Goal: Communication & Community: Answer question/provide support

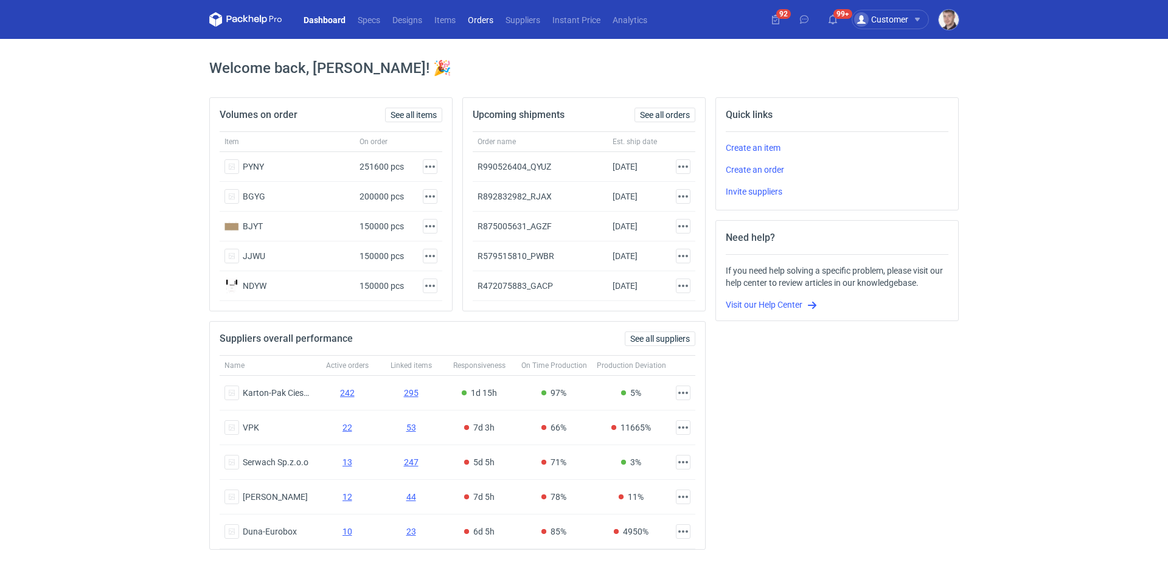
click at [477, 19] on link "Orders" at bounding box center [481, 19] width 38 height 15
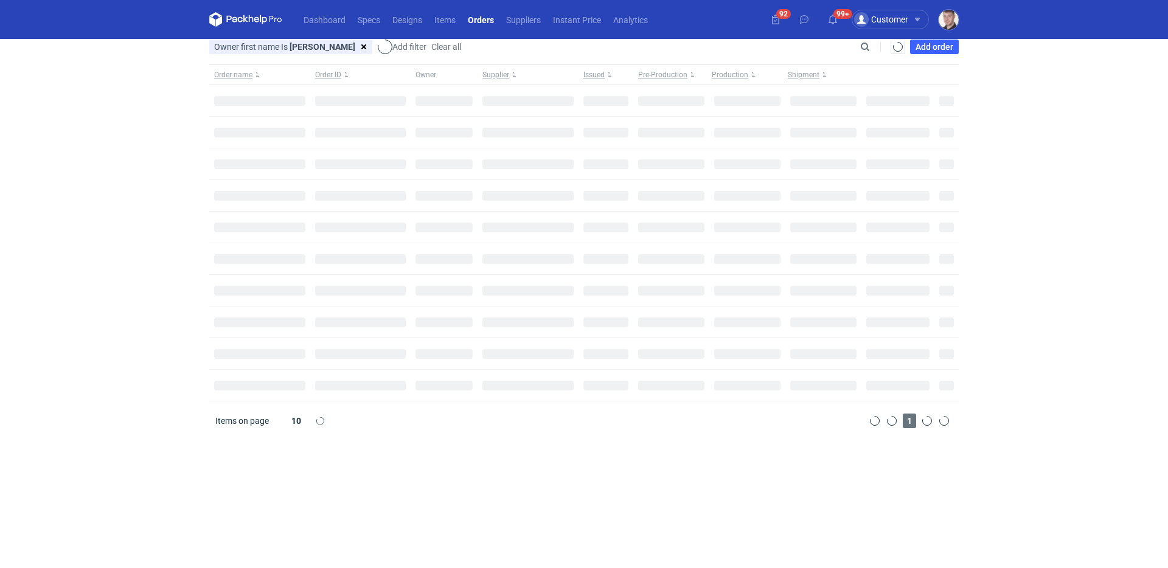
type input "Maciej"
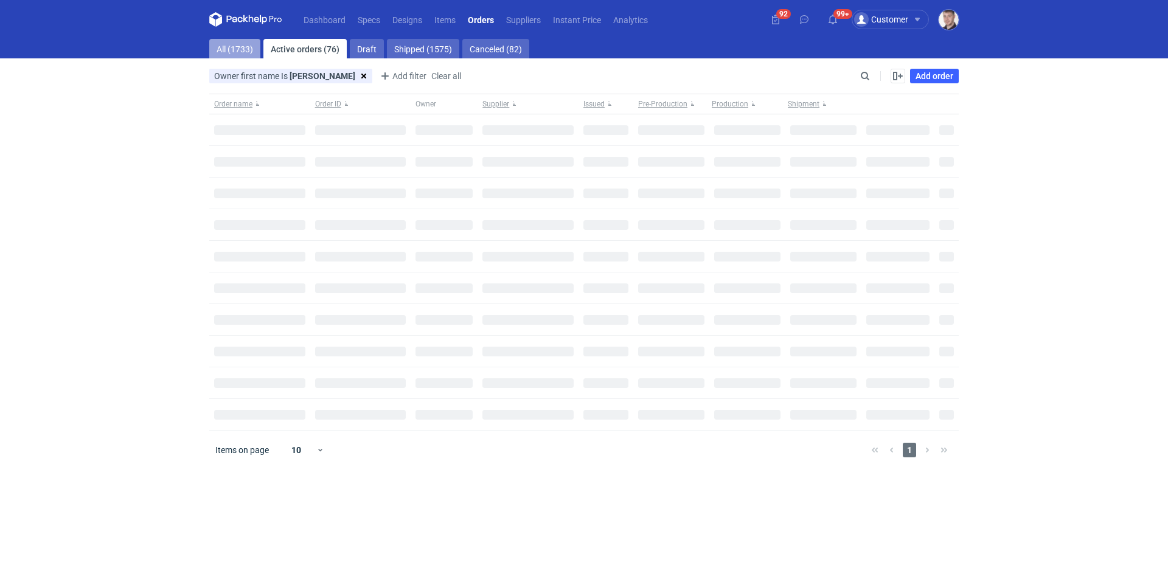
click at [229, 48] on link "All (1733)" at bounding box center [234, 48] width 51 height 19
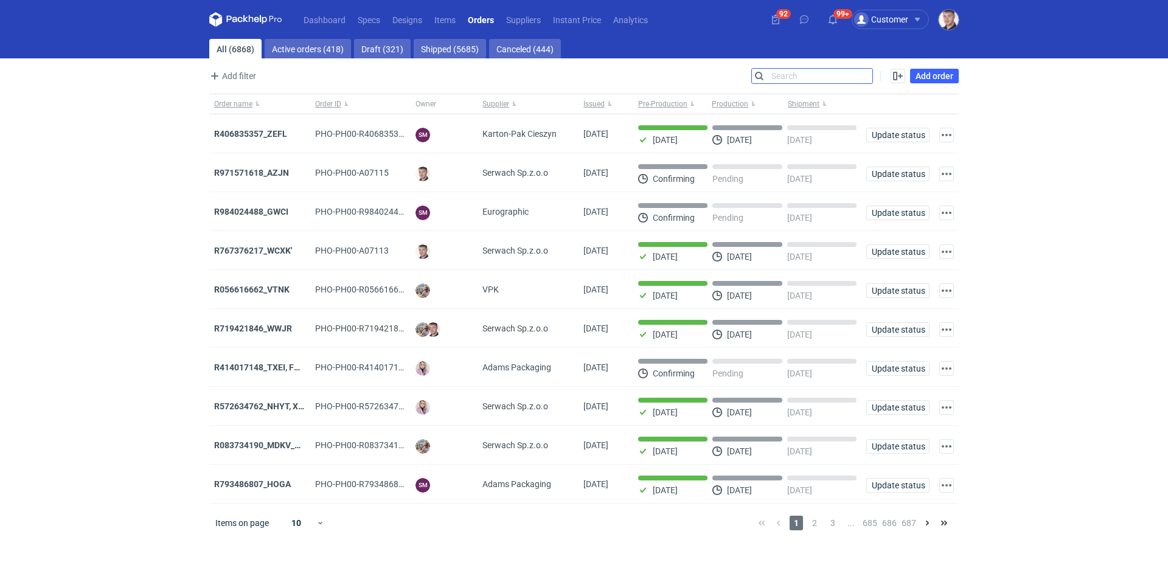
click at [864, 71] on input "Search" at bounding box center [812, 76] width 120 height 15
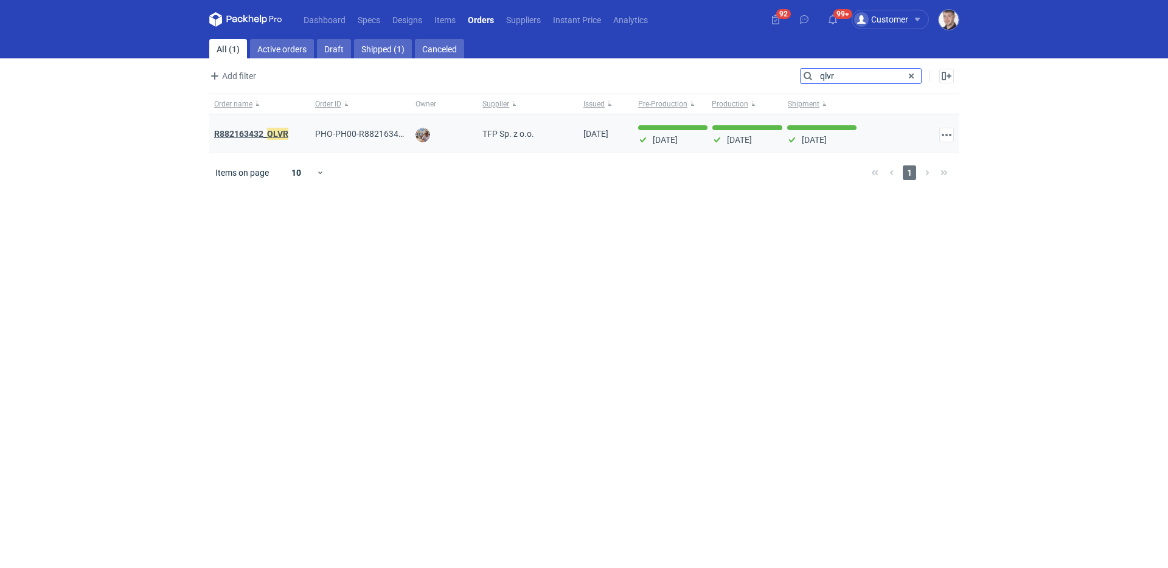
type input "qlvr"
click at [253, 130] on strong "R882163432_ QLVR" at bounding box center [251, 133] width 74 height 13
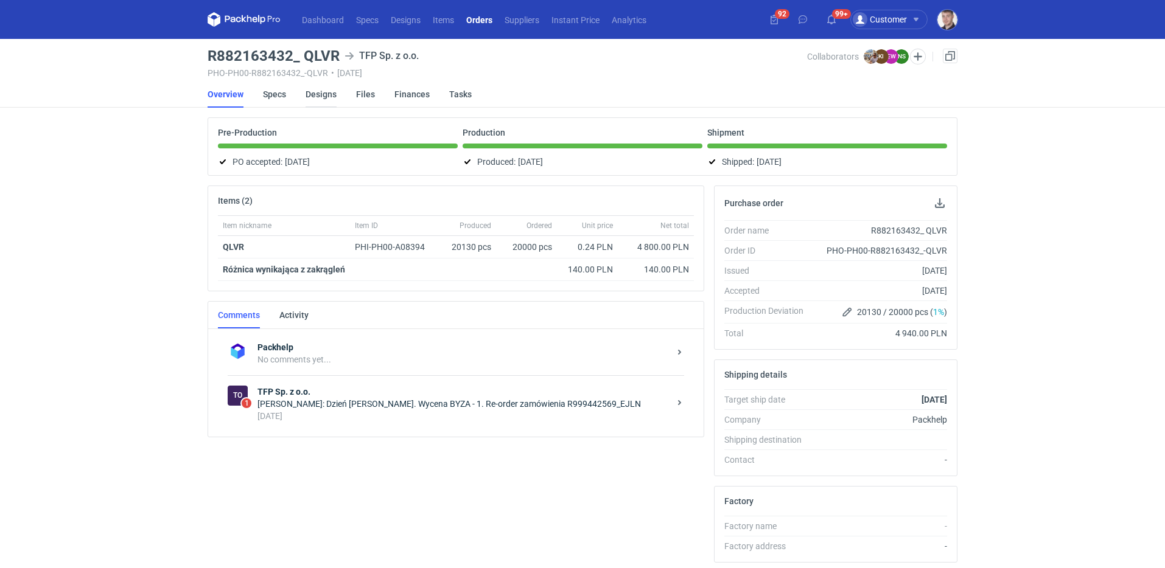
click at [307, 89] on link "Designs" at bounding box center [320, 94] width 31 height 27
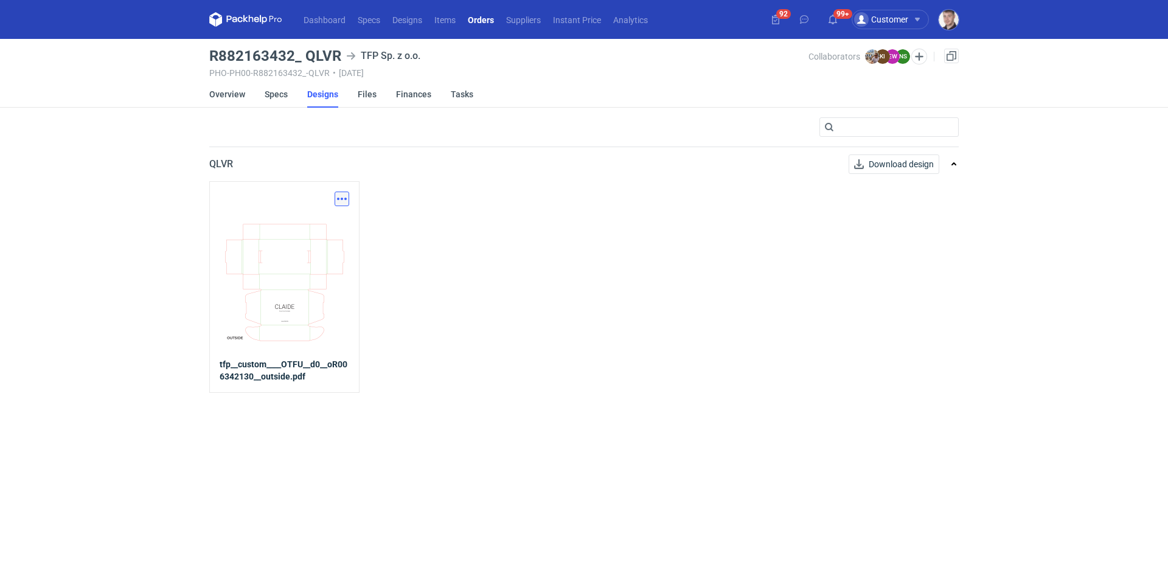
click at [347, 196] on button "button" at bounding box center [342, 199] width 15 height 15
click at [319, 225] on link "Download design part" at bounding box center [288, 225] width 112 height 19
drag, startPoint x: 207, startPoint y: 54, endPoint x: 335, endPoint y: 57, distance: 128.4
click at [335, 57] on main "R882163432_ QLVR TFP Sp. z o.o. PHO-PH00-R882163432_-QLVR • 25/02/2025 Collabor…" at bounding box center [583, 303] width 759 height 529
copy h3 "R882163432_ QLVR"
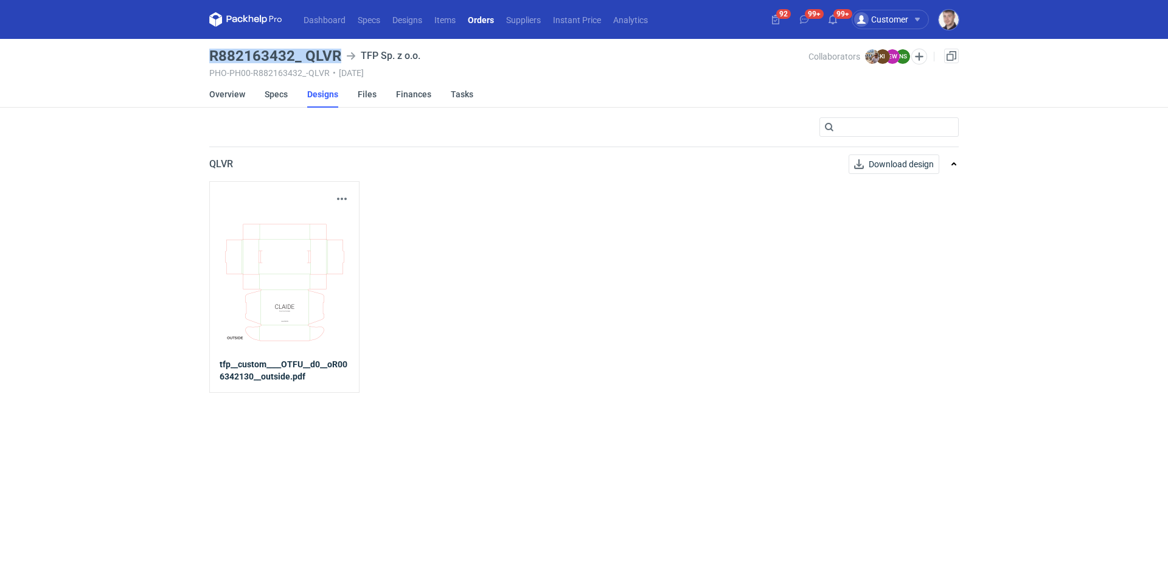
click at [484, 19] on link "Orders" at bounding box center [481, 19] width 38 height 15
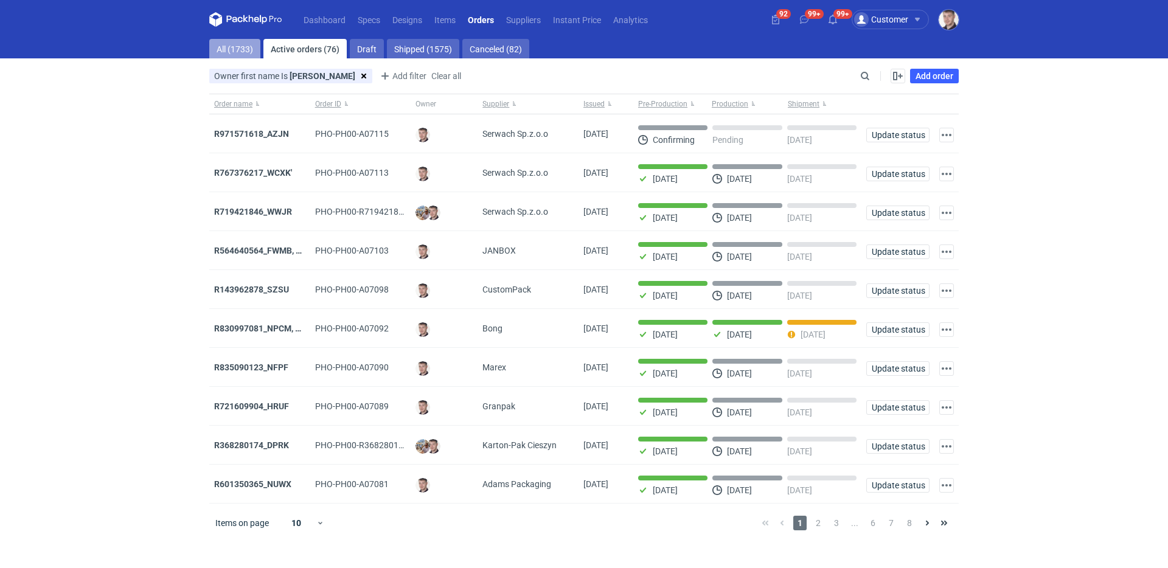
click at [235, 46] on link "All (1733)" at bounding box center [234, 48] width 51 height 19
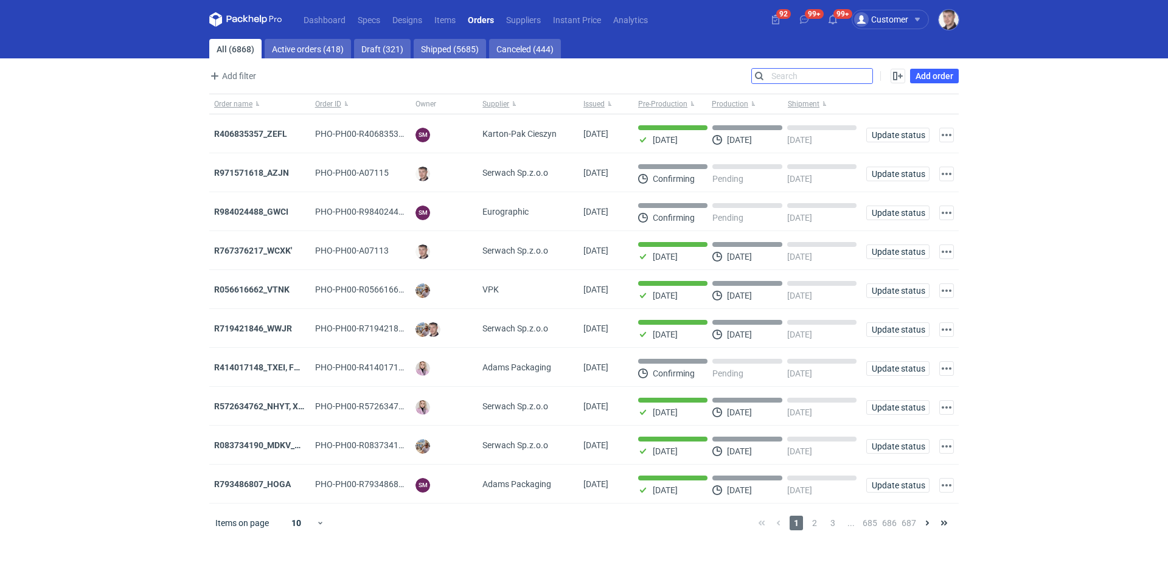
click at [869, 80] on input "Search" at bounding box center [812, 76] width 120 height 15
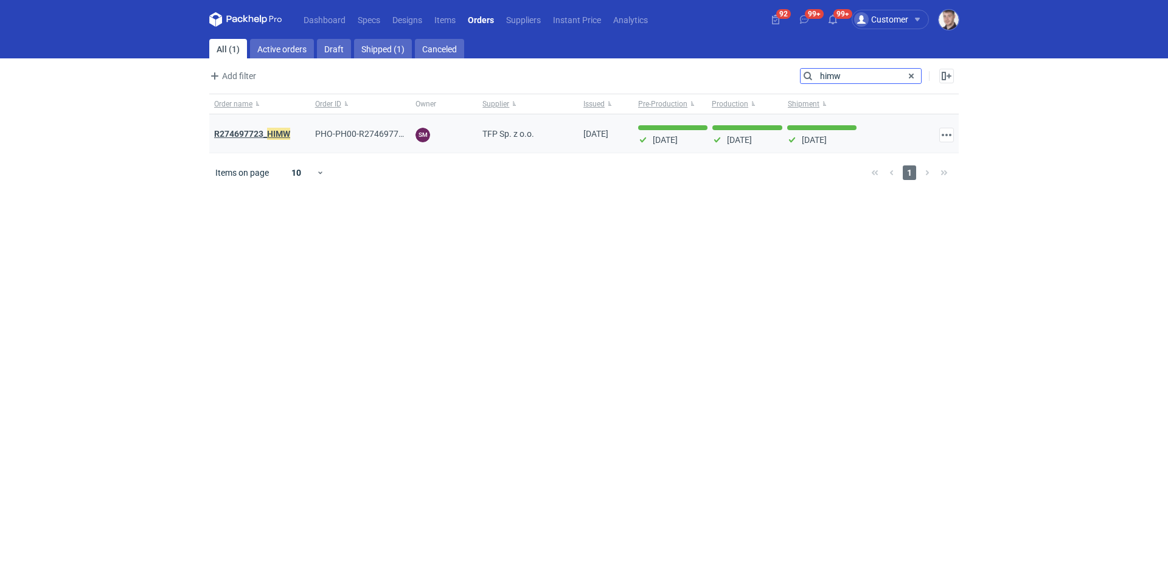
type input "himw"
click at [264, 138] on strong "R274697723_ HIMW" at bounding box center [252, 133] width 76 height 13
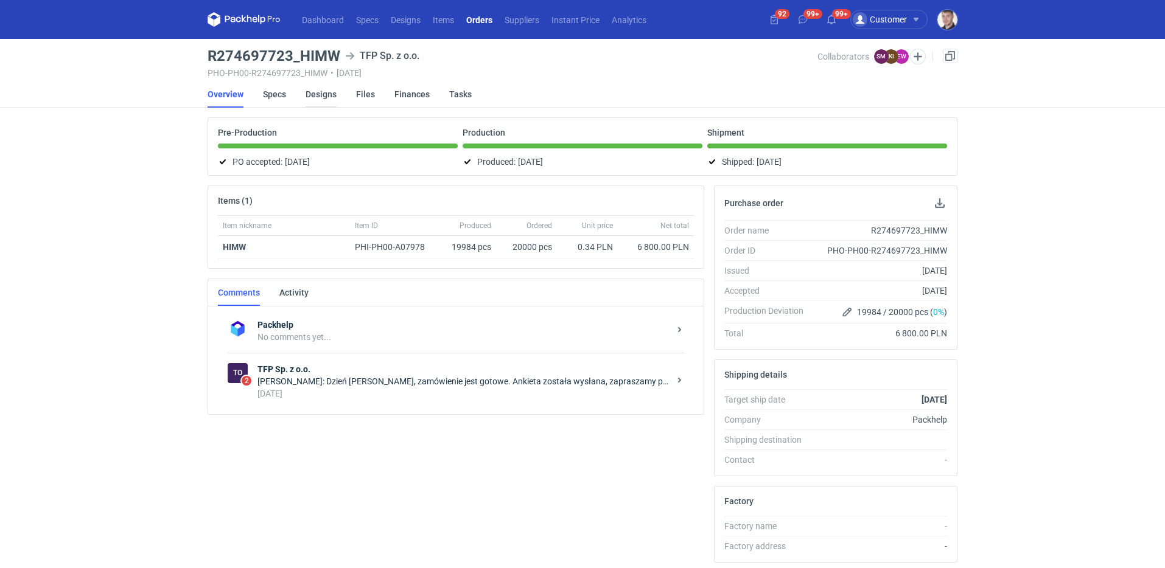
click at [305, 97] on link "Designs" at bounding box center [320, 94] width 31 height 27
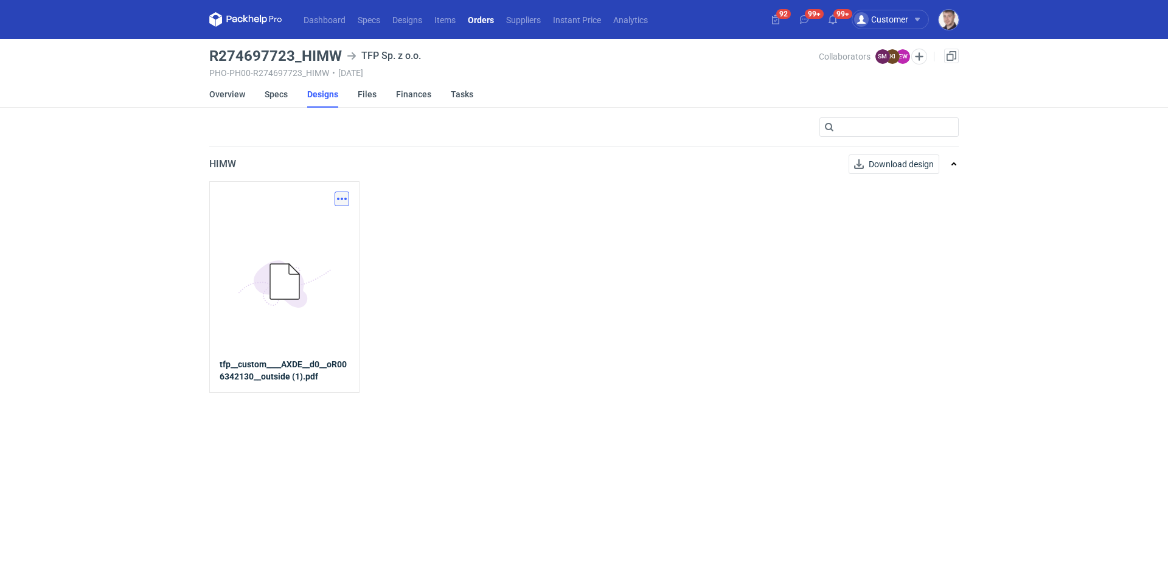
click at [340, 203] on button "button" at bounding box center [342, 199] width 15 height 15
click at [329, 225] on link "Download design part" at bounding box center [288, 225] width 112 height 19
drag, startPoint x: 206, startPoint y: 60, endPoint x: 336, endPoint y: 55, distance: 129.7
click at [336, 55] on main "R274697723_HIMW TFP Sp. z o.o. PHO-PH00-R274697723_HIMW • 14/11/2024 Collaborat…" at bounding box center [583, 303] width 759 height 529
copy h3 "R274697723_HIMW"
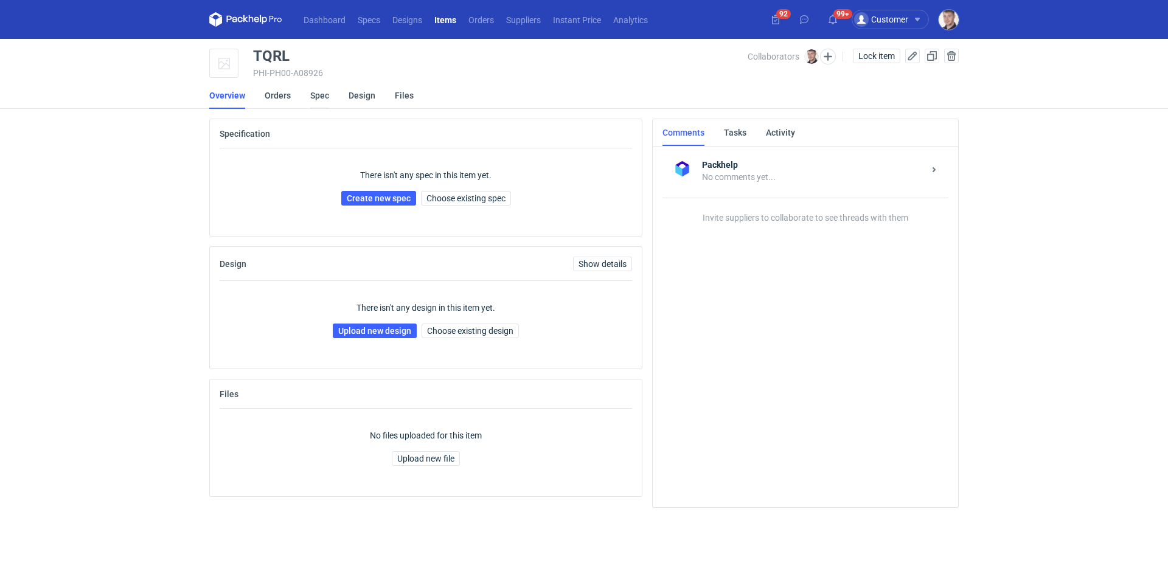
click at [323, 99] on link "Spec" at bounding box center [319, 95] width 19 height 27
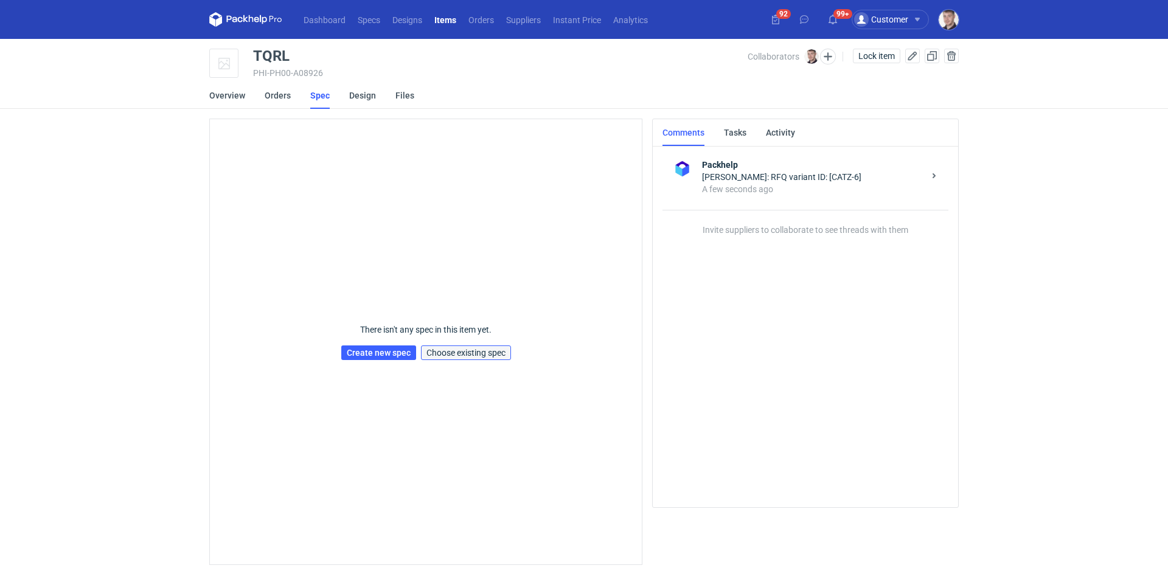
click at [484, 356] on span "Choose existing spec" at bounding box center [466, 353] width 79 height 9
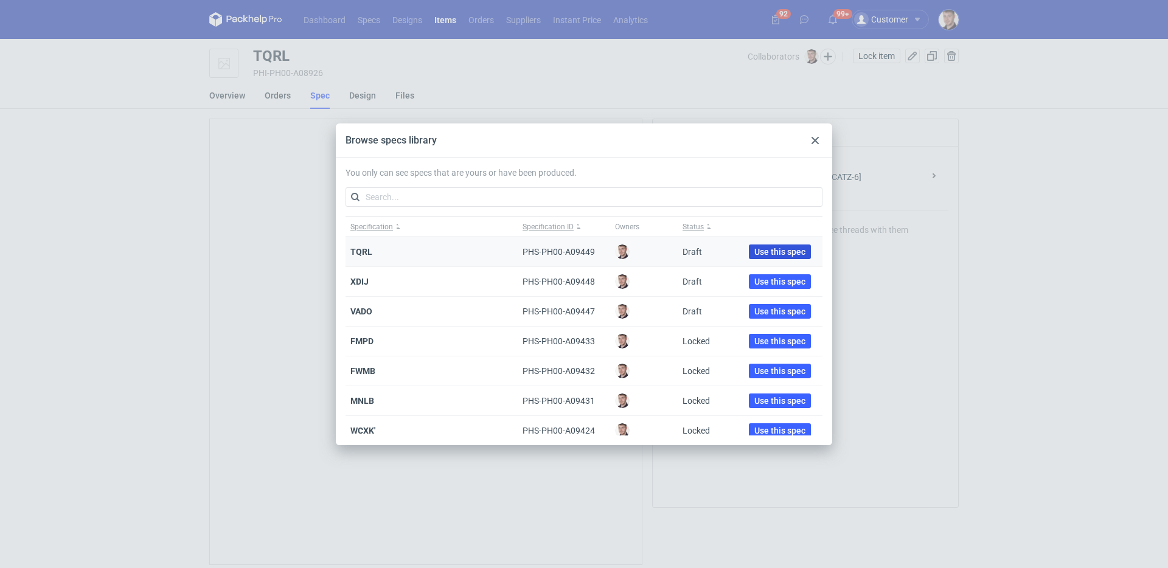
click at [754, 249] on span "Use this spec" at bounding box center [779, 252] width 51 height 9
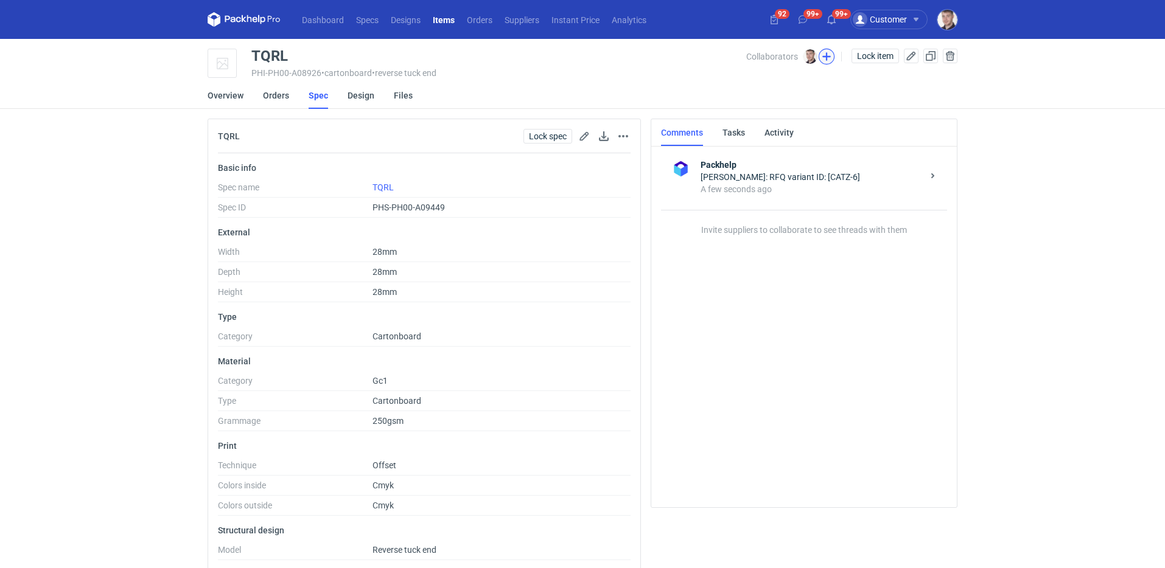
click at [824, 59] on button "button" at bounding box center [826, 57] width 16 height 16
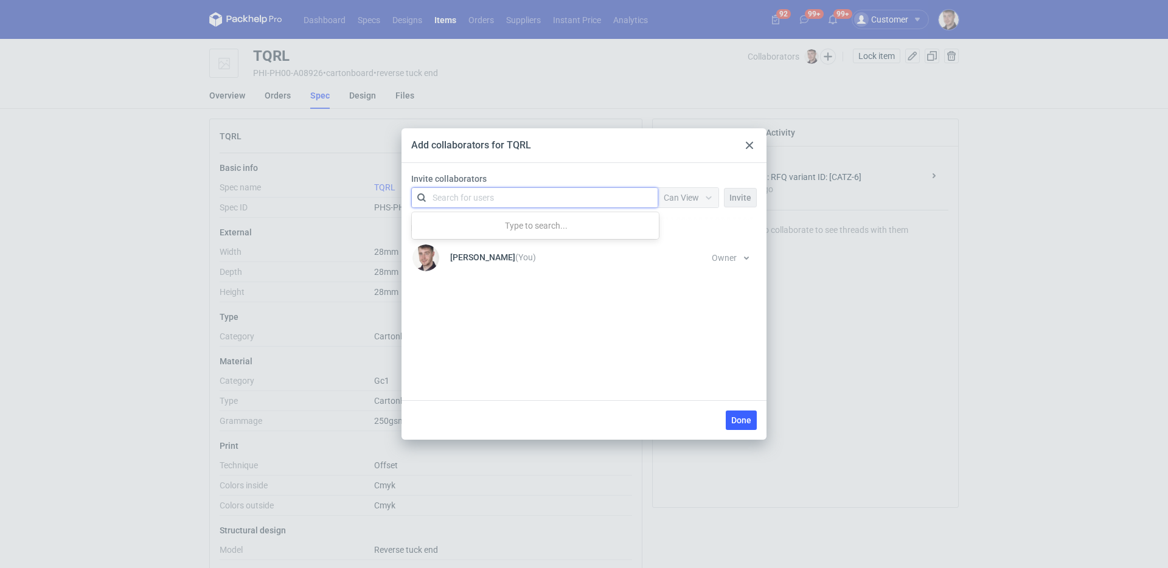
click at [529, 201] on div "Search for users" at bounding box center [533, 197] width 212 height 17
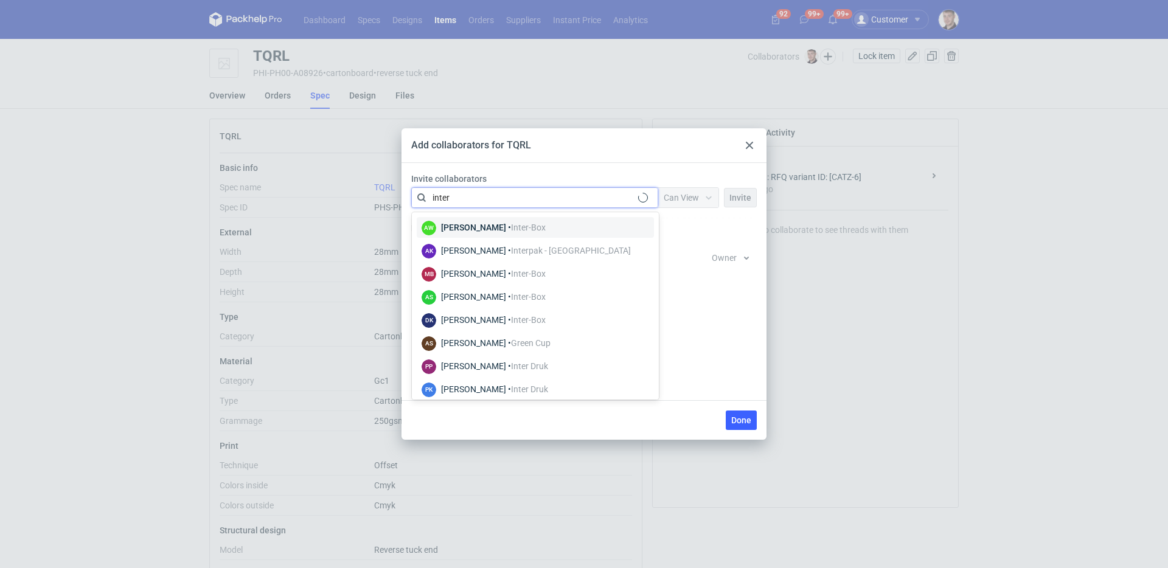
type input "inter d"
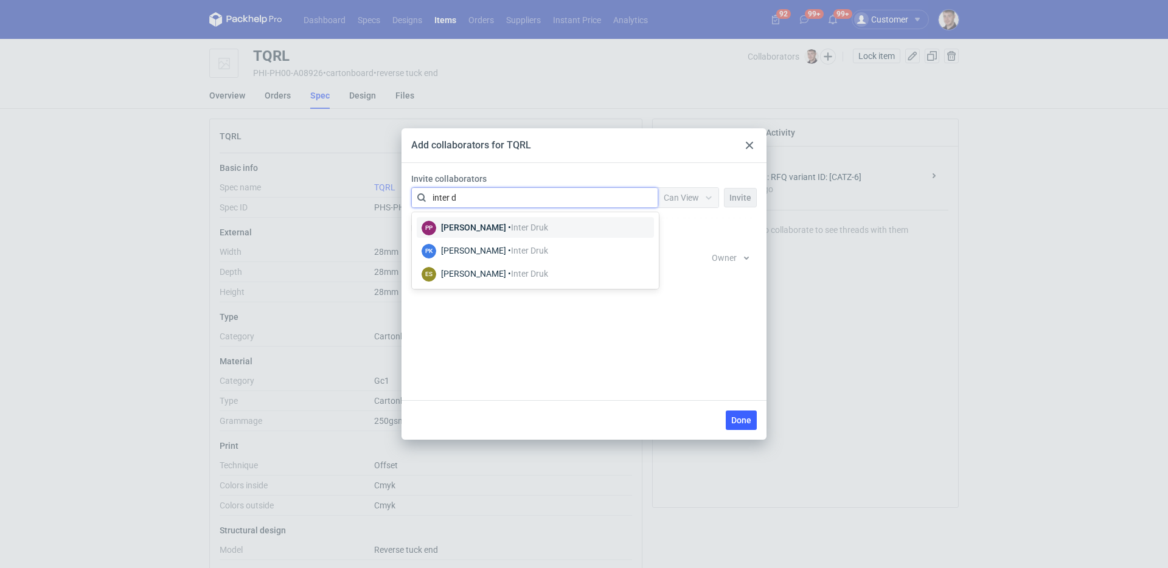
click at [495, 225] on div "Paulina Pander • Inter Druk" at bounding box center [494, 227] width 107 height 12
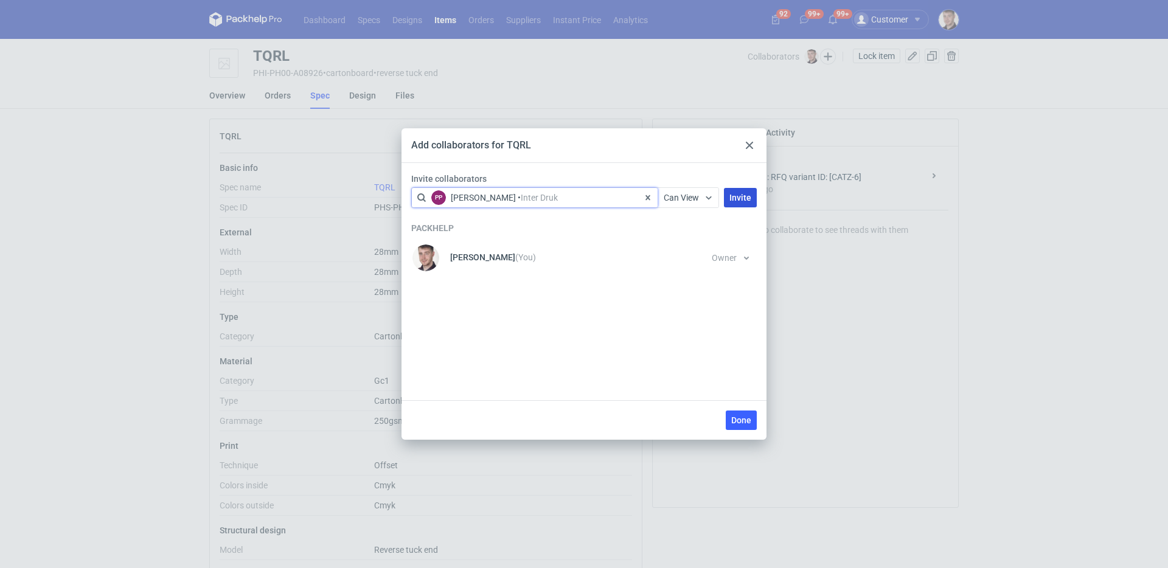
click at [728, 200] on button "Invite" at bounding box center [740, 197] width 33 height 19
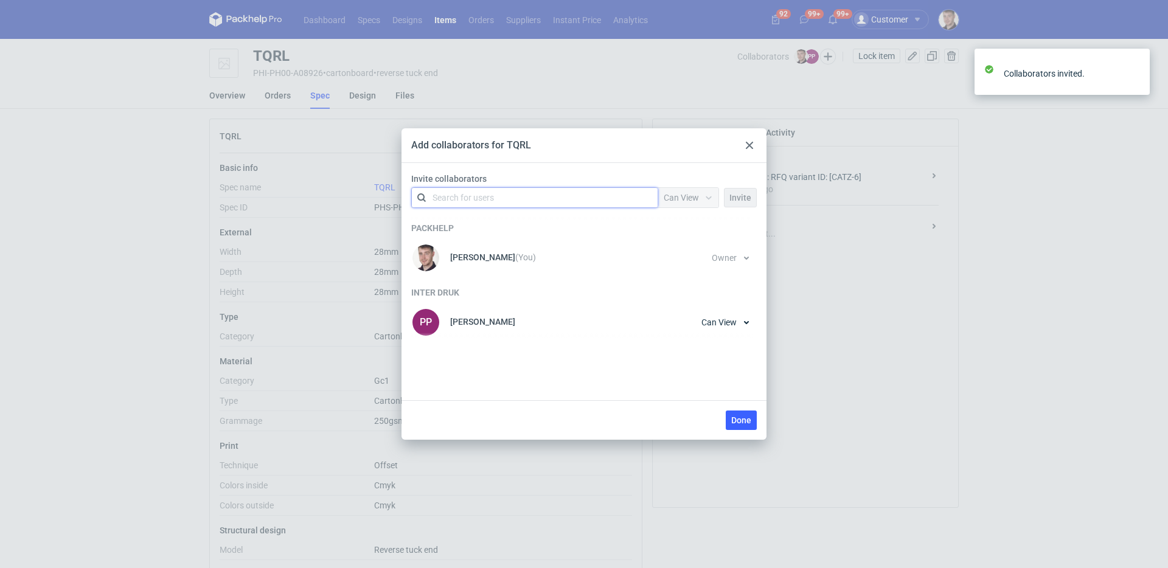
click at [545, 200] on div "Search for users" at bounding box center [533, 197] width 212 height 17
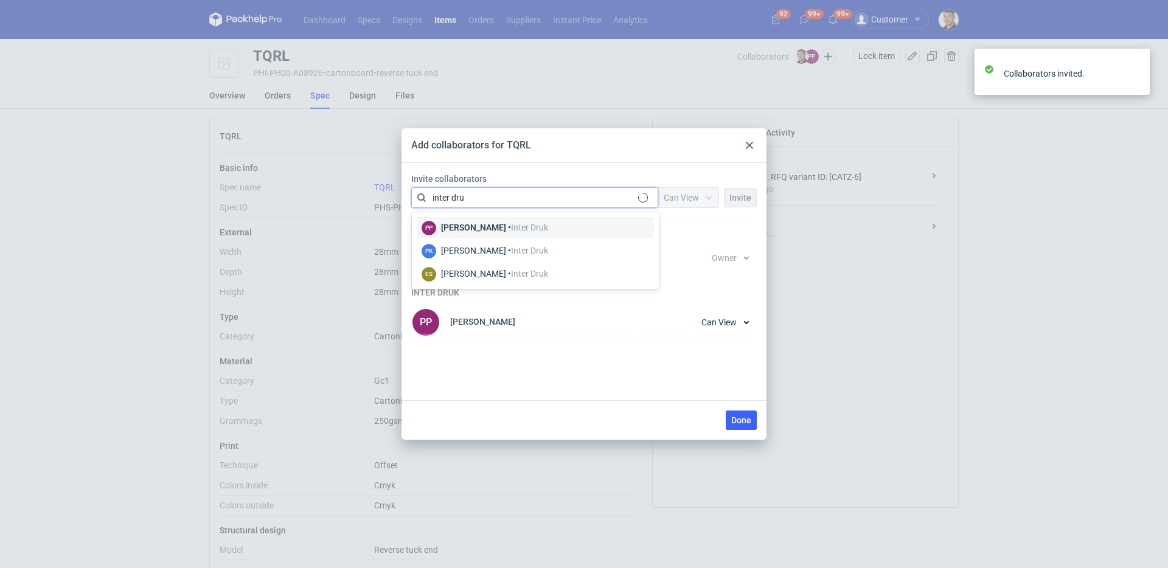
type input "inter druk"
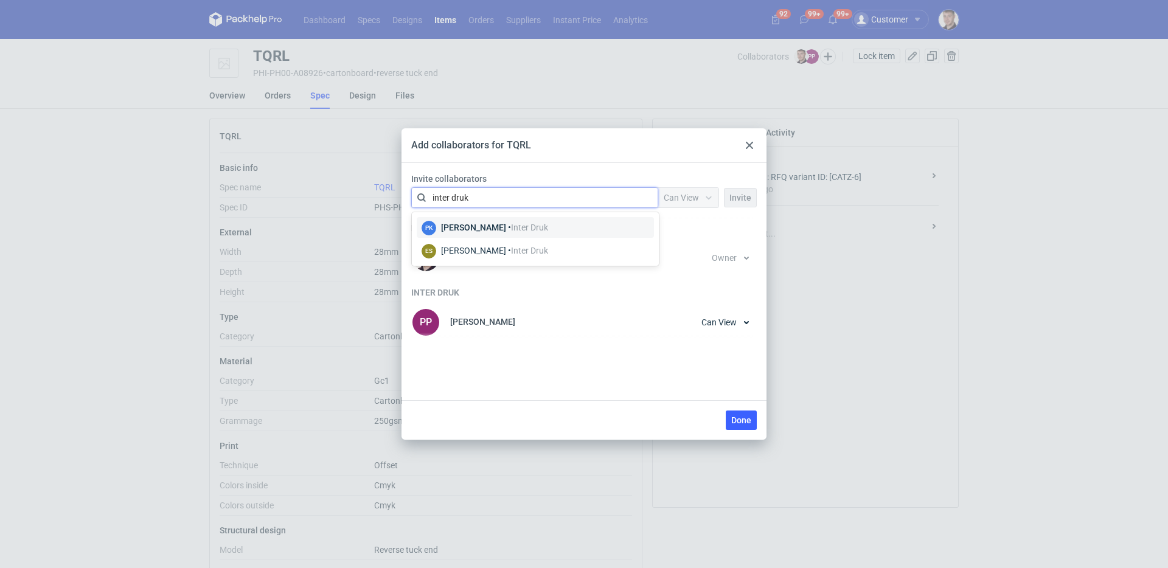
click at [518, 231] on div "Paulina Krzysteczko • Inter Druk" at bounding box center [494, 227] width 107 height 12
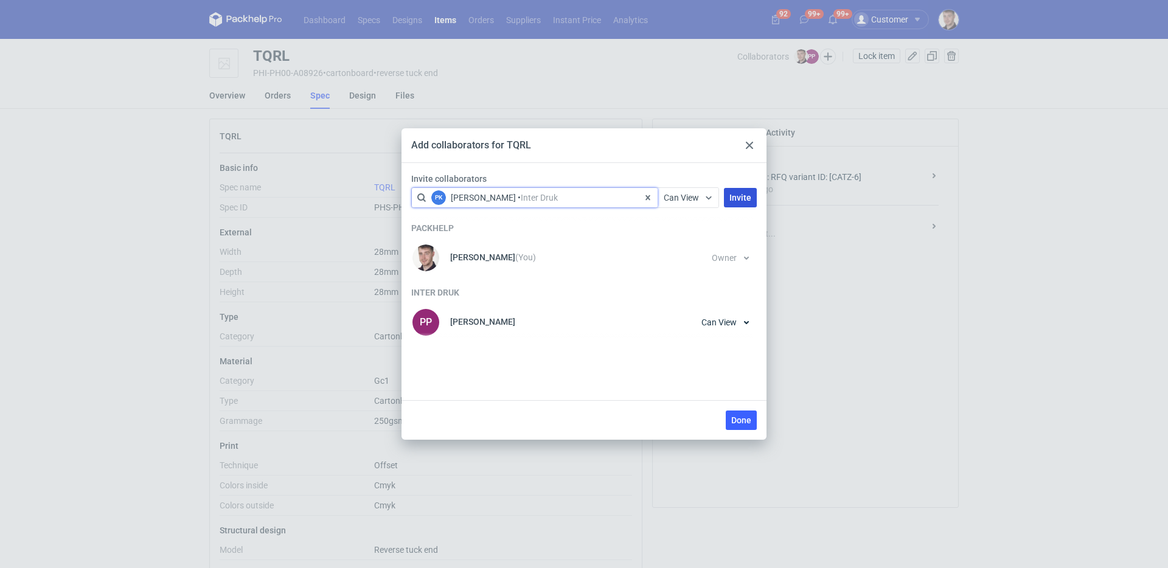
click at [750, 198] on span "Invite" at bounding box center [740, 197] width 22 height 9
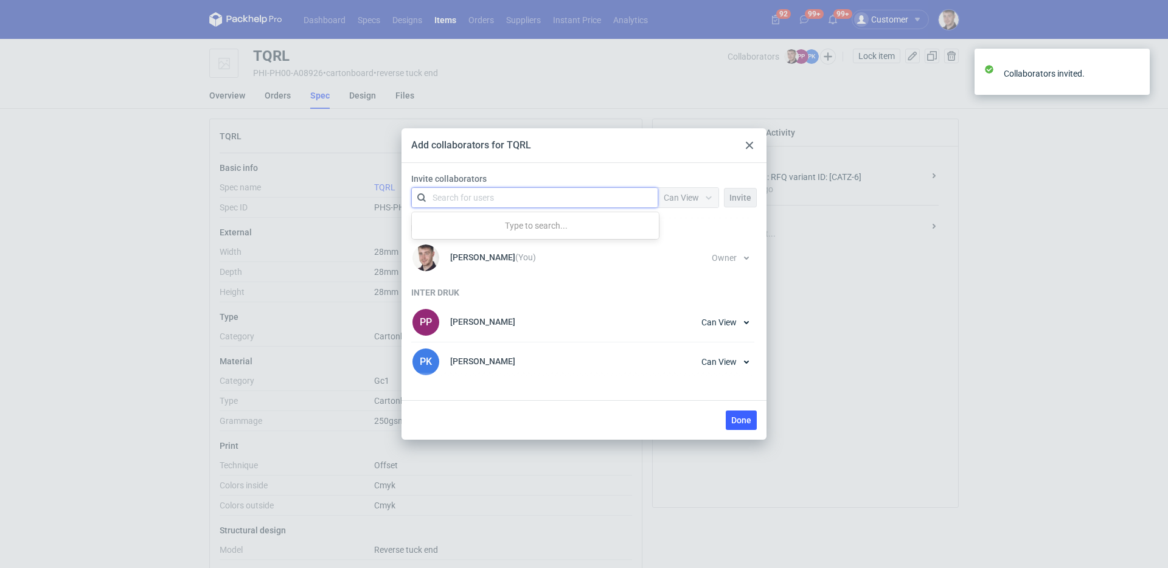
click at [550, 196] on div "Search for users" at bounding box center [533, 197] width 212 height 17
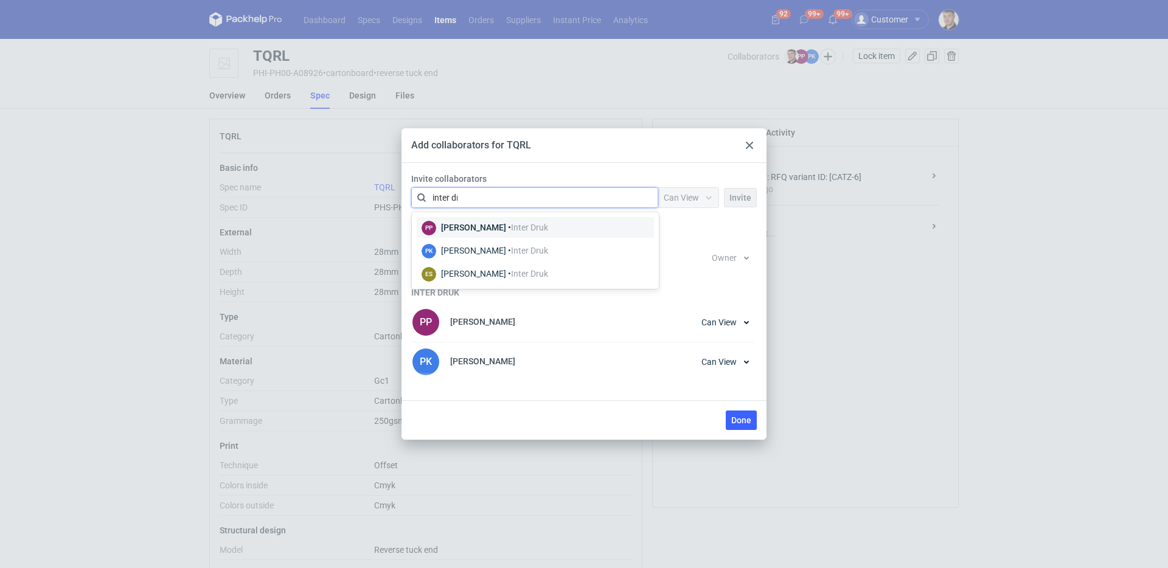
type input "inter dru"
click at [518, 227] on span "Inter Druk" at bounding box center [529, 228] width 37 height 10
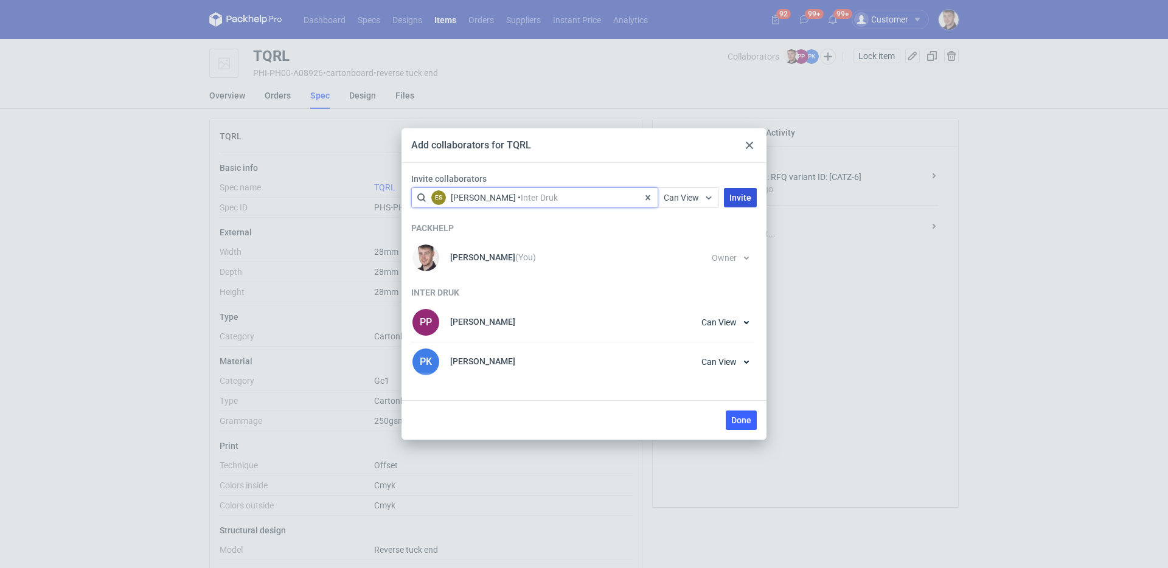
click at [725, 204] on button "Invite" at bounding box center [740, 197] width 33 height 19
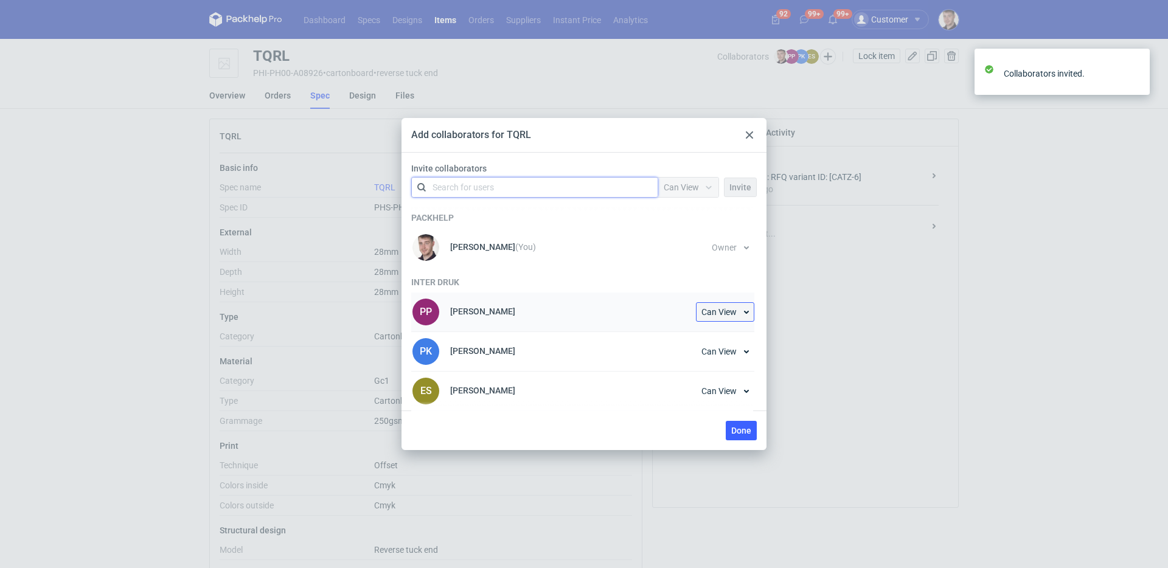
click at [718, 306] on button "Can View" at bounding box center [725, 311] width 58 height 19
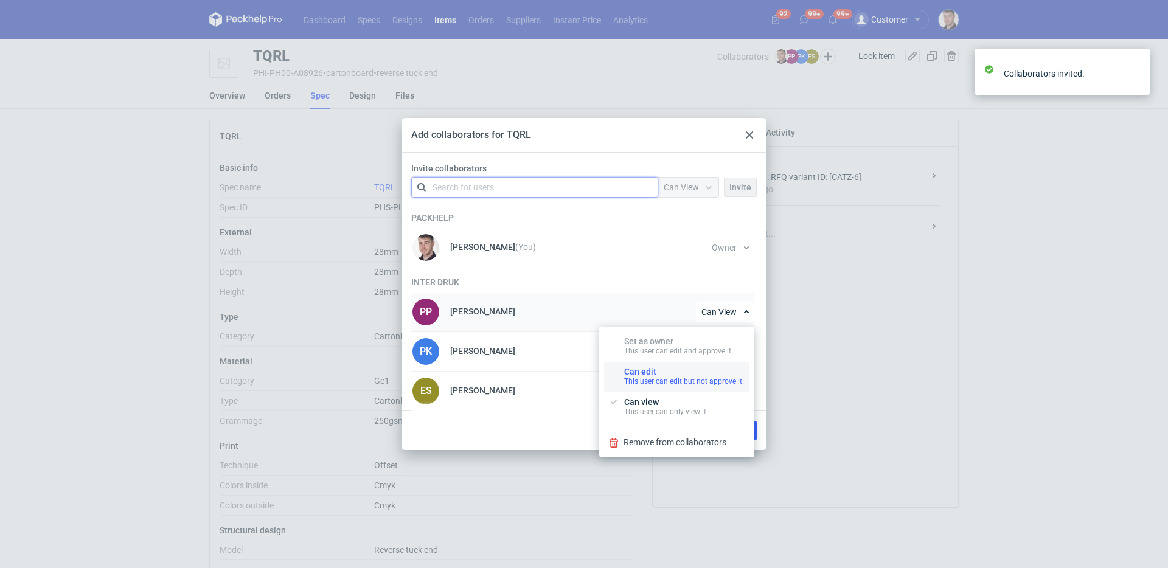
click at [680, 363] on button "Can edit This user can edit but not approve it." at bounding box center [676, 377] width 145 height 30
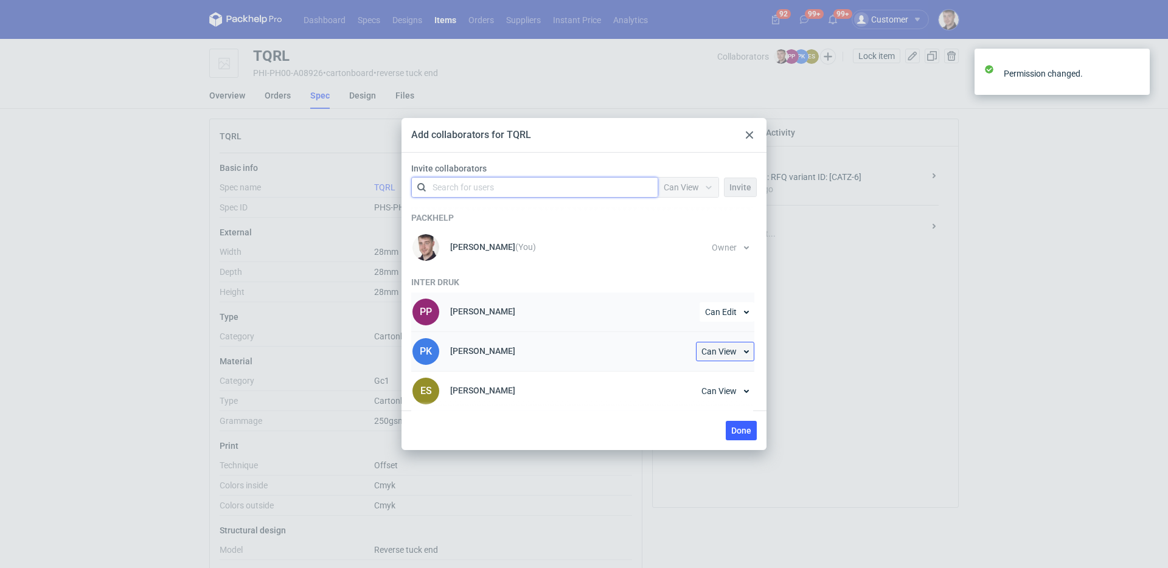
click at [720, 352] on span "Can View" at bounding box center [719, 351] width 35 height 9
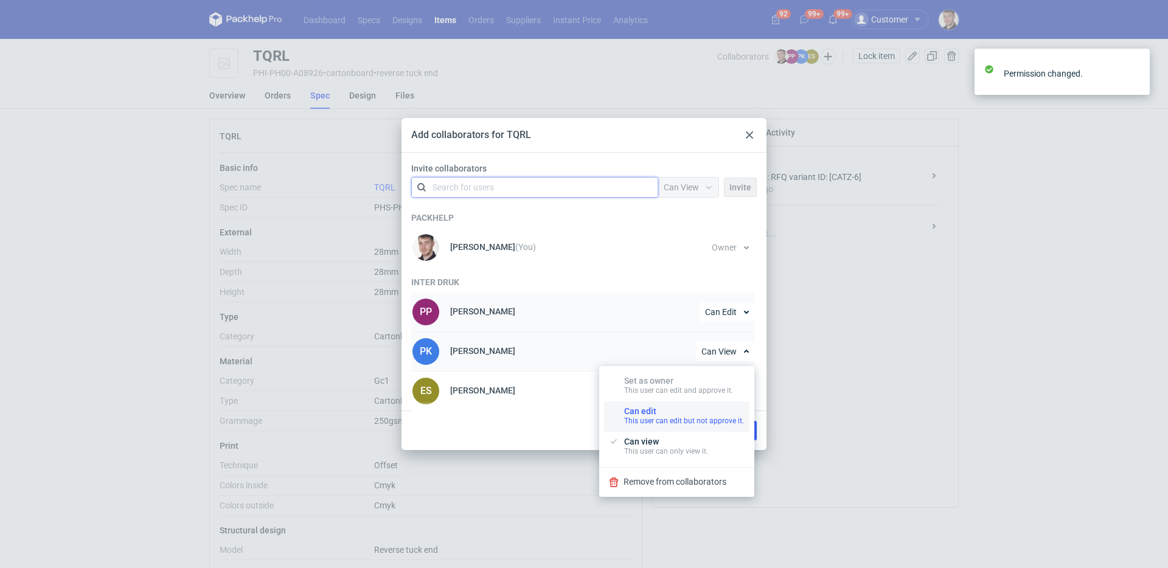
click at [670, 409] on div "Can edit This user can edit but not approve it." at bounding box center [684, 415] width 120 height 19
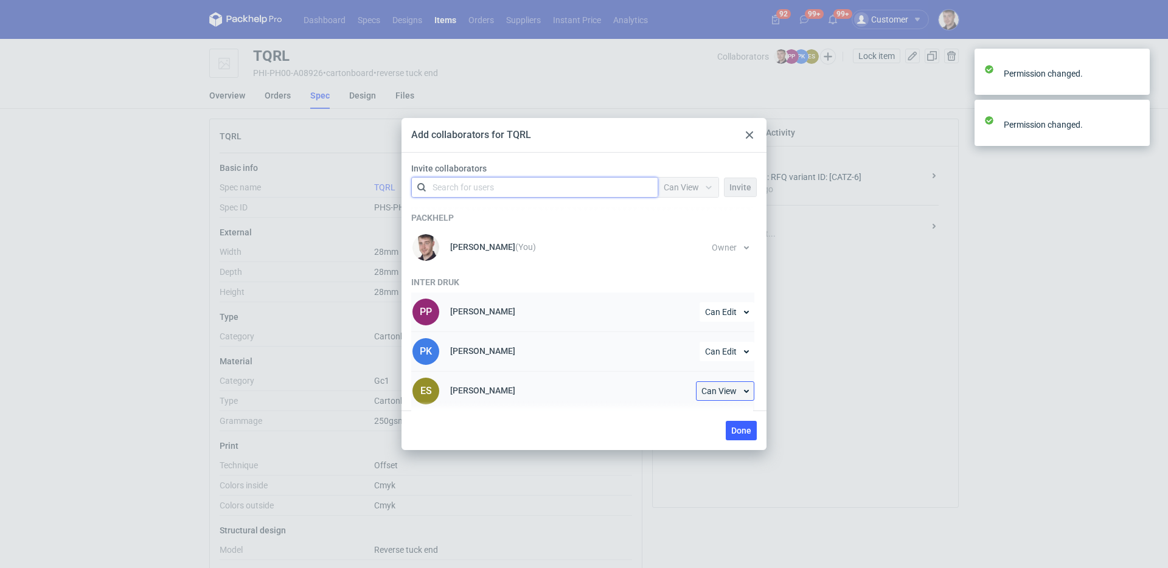
click at [725, 397] on button "Can View" at bounding box center [725, 390] width 58 height 19
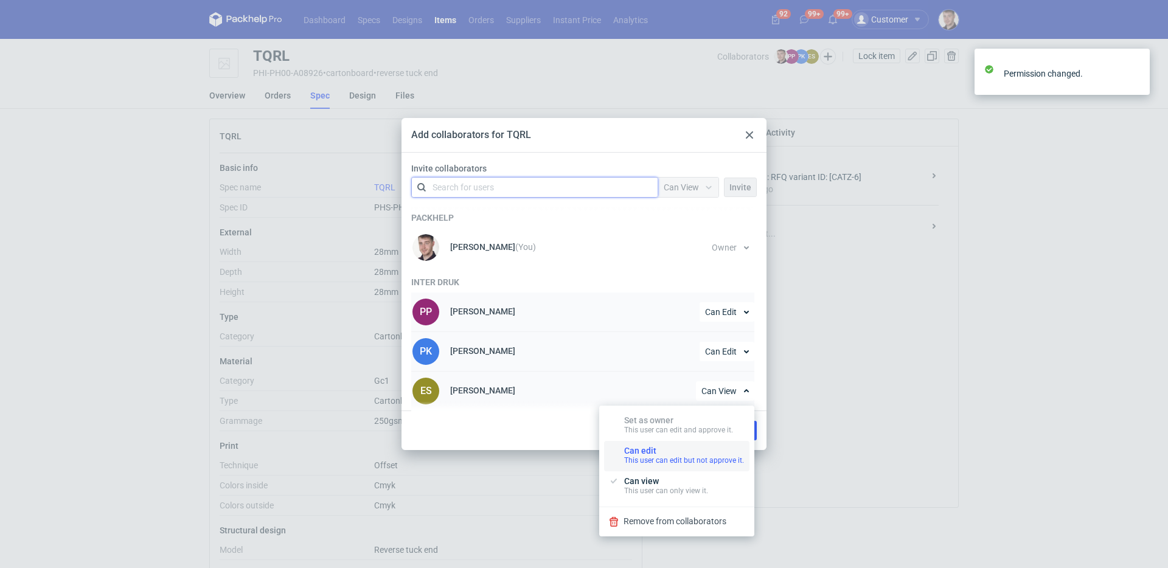
click at [670, 452] on div "Can edit This user can edit but not approve it." at bounding box center [684, 455] width 120 height 19
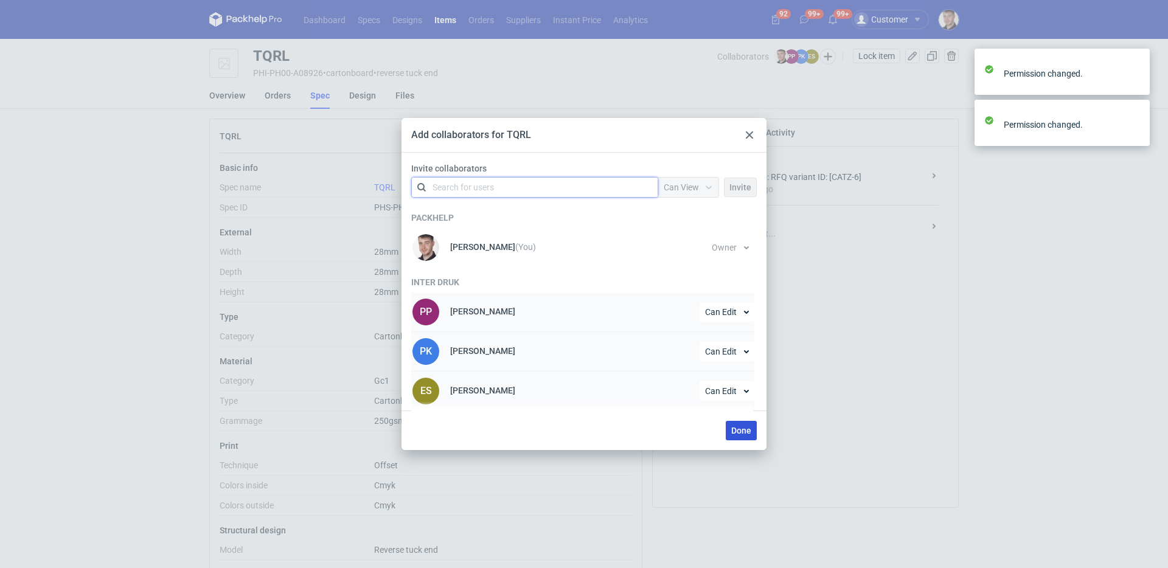
click at [751, 436] on button "Done" at bounding box center [741, 430] width 31 height 19
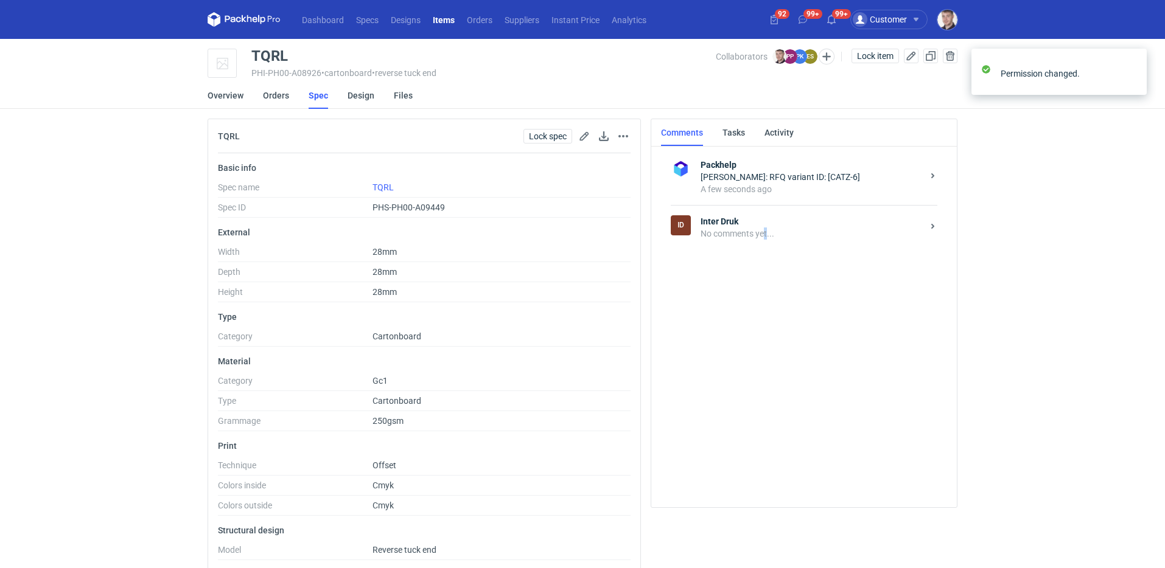
click at [765, 239] on div "No comments yet..." at bounding box center [811, 234] width 222 height 12
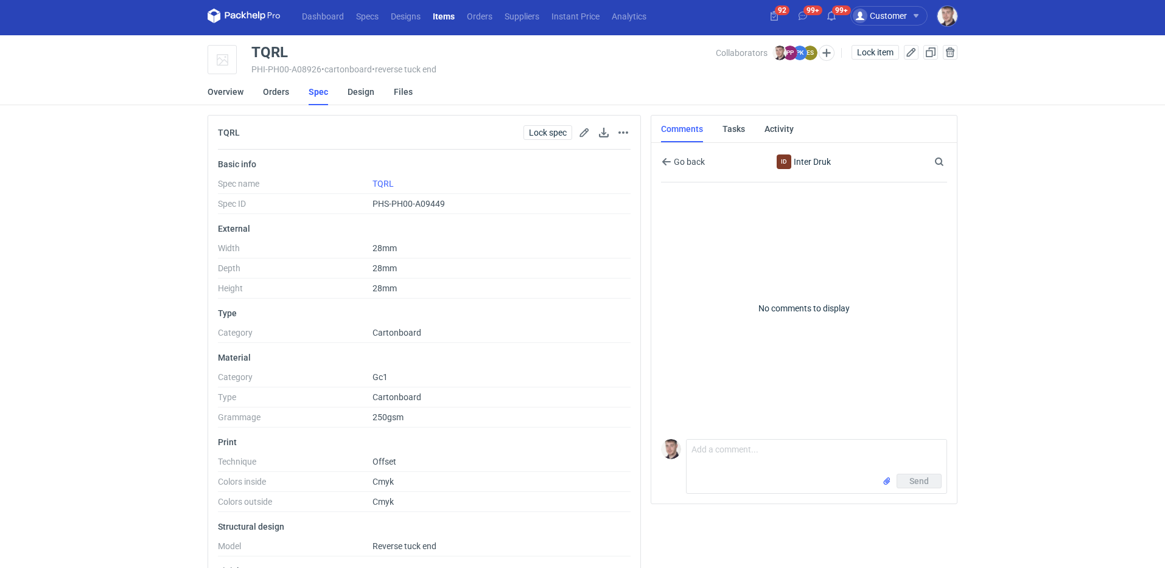
scroll to position [93, 0]
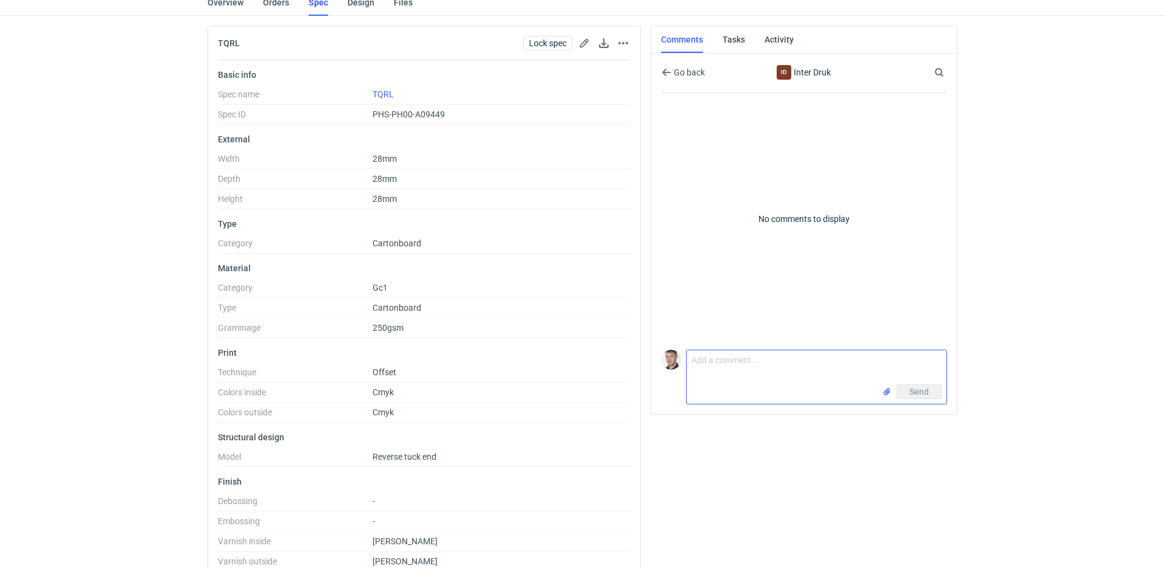
click at [731, 375] on textarea "Comment message" at bounding box center [816, 367] width 260 height 34
type textarea "C"
type textarea "wycena CATZ-6 poproszę o przesłanie siatki"
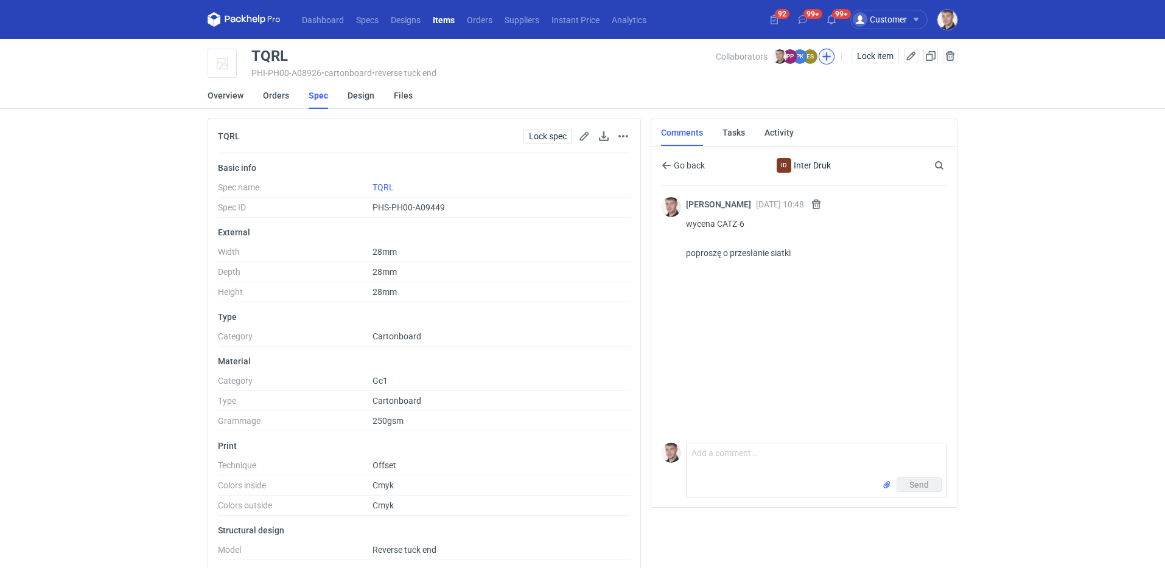
click at [827, 52] on button "button" at bounding box center [826, 57] width 16 height 16
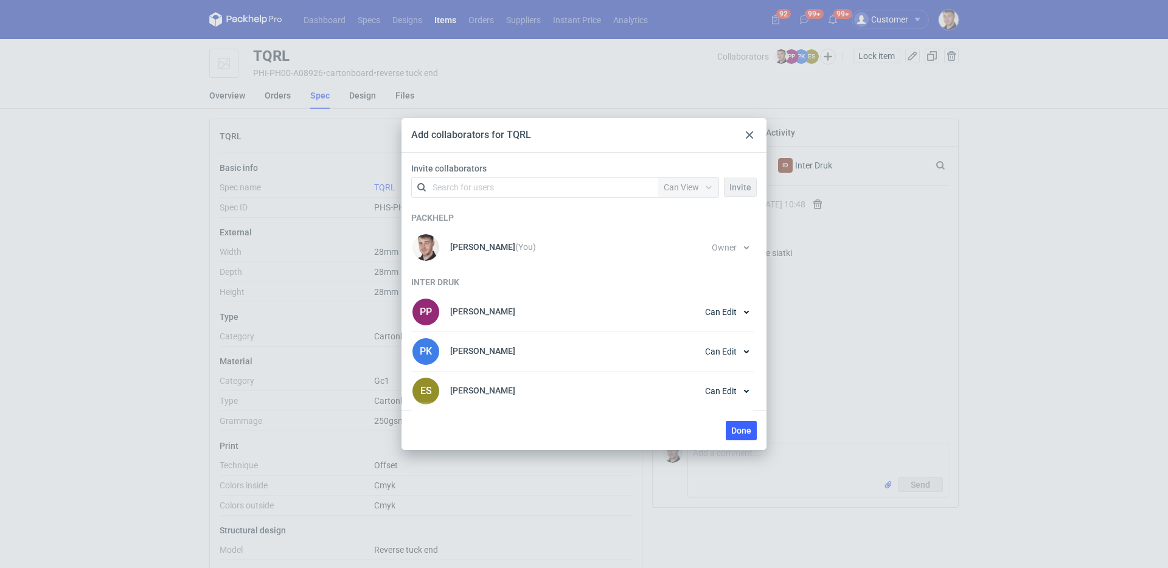
click at [750, 133] on use at bounding box center [749, 134] width 7 height 7
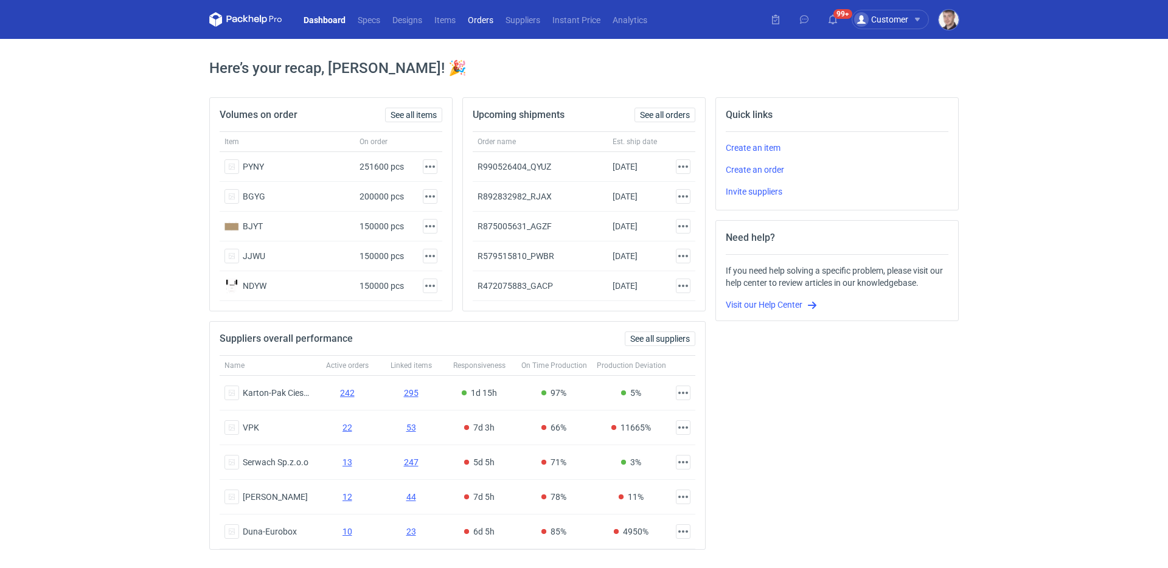
click at [490, 26] on link "Orders" at bounding box center [481, 19] width 38 height 15
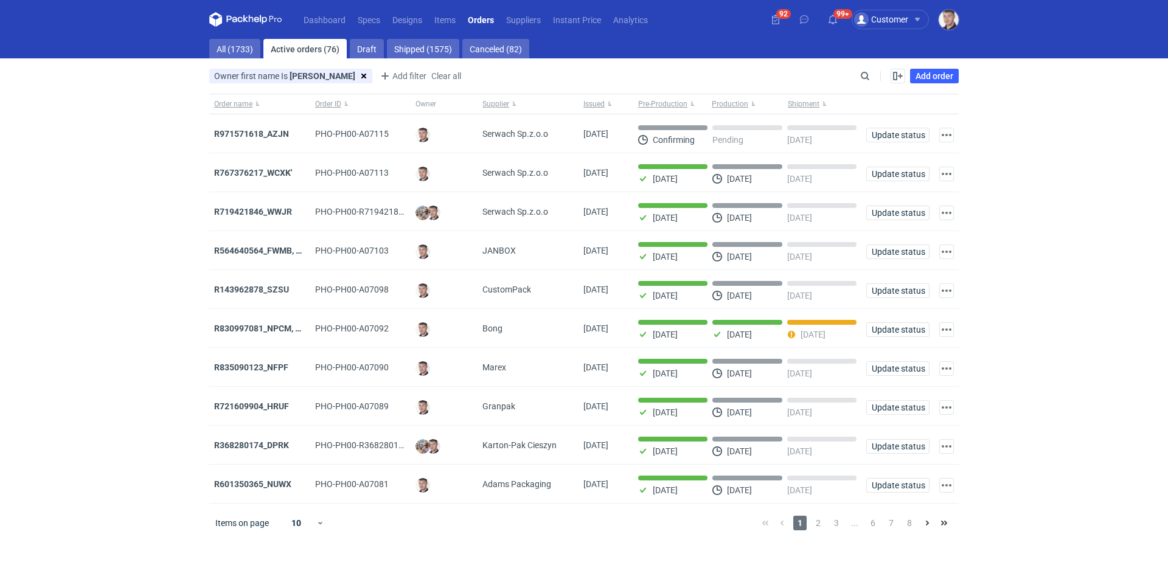
click at [854, 70] on div "Owner first name Is Maciej Is Maciej Conjunction type or Save Add filter Owner …" at bounding box center [533, 76] width 648 height 15
click at [862, 74] on input "Search" at bounding box center [812, 76] width 120 height 15
paste input "R721609904"
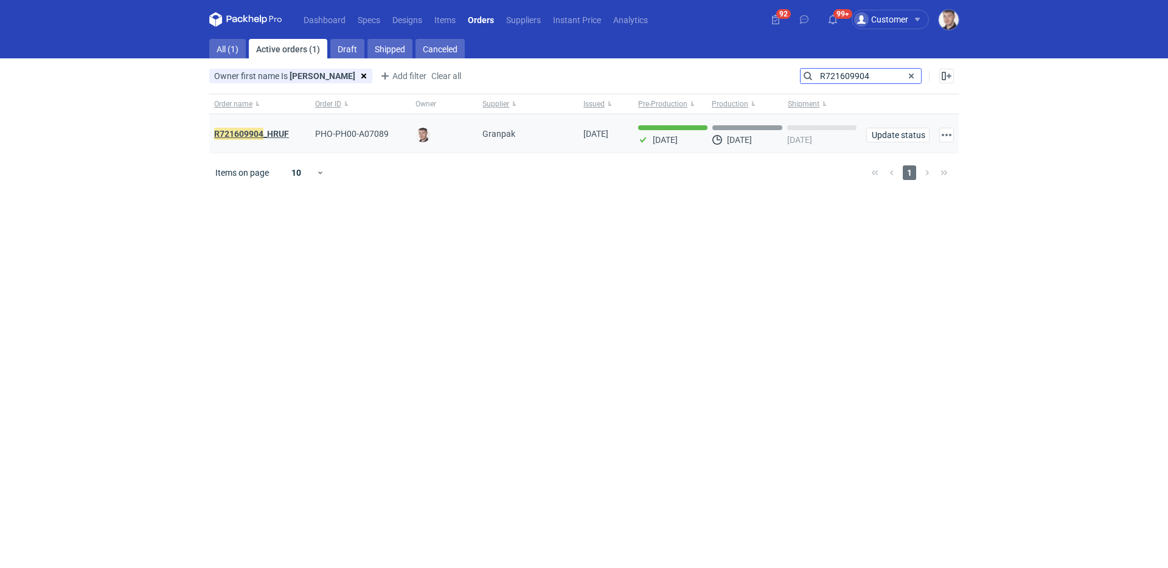
type input "R721609904"
click at [273, 131] on strong "R721609904 _HRUF" at bounding box center [251, 133] width 75 height 13
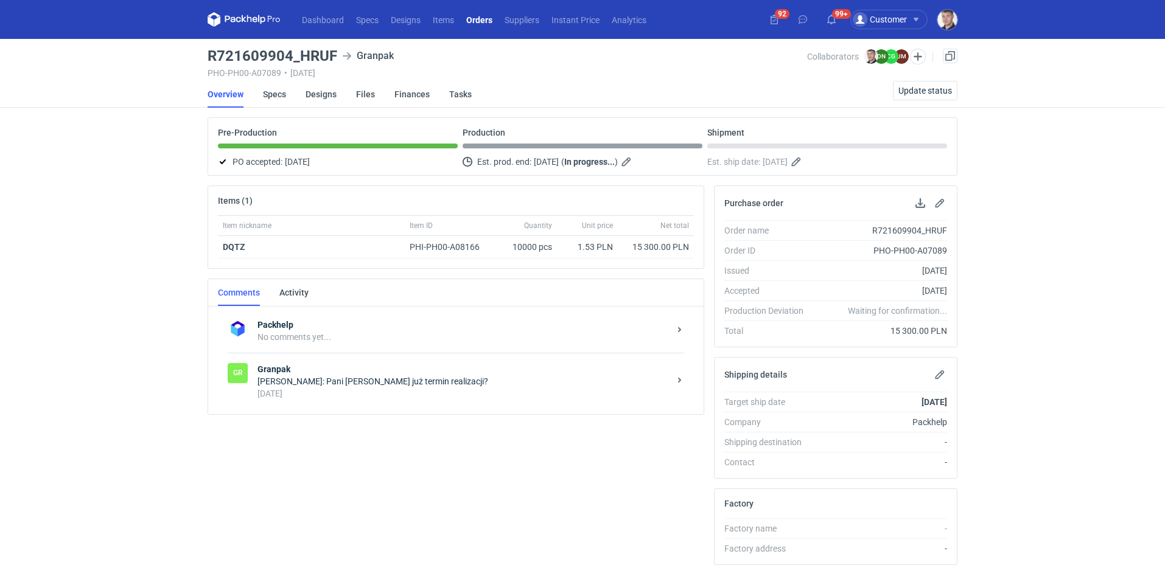
click at [434, 399] on div "6 days ago" at bounding box center [463, 394] width 412 height 12
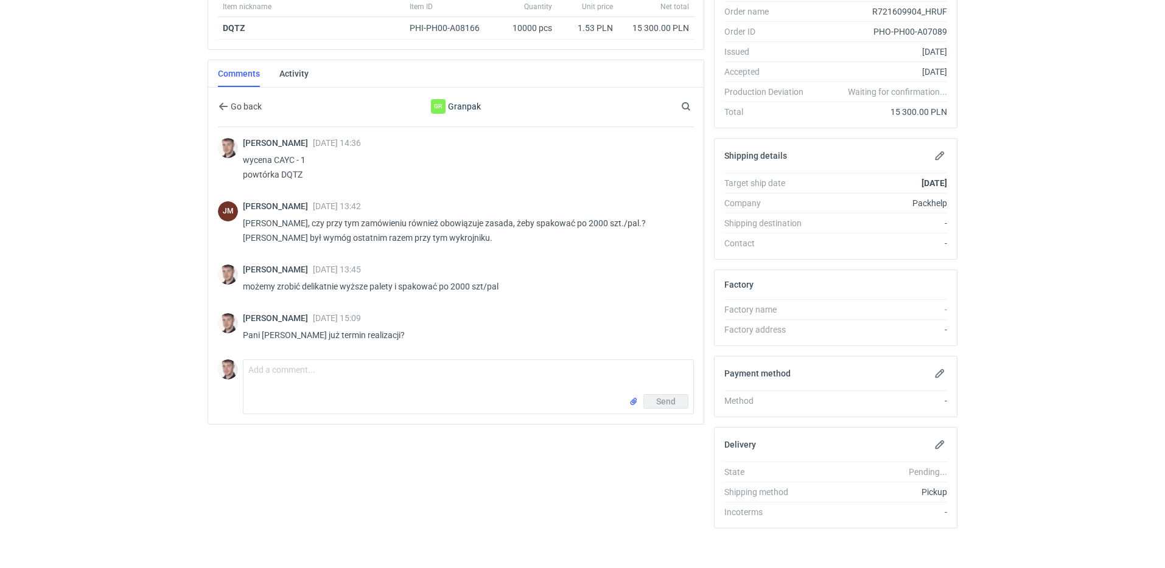
scroll to position [220, 0]
click at [380, 376] on textarea "Comment message" at bounding box center [468, 376] width 450 height 34
type textarea "czy jest szansa jeszcze na zmianę grafiki czy już za późno?"
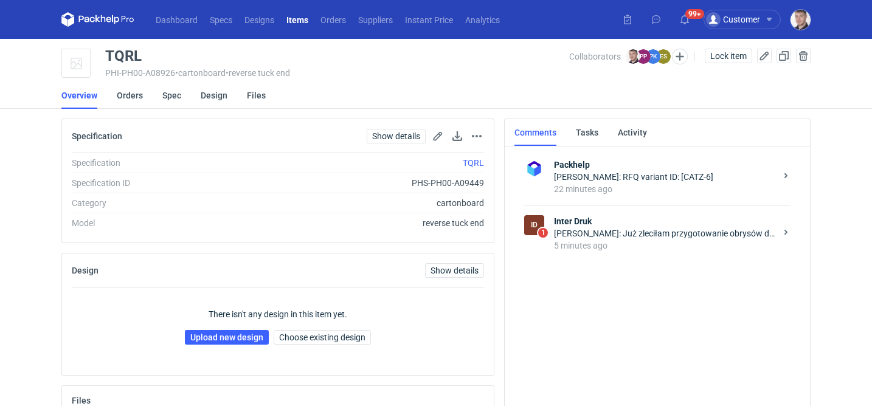
click at [622, 238] on div "[PERSON_NAME]: Już zleciłam przygotowanie obrysów do nałożenia grafiki. Myślę, …" at bounding box center [665, 234] width 222 height 12
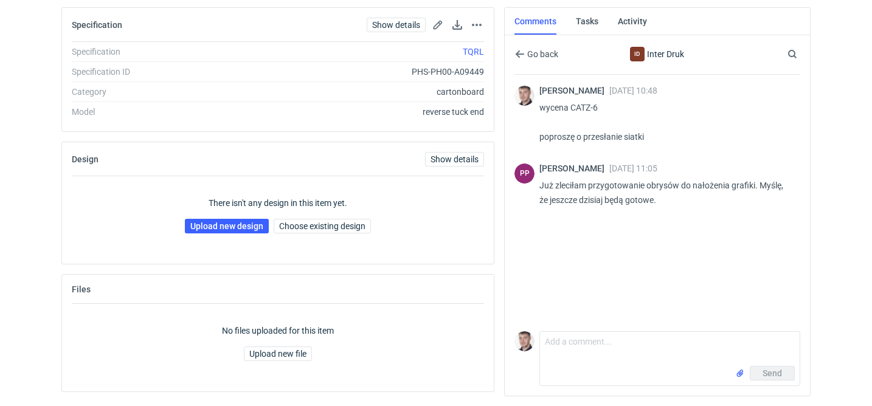
scroll to position [109, 0]
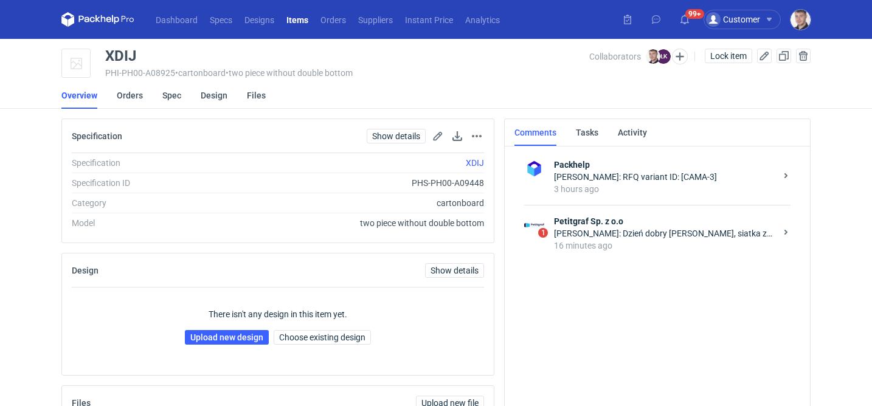
click at [577, 226] on strong "Petitgraf Sp. z o.o" at bounding box center [665, 221] width 222 height 12
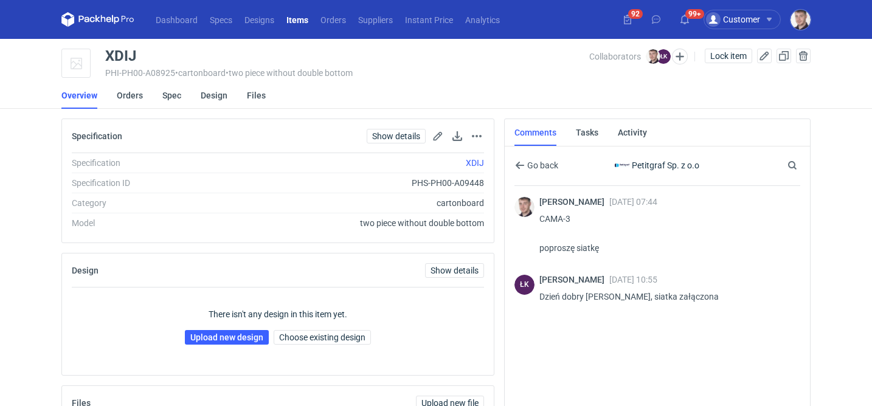
click at [263, 102] on li "Files" at bounding box center [266, 95] width 38 height 27
click at [262, 100] on link "Files" at bounding box center [256, 95] width 19 height 27
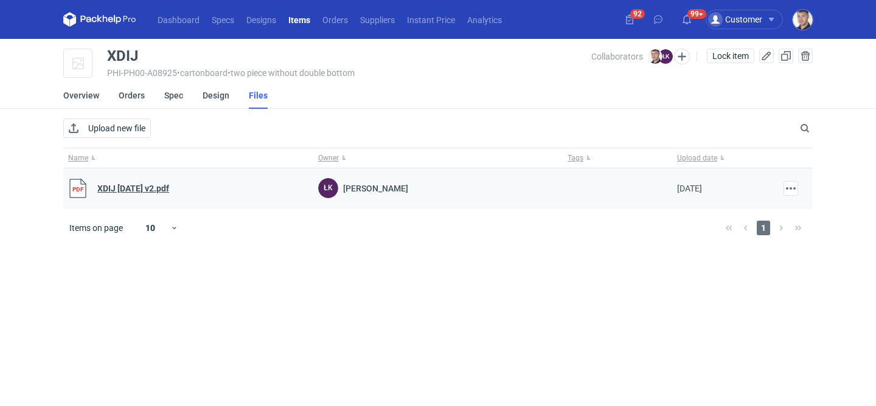
click at [161, 189] on link "XDIJ 2025-08-18 v2.pdf" at bounding box center [133, 189] width 72 height 10
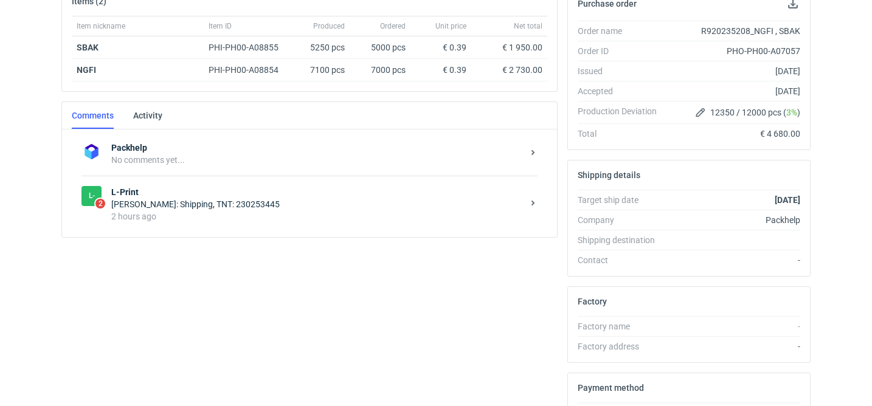
click at [302, 217] on div "2 hours ago" at bounding box center [317, 217] width 412 height 12
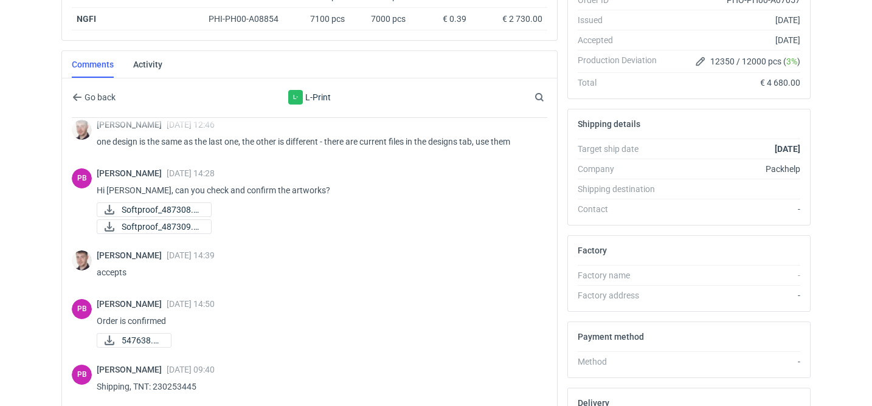
scroll to position [57, 0]
click at [155, 340] on span "547638.pdf" at bounding box center [142, 341] width 40 height 13
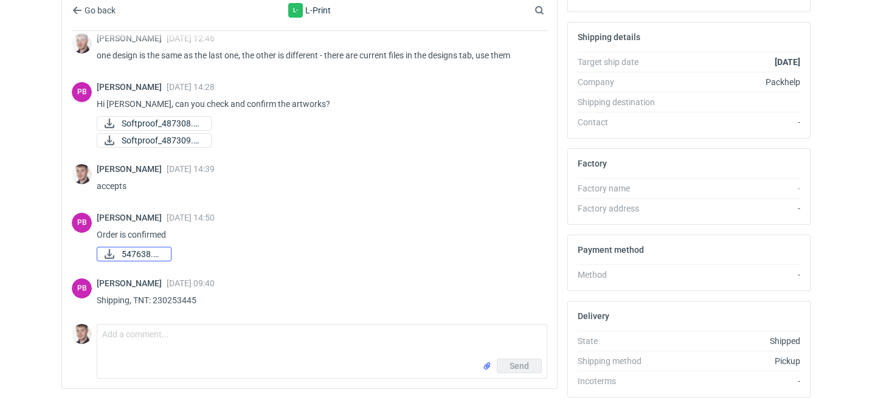
scroll to position [340, 0]
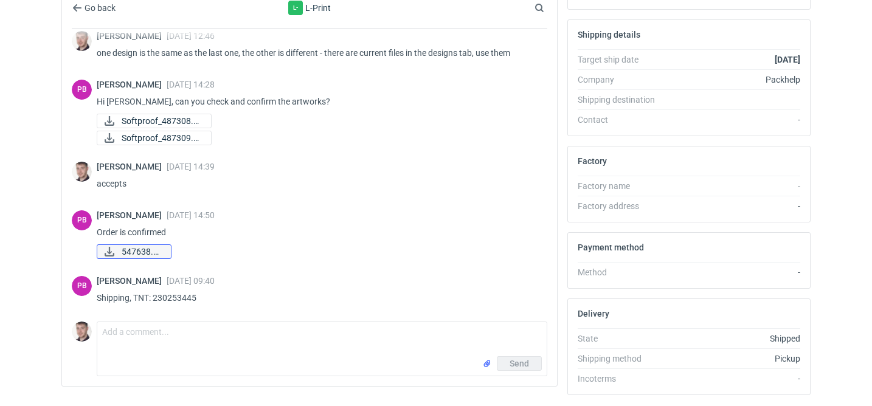
click at [155, 252] on span "547638.pdf" at bounding box center [142, 251] width 40 height 13
drag, startPoint x: 135, startPoint y: 298, endPoint x: 206, endPoint y: 301, distance: 70.6
click at [206, 301] on p "Shipping, TNT: 230253445" at bounding box center [317, 298] width 441 height 15
copy p "TNT: 230253445"
drag, startPoint x: 203, startPoint y: 301, endPoint x: 155, endPoint y: 304, distance: 48.1
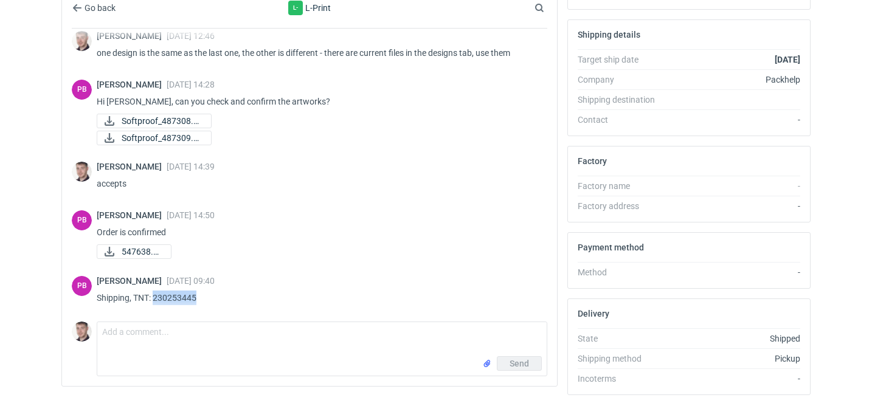
click at [155, 304] on p "Shipping, TNT: 230253445" at bounding box center [317, 298] width 441 height 15
copy p "230253445"
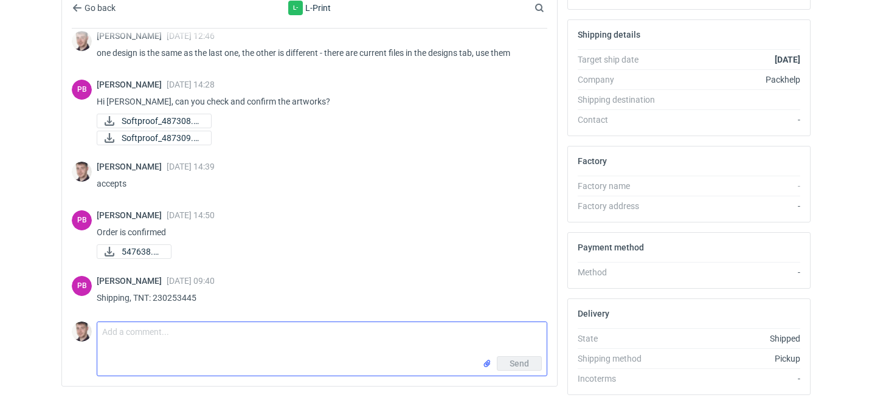
click at [161, 347] on textarea "Comment message" at bounding box center [322, 339] width 450 height 34
paste textarea "Can I also ask for photos of the finished product? We only have one package, ri…"
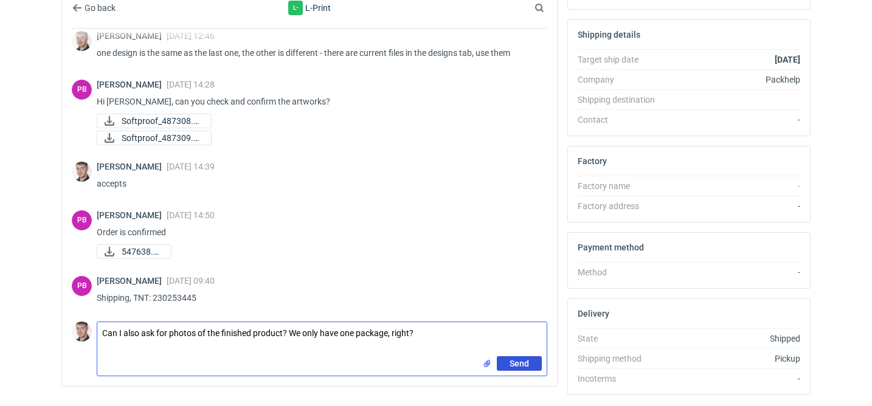
type textarea "Can I also ask for photos of the finished product? We only have one package, ri…"
click at [529, 366] on button "Send" at bounding box center [519, 364] width 45 height 15
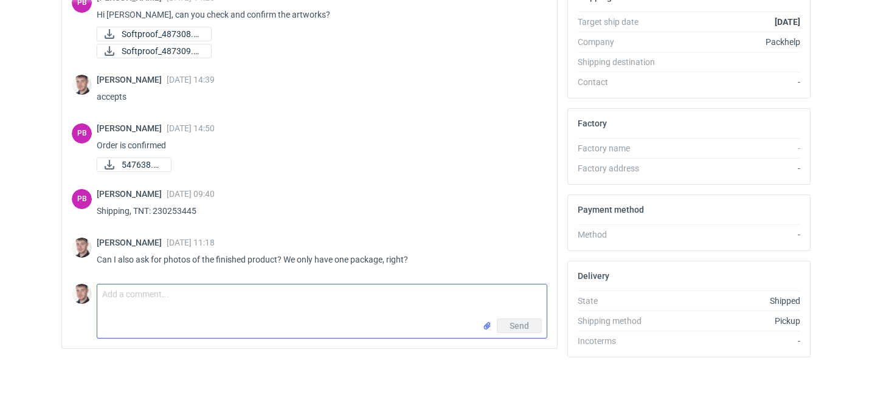
scroll to position [106, 0]
paste textarea "*one pallet"
type textarea "*one pallet?"
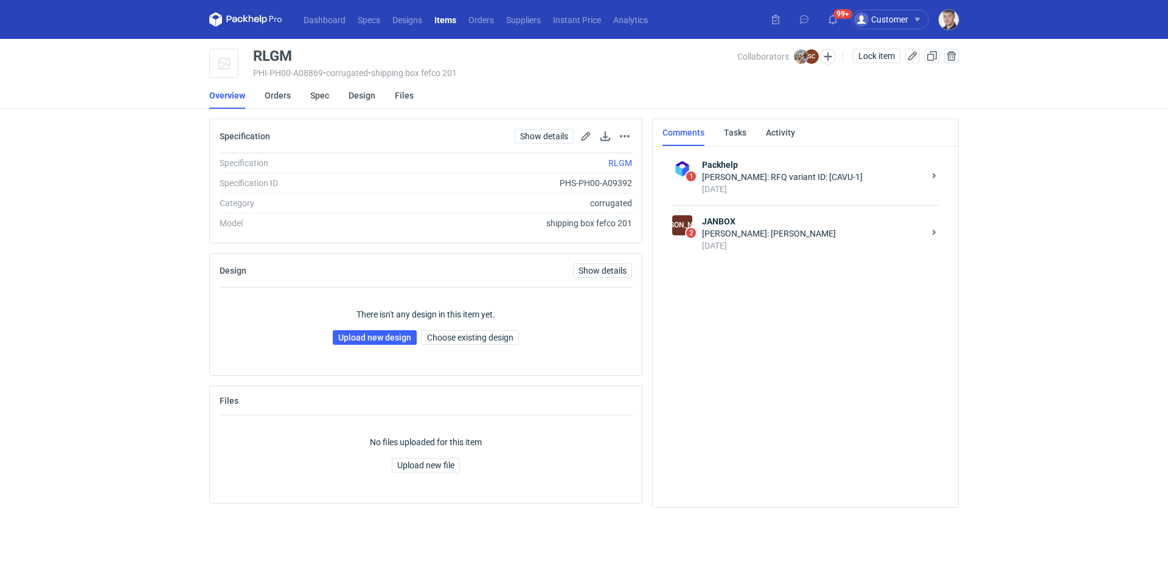
click at [789, 244] on div "[DATE]" at bounding box center [813, 246] width 222 height 12
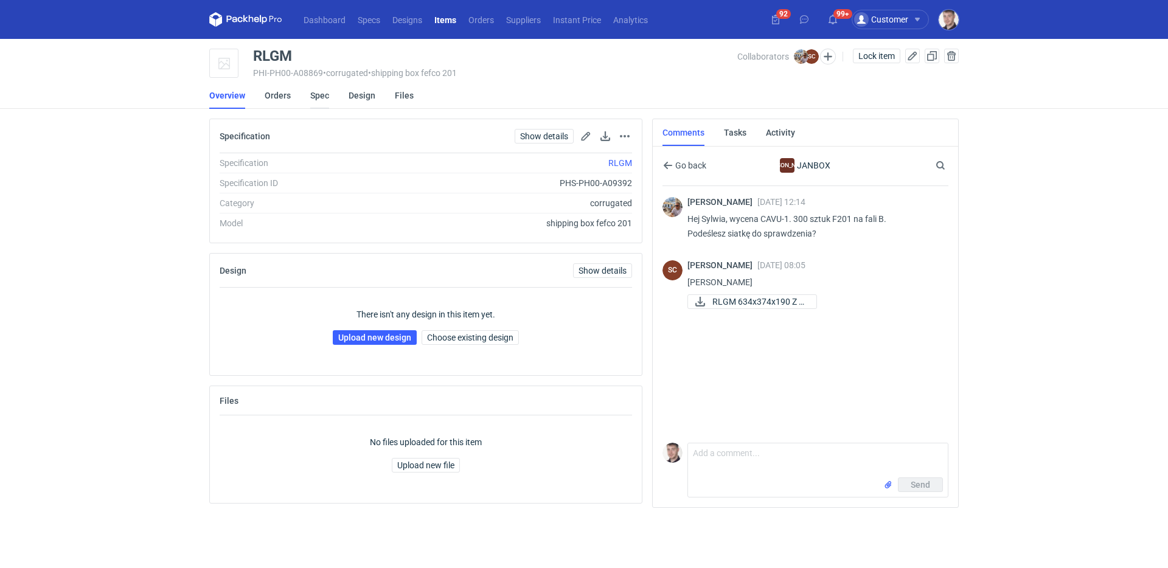
click at [319, 96] on link "Spec" at bounding box center [319, 95] width 19 height 27
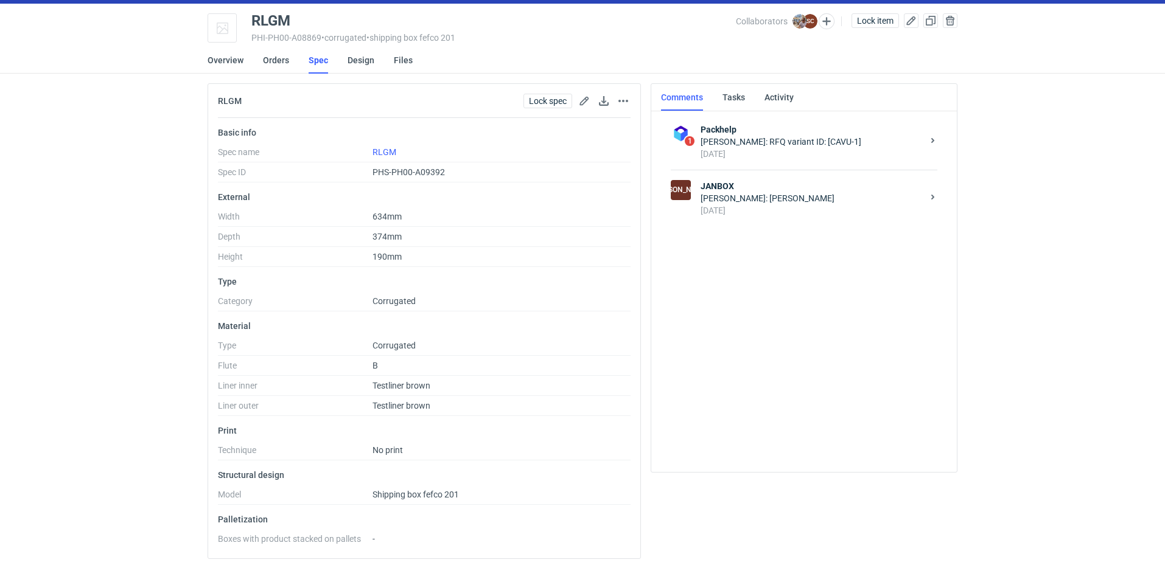
scroll to position [36, 0]
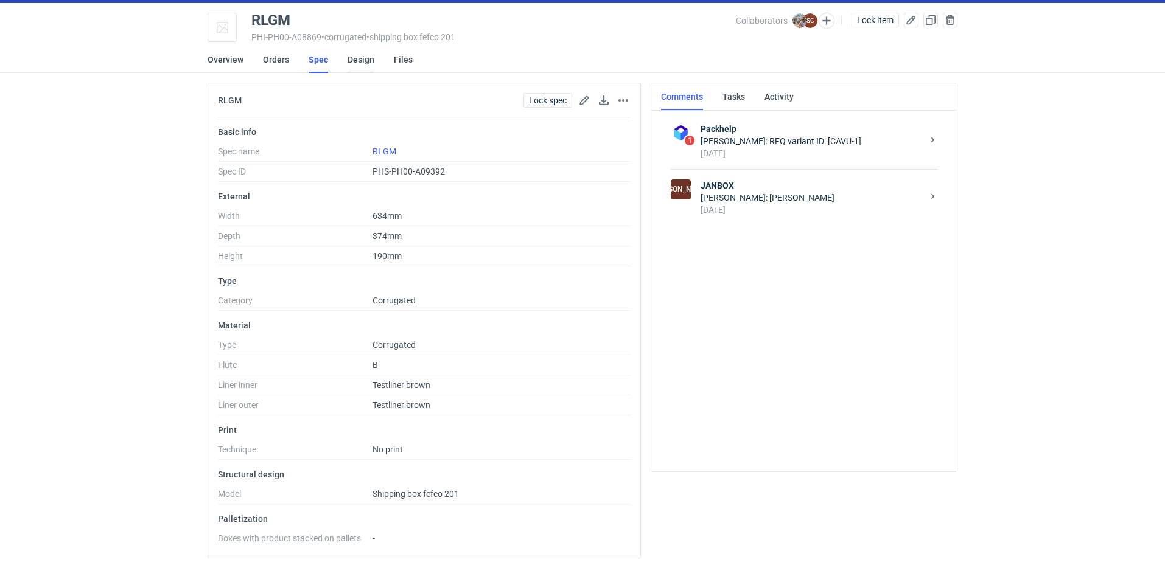
click at [347, 69] on link "Design" at bounding box center [360, 59] width 27 height 27
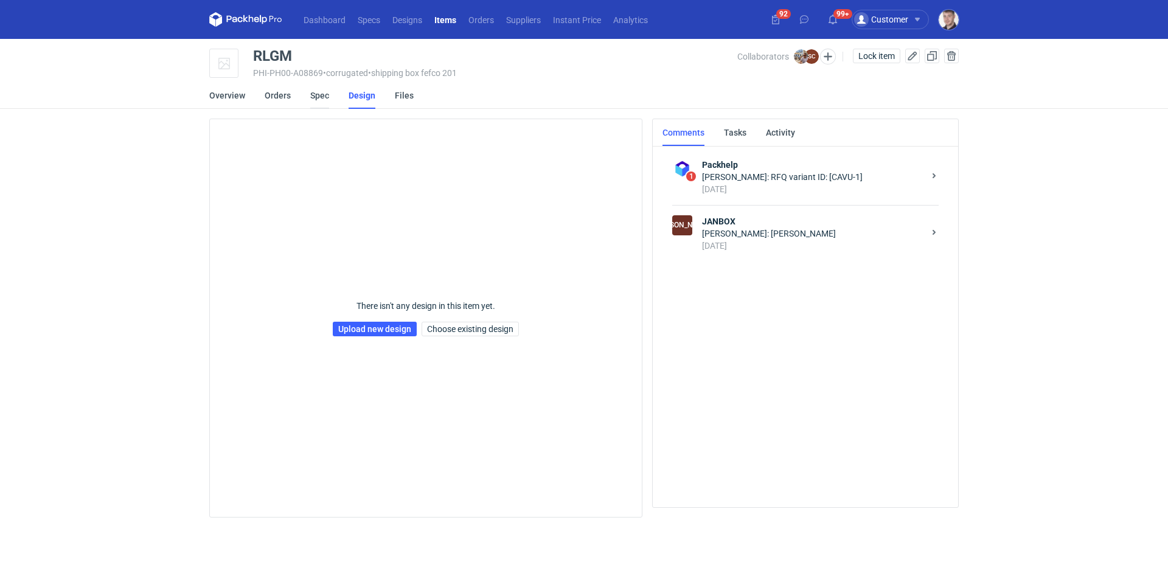
click at [315, 98] on link "Spec" at bounding box center [319, 95] width 19 height 27
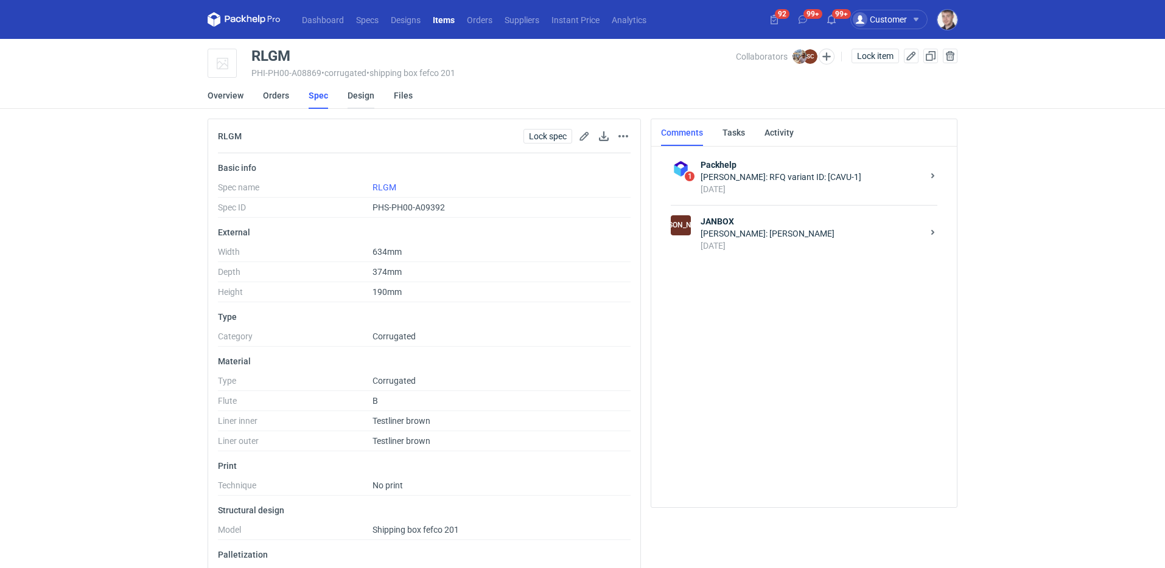
click at [349, 102] on link "Design" at bounding box center [360, 95] width 27 height 27
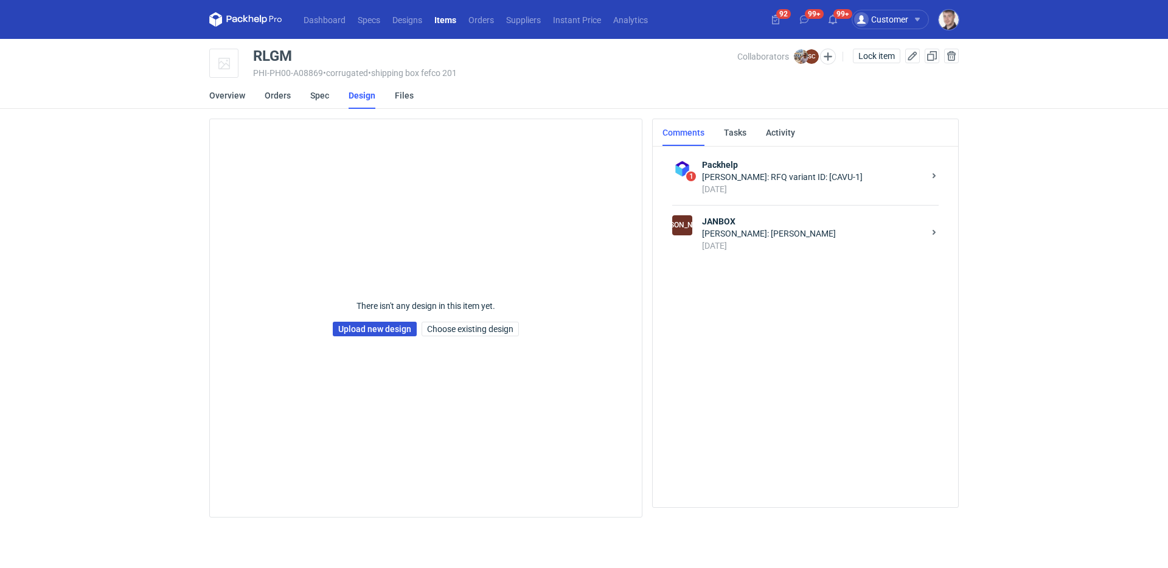
click at [374, 327] on link "Upload new design" at bounding box center [375, 329] width 84 height 15
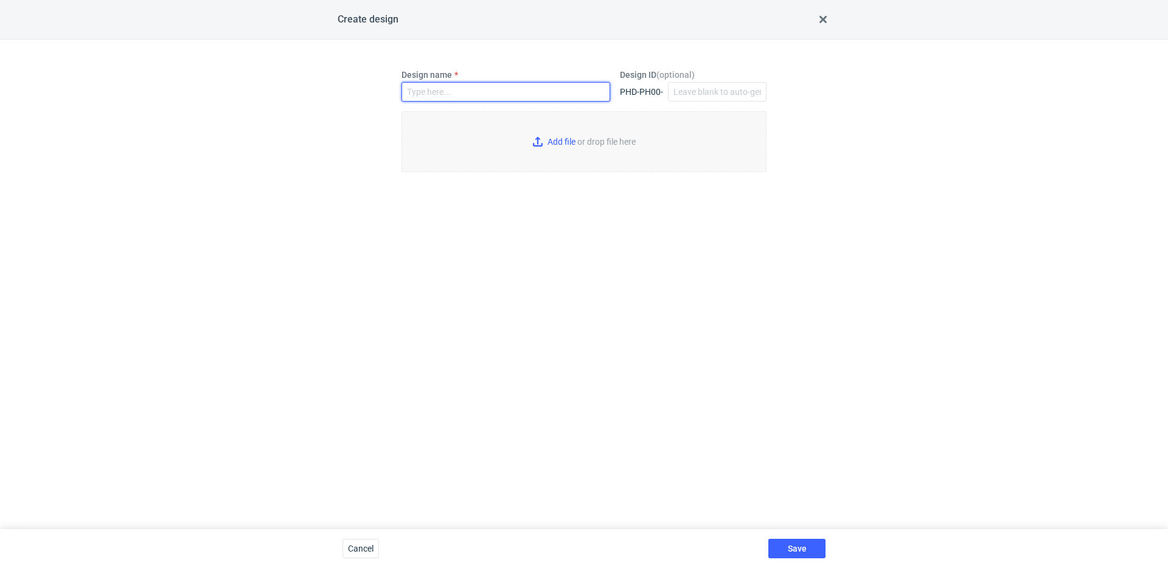
click at [450, 88] on input "Design name" at bounding box center [506, 91] width 209 height 19
type input "RLGM"
click at [538, 134] on input "Add file or drop file here" at bounding box center [584, 141] width 365 height 61
type input "C:\fakepath\rlgm-634x374x190-z-b-siatka.pdf"
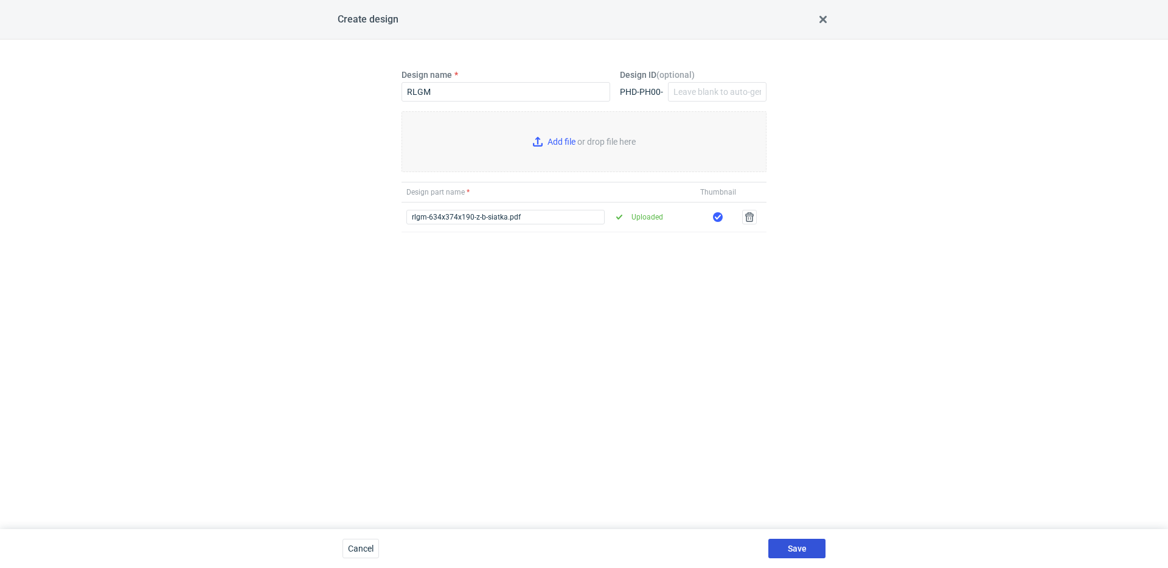
click at [809, 544] on button "Save" at bounding box center [796, 548] width 57 height 19
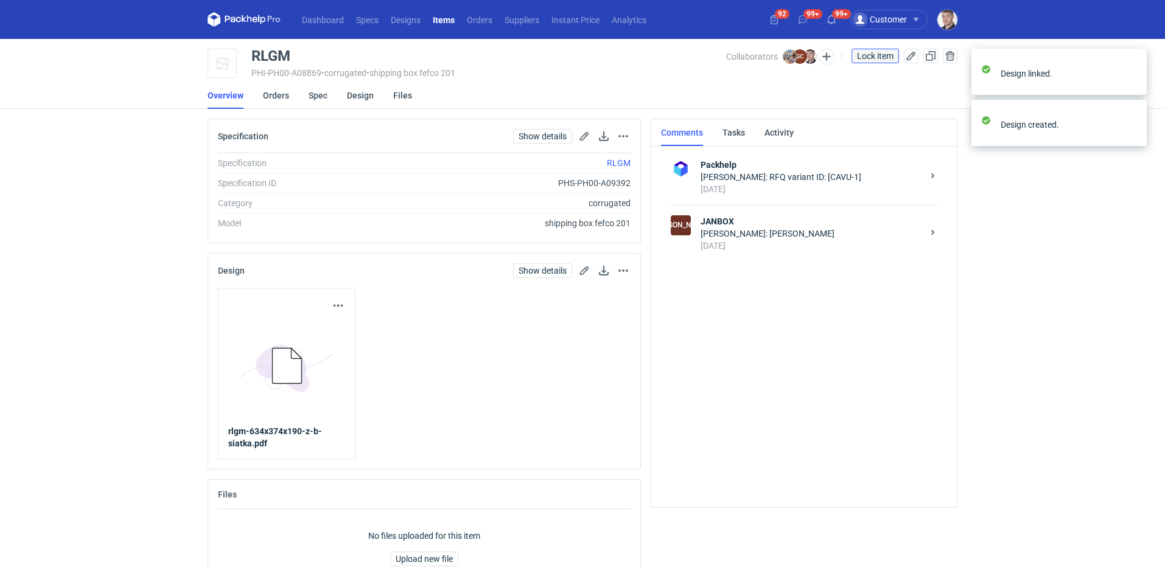
click at [872, 53] on span "Lock item" at bounding box center [875, 56] width 37 height 9
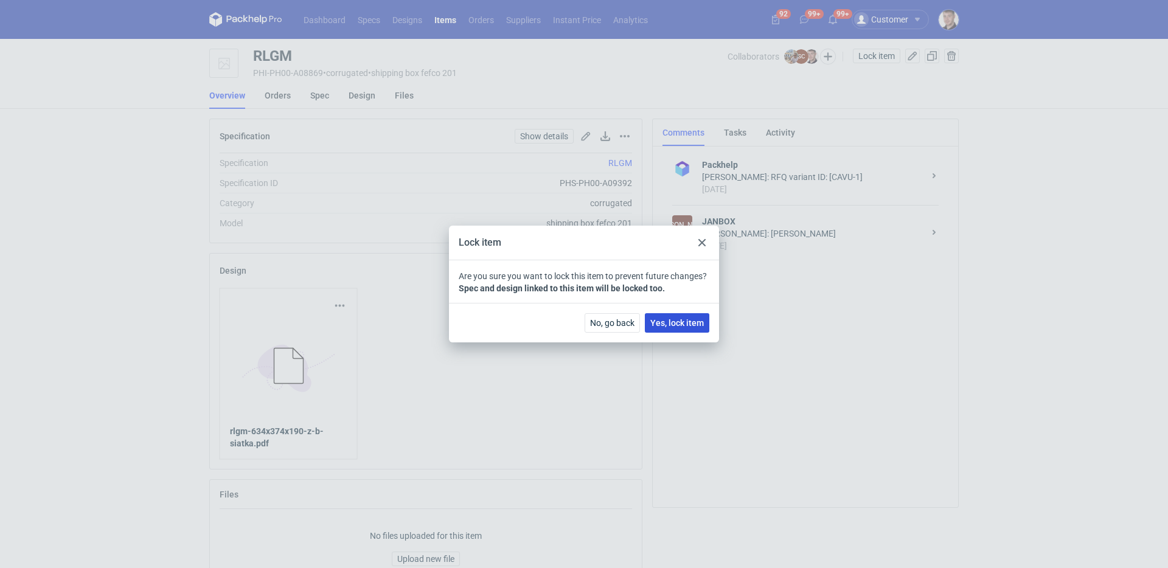
click at [691, 320] on span "Yes, lock item" at bounding box center [677, 323] width 54 height 9
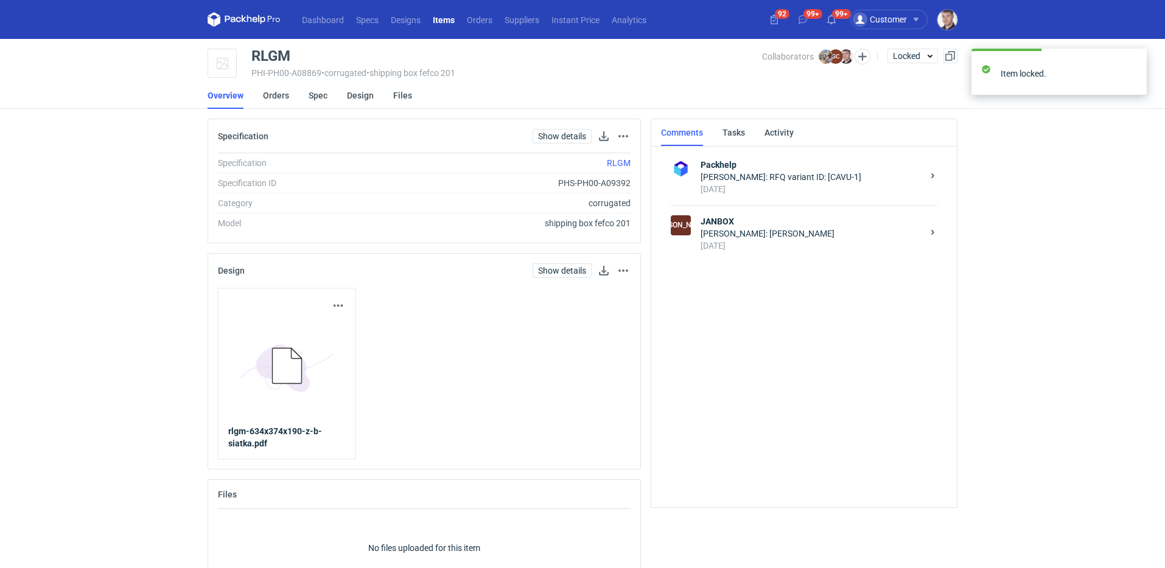
click at [765, 234] on div "Sylwia Cichórz: Siatka" at bounding box center [811, 234] width 222 height 12
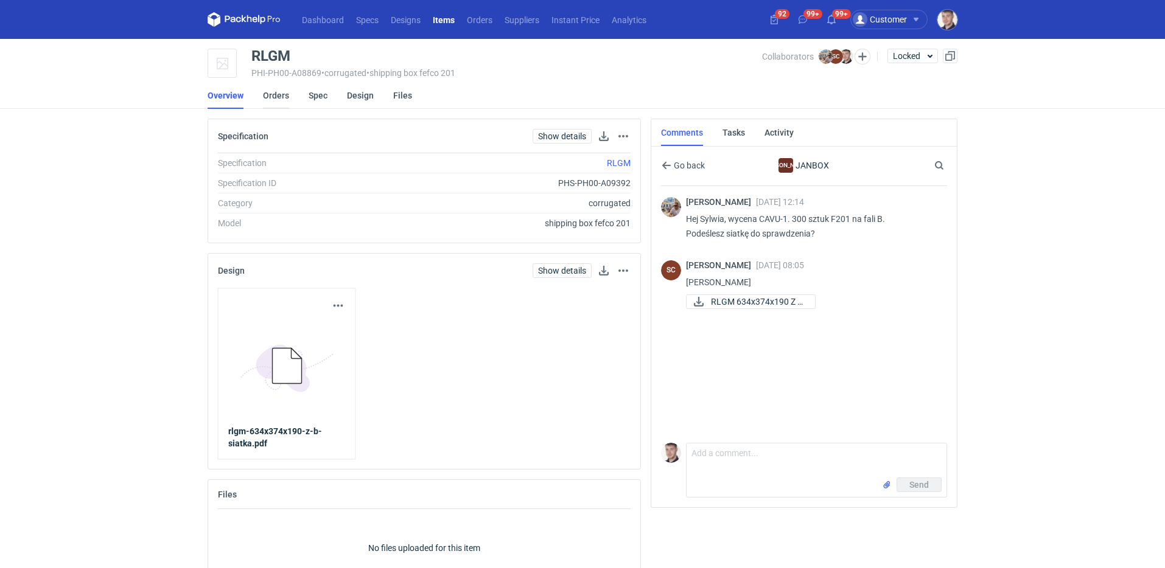
click at [275, 91] on link "Orders" at bounding box center [276, 95] width 26 height 27
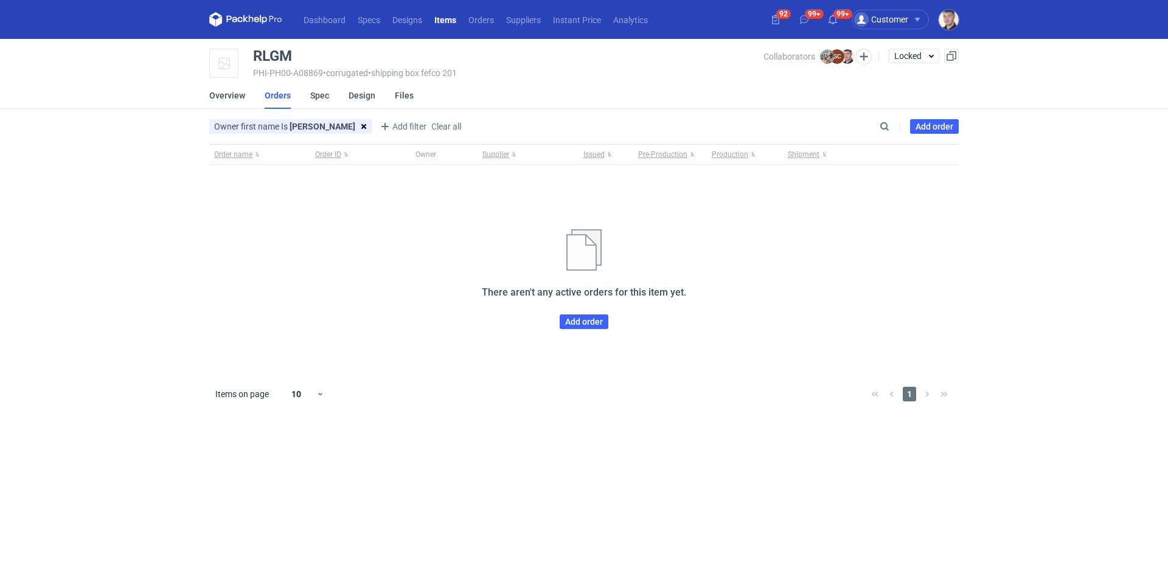
click at [590, 329] on div "Order name Order ID Owner Supplier Issued Pre-Production Production Shipment Th…" at bounding box center [584, 259] width 750 height 231
click at [590, 326] on link "Add order" at bounding box center [584, 322] width 49 height 15
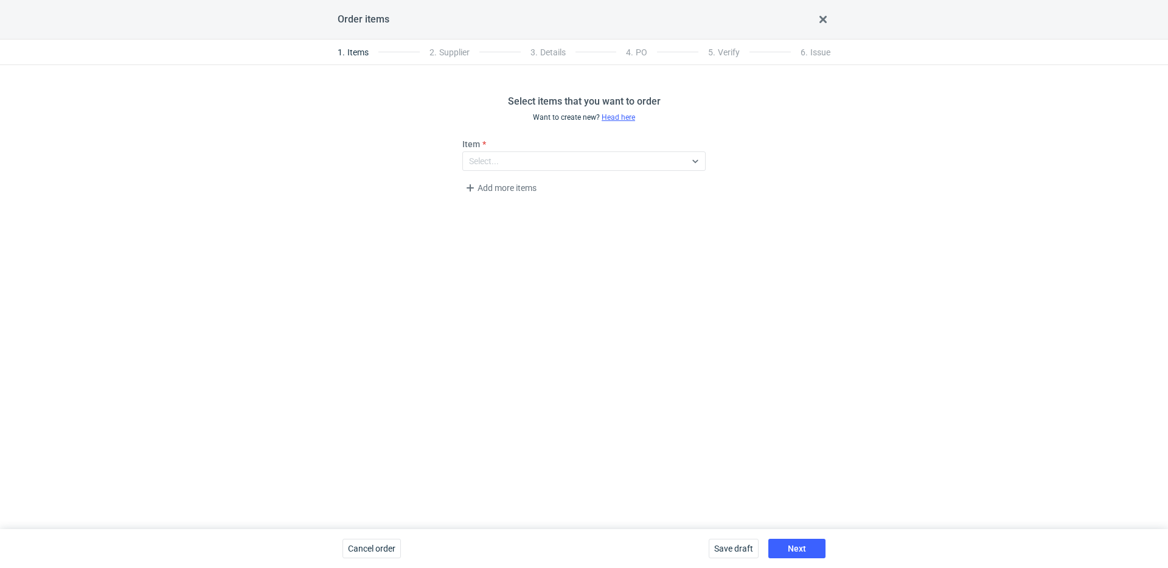
click at [798, 538] on div "Save draft Next" at bounding box center [767, 548] width 127 height 39
click at [801, 545] on span "Next" at bounding box center [797, 549] width 18 height 9
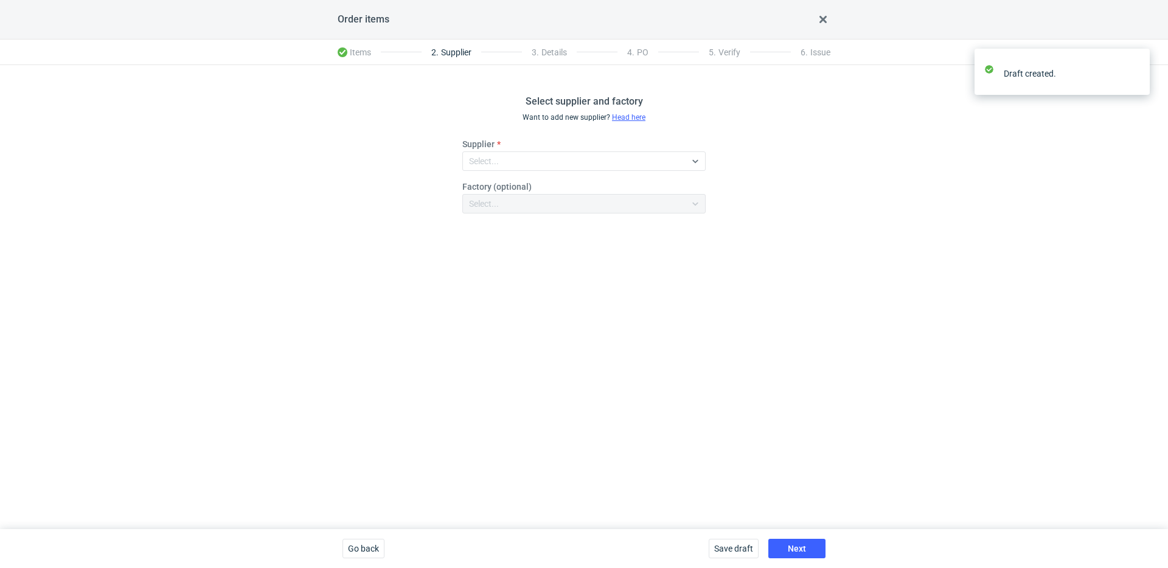
click at [491, 173] on fieldset "Supplier Select... Factory (optional) Select..." at bounding box center [583, 180] width 243 height 85
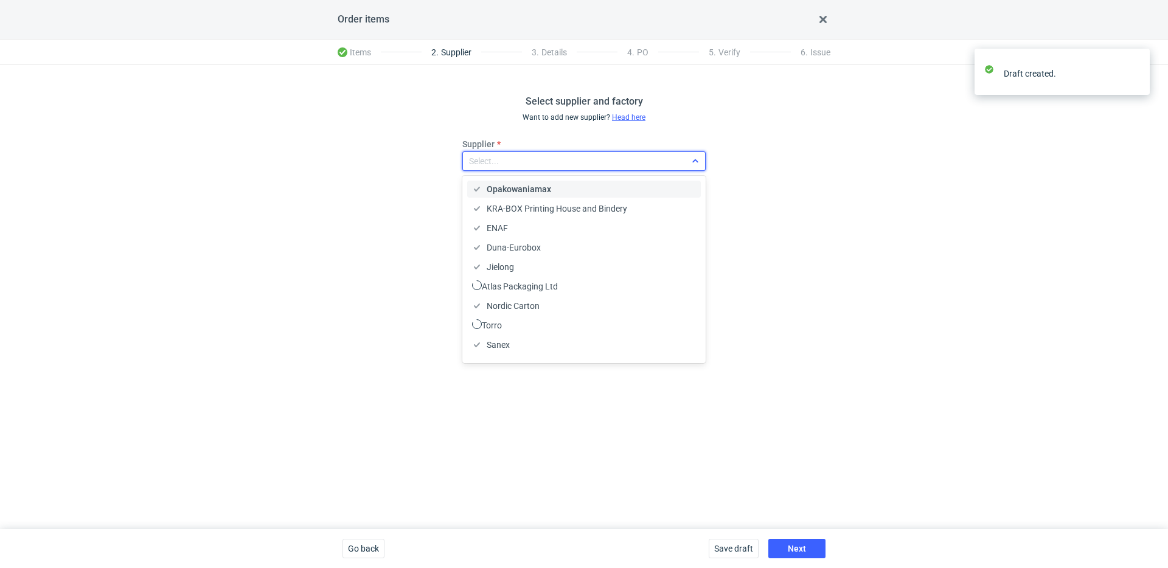
click at [498, 164] on div "Select..." at bounding box center [484, 161] width 30 height 12
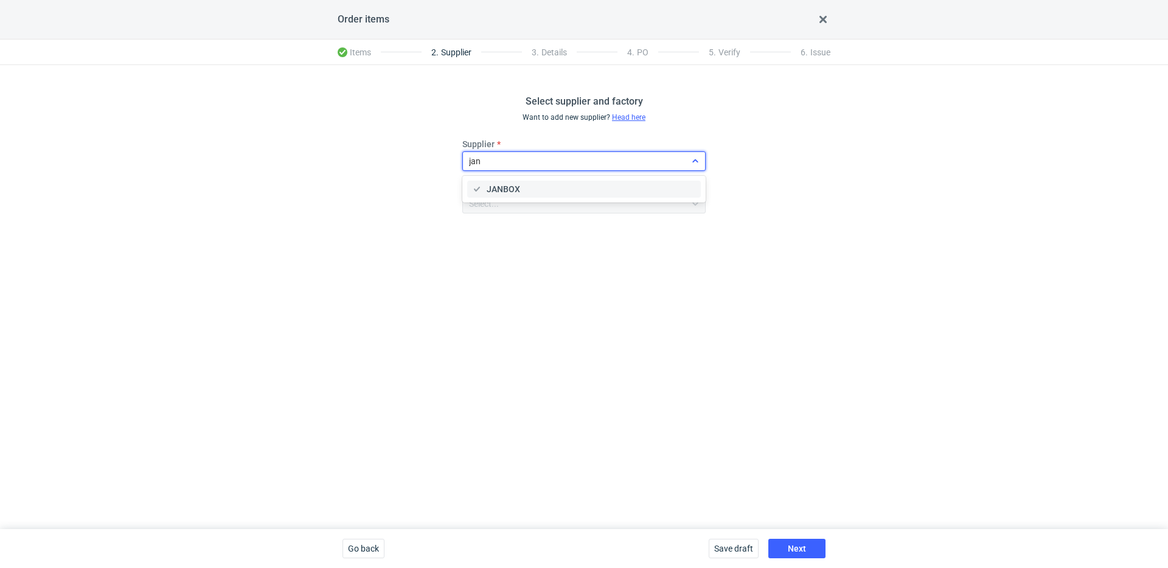
type input "janb"
click at [479, 188] on icon at bounding box center [477, 189] width 6 height 5
click at [794, 541] on button "Next" at bounding box center [796, 548] width 57 height 19
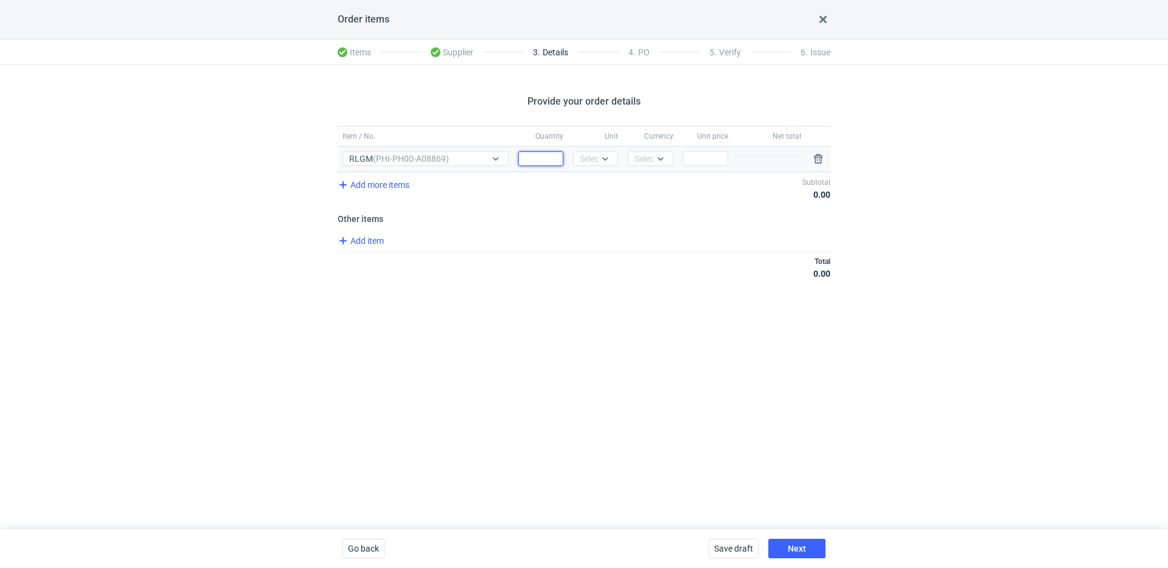
click at [544, 153] on input "Quantity" at bounding box center [540, 158] width 45 height 15
type input "300"
click at [622, 162] on div "Unit Select..." at bounding box center [595, 159] width 55 height 25
click at [611, 161] on div at bounding box center [605, 159] width 15 height 10
click at [599, 183] on div "pcs" at bounding box center [596, 184] width 26 height 12
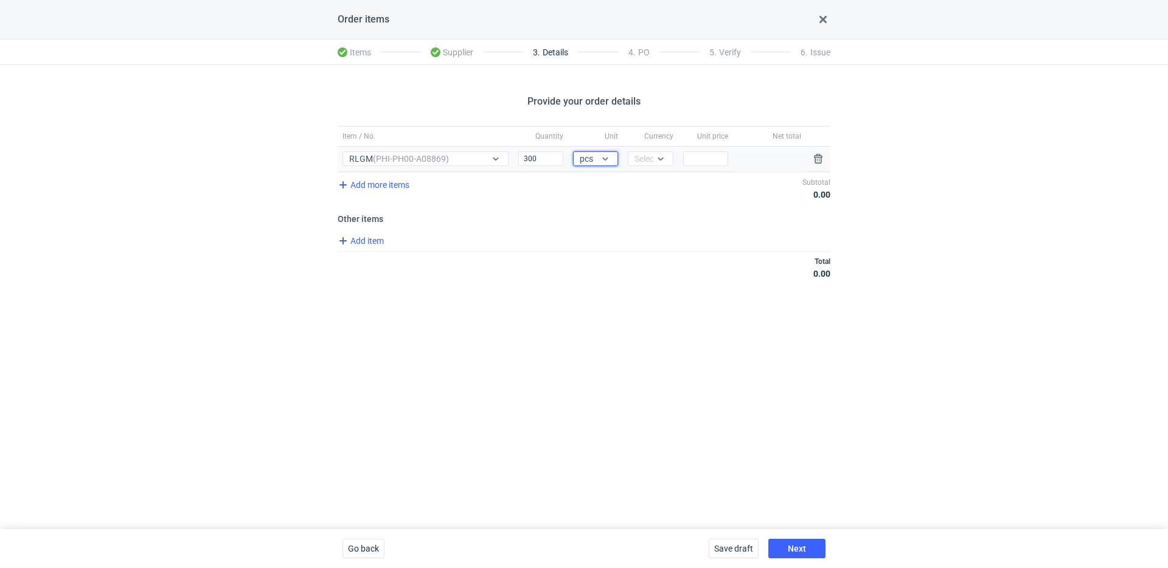
drag, startPoint x: 660, startPoint y: 162, endPoint x: 659, endPoint y: 169, distance: 7.4
click at [660, 162] on icon at bounding box center [661, 159] width 10 height 10
click at [654, 178] on div "PLN" at bounding box center [651, 184] width 26 height 12
click at [689, 162] on input "Price" at bounding box center [705, 158] width 45 height 15
type input "2.5"
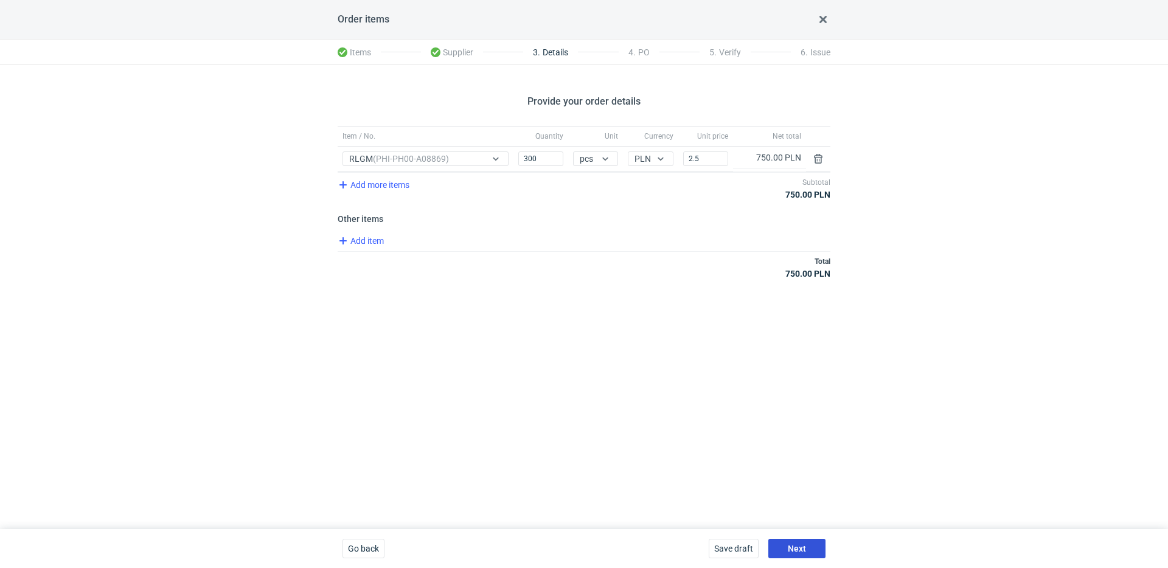
click at [793, 549] on span "Next" at bounding box center [797, 549] width 18 height 9
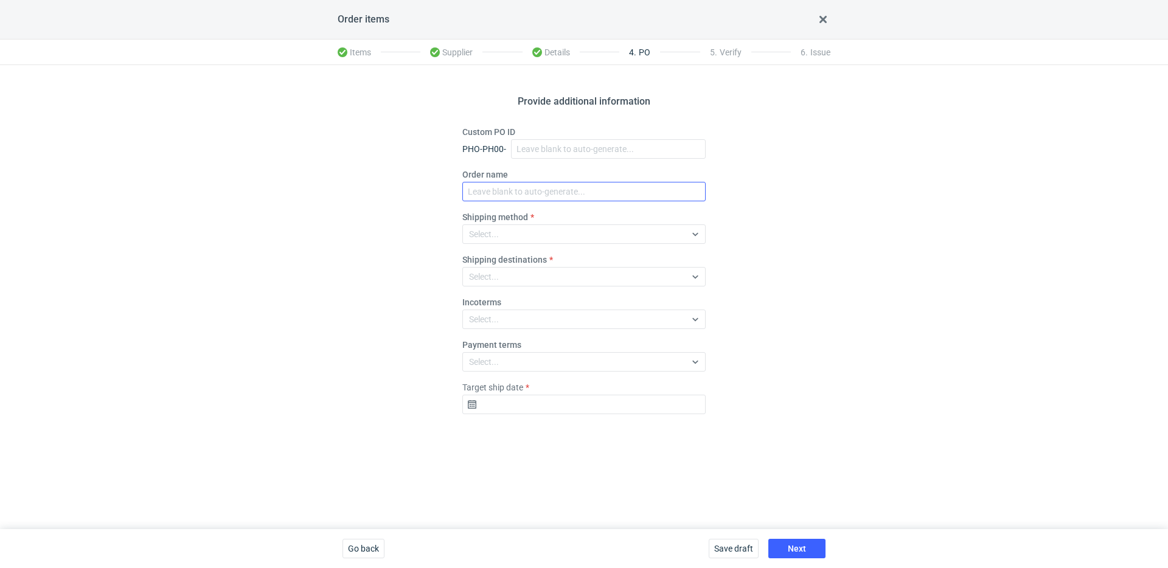
click at [506, 187] on div "Order name" at bounding box center [583, 185] width 243 height 33
click at [506, 190] on input "Order name" at bounding box center [583, 191] width 243 height 19
paste input "R925859531"
type input "R925859531_RLGM"
click at [499, 234] on div "Select..." at bounding box center [484, 234] width 30 height 12
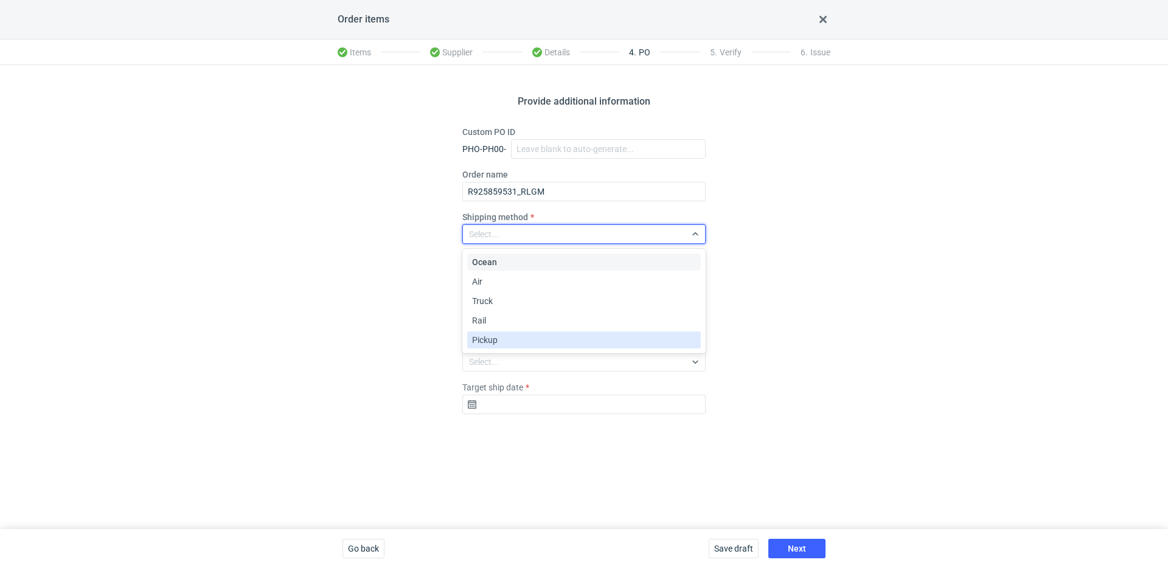
click at [492, 344] on span "Pickup" at bounding box center [485, 340] width 26 height 12
click at [544, 381] on fieldset "Custom PO ID PHO-PH00- Order name R925859531_RLGM Shipping method option Pickup…" at bounding box center [583, 275] width 243 height 298
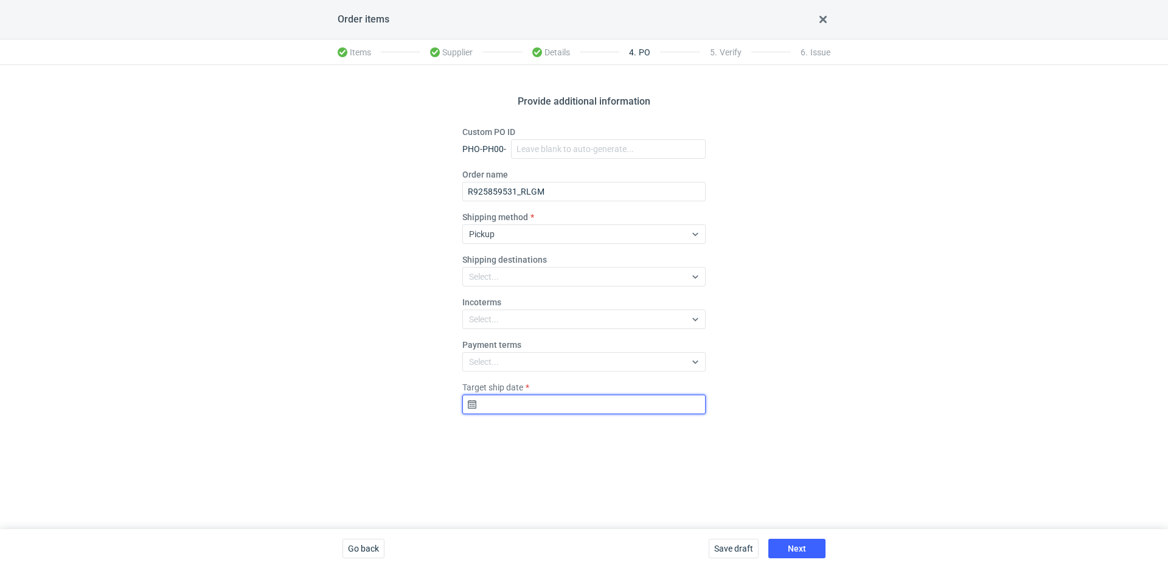
click at [549, 398] on input "Target ship date" at bounding box center [583, 404] width 243 height 19
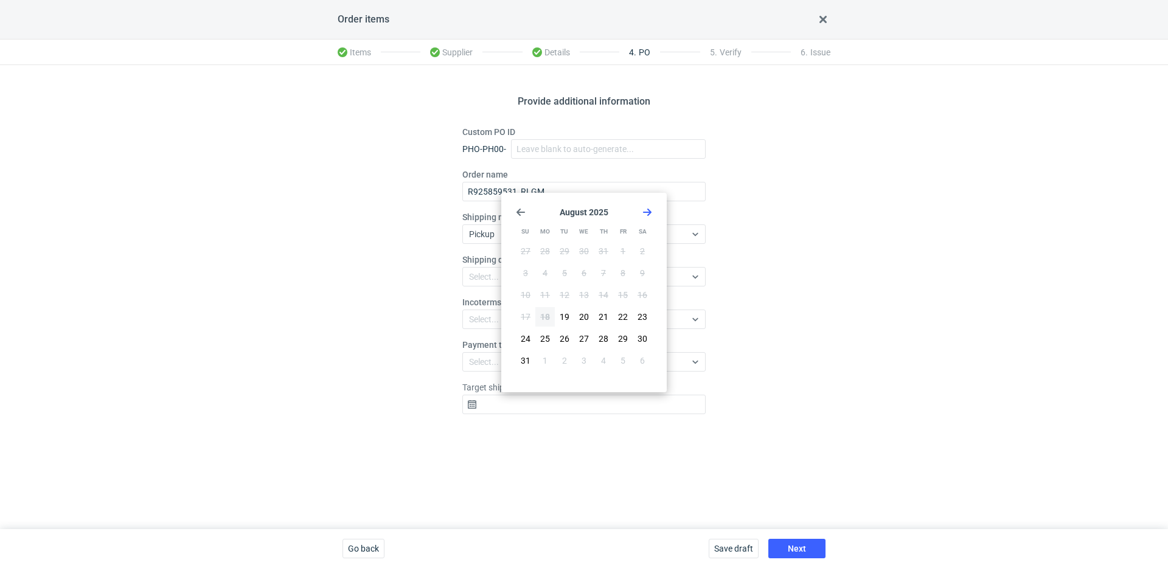
click at [644, 215] on icon "Go forward 1 month" at bounding box center [647, 212] width 10 height 10
click at [548, 272] on button "8" at bounding box center [544, 272] width 19 height 19
type input "2025-09-08"
click at [815, 547] on button "Next" at bounding box center [796, 548] width 57 height 19
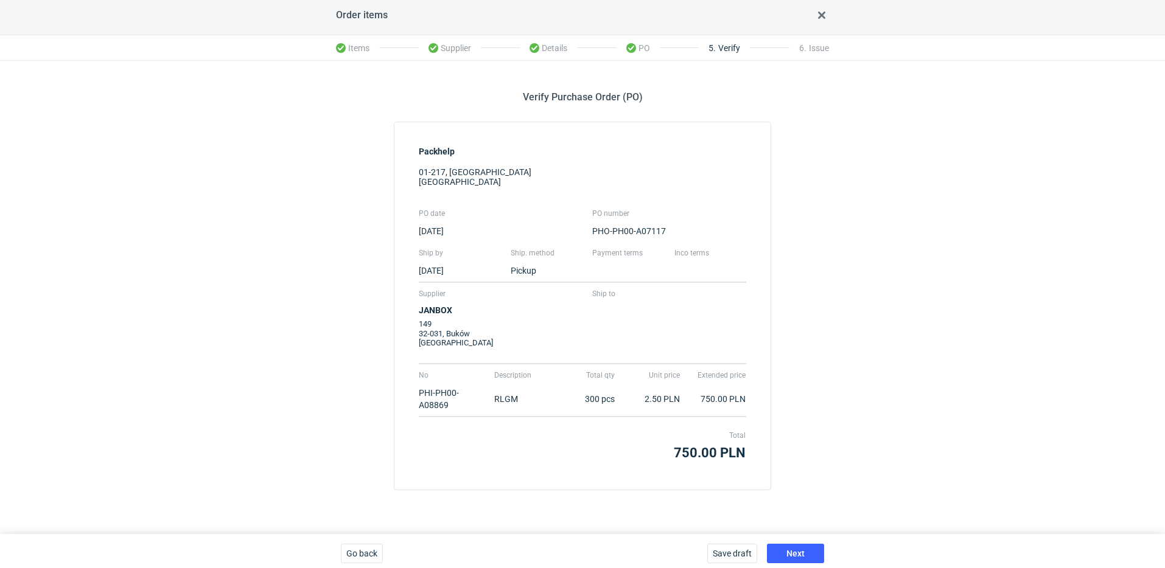
scroll to position [10, 0]
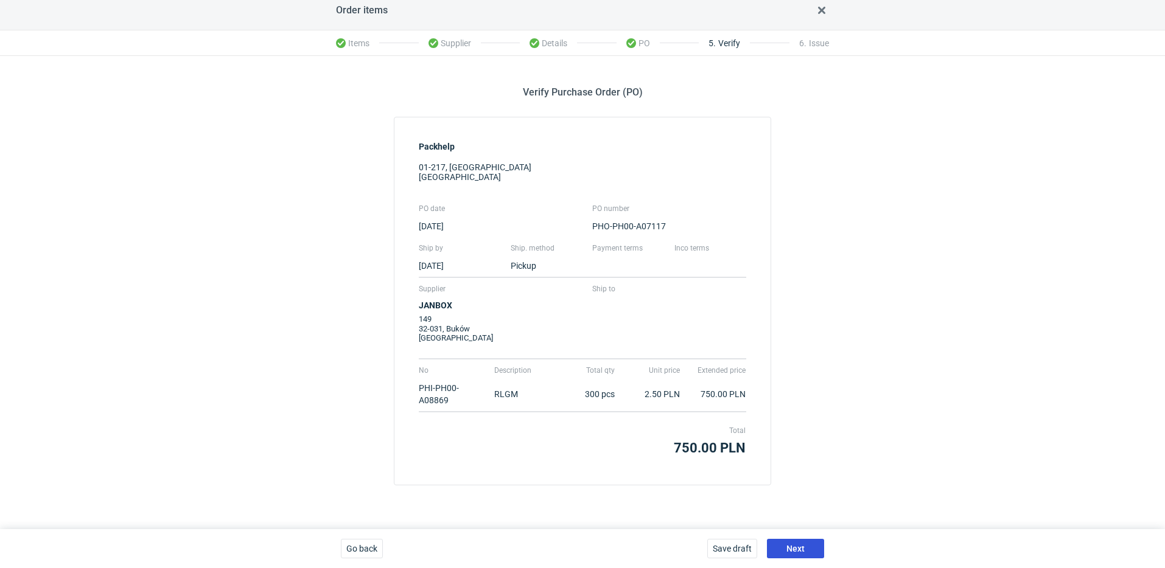
click at [806, 544] on button "Next" at bounding box center [795, 548] width 57 height 19
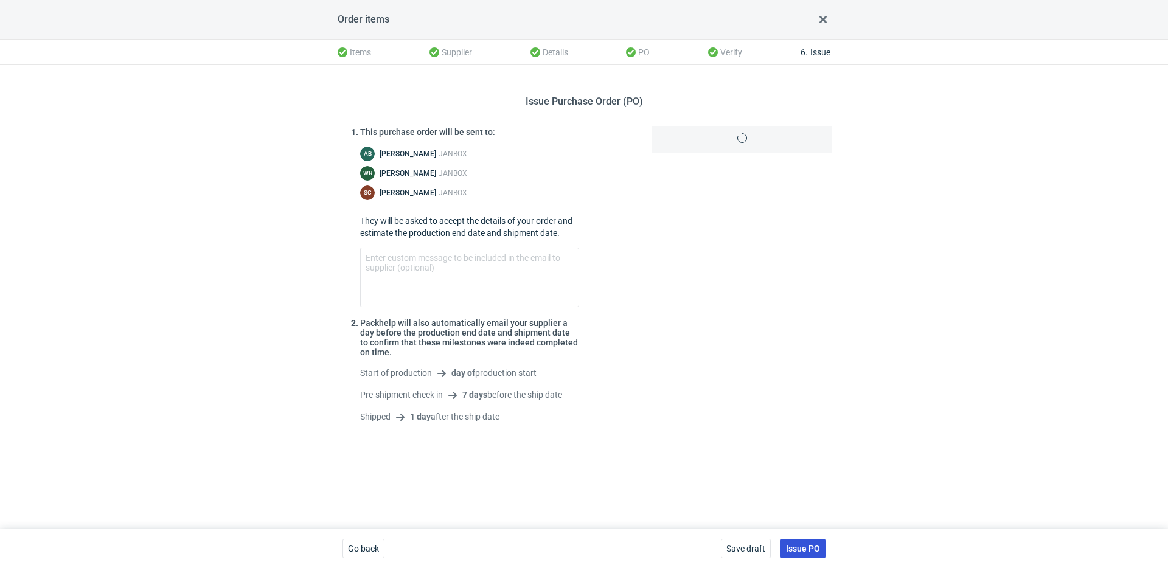
click at [813, 549] on span "Issue PO" at bounding box center [803, 549] width 34 height 9
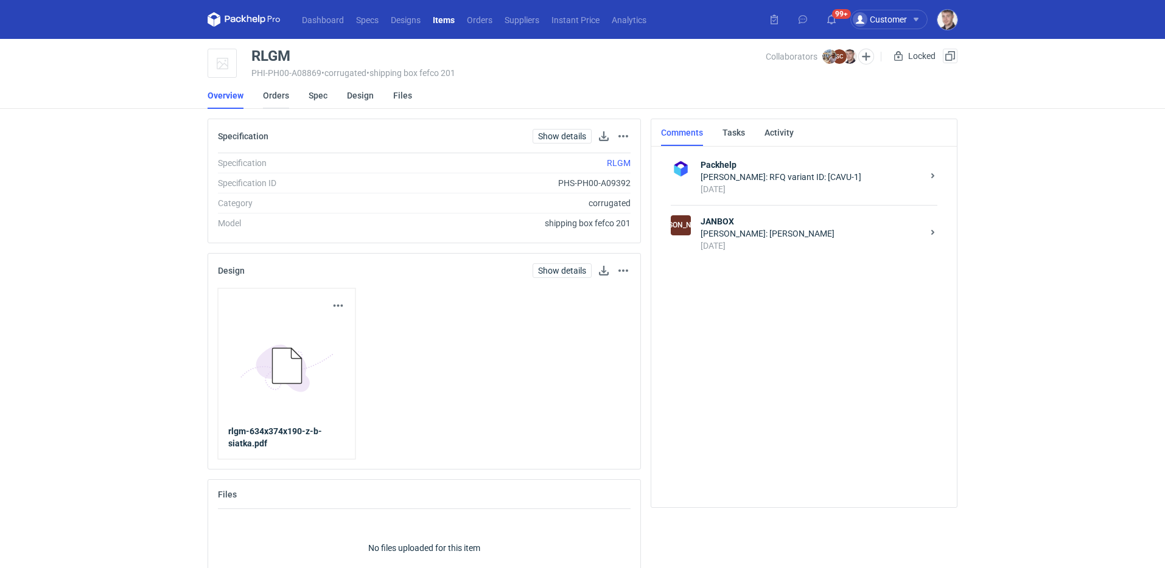
click at [279, 98] on link "Orders" at bounding box center [276, 95] width 26 height 27
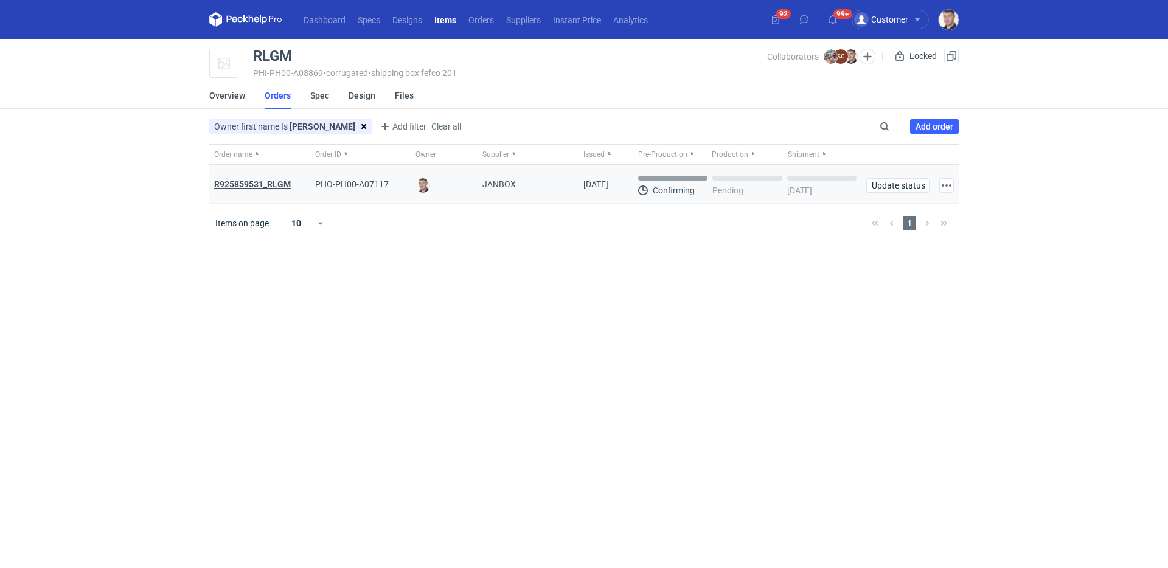
click at [266, 187] on strong "R925859531_RLGM" at bounding box center [252, 184] width 77 height 10
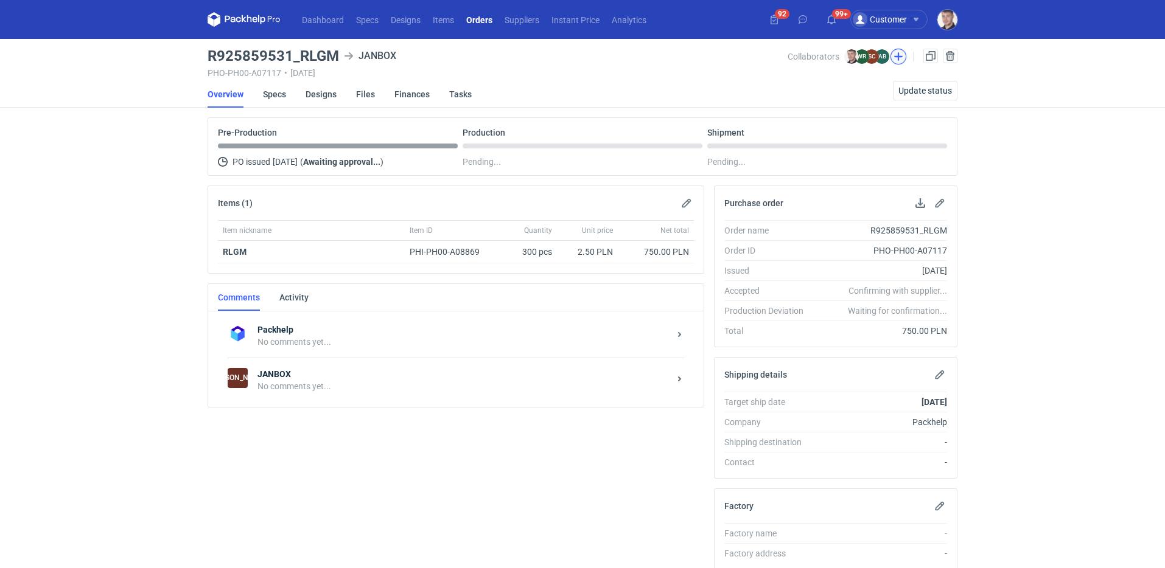
click at [902, 58] on button "button" at bounding box center [898, 57] width 16 height 16
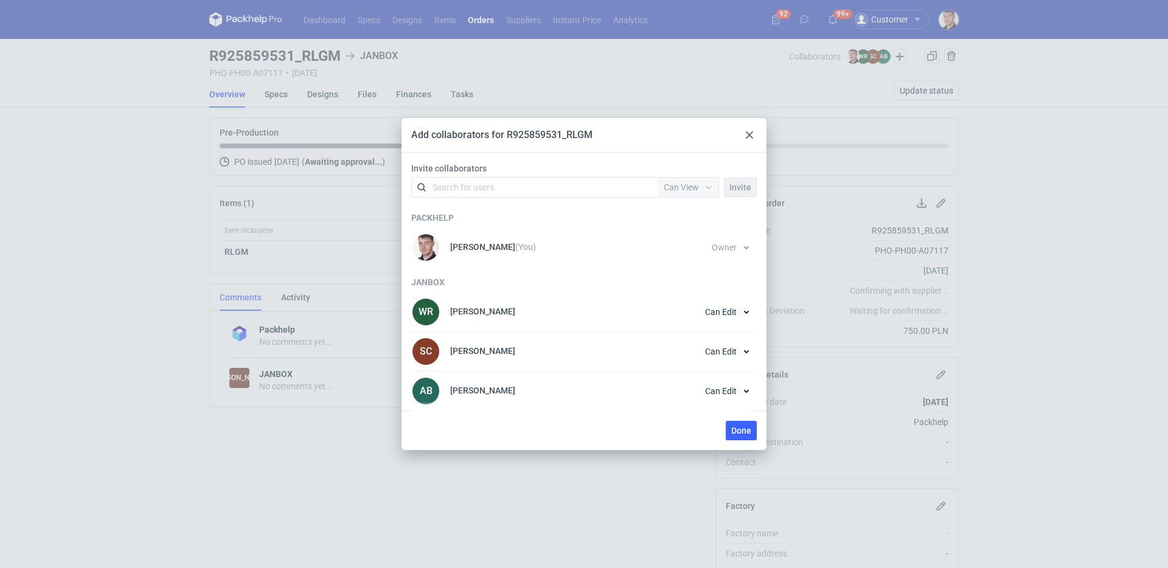
click at [503, 193] on div "Search for users" at bounding box center [533, 187] width 212 height 17
type input "palas"
click at [490, 215] on div "[PERSON_NAME] • Packhelp" at bounding box center [493, 217] width 105 height 12
click at [730, 193] on button "Invite" at bounding box center [740, 187] width 33 height 19
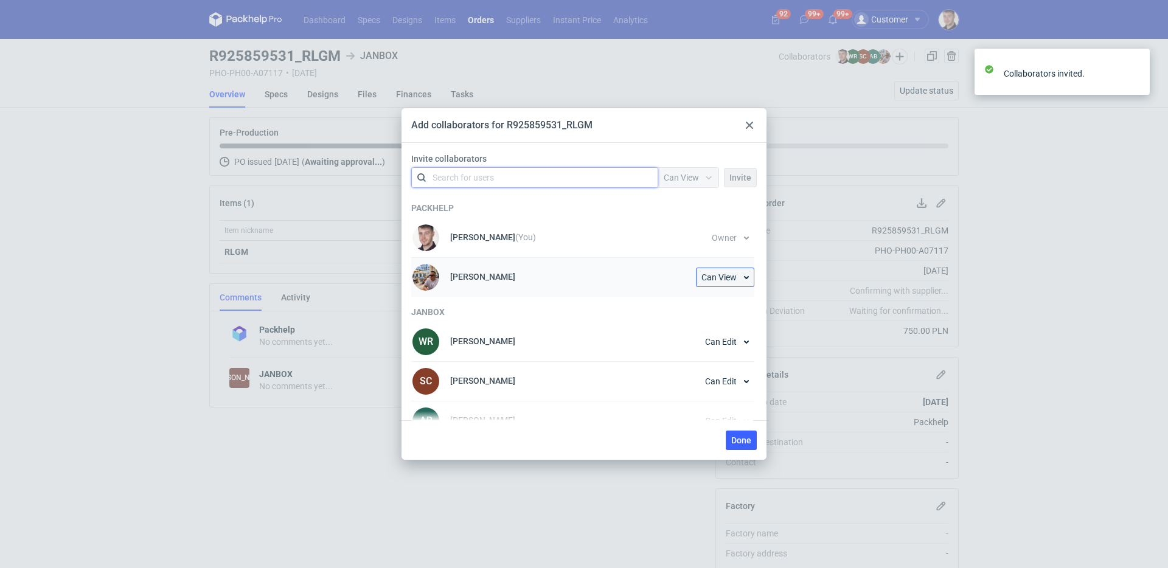
click at [733, 277] on span "Can View" at bounding box center [719, 277] width 35 height 9
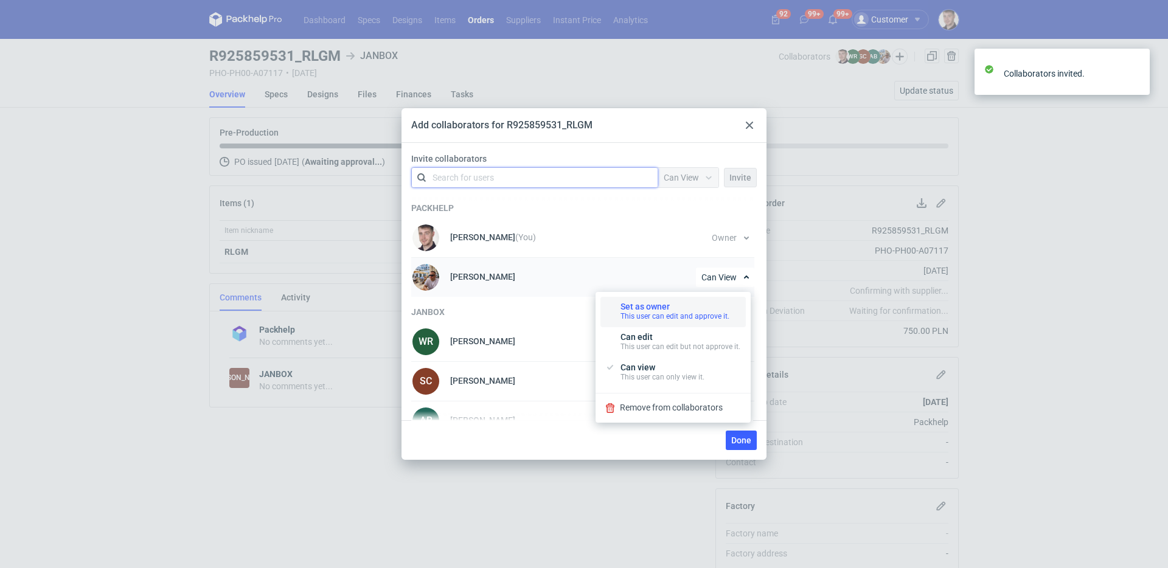
click at [670, 314] on div "This user can edit and approve it." at bounding box center [675, 317] width 109 height 10
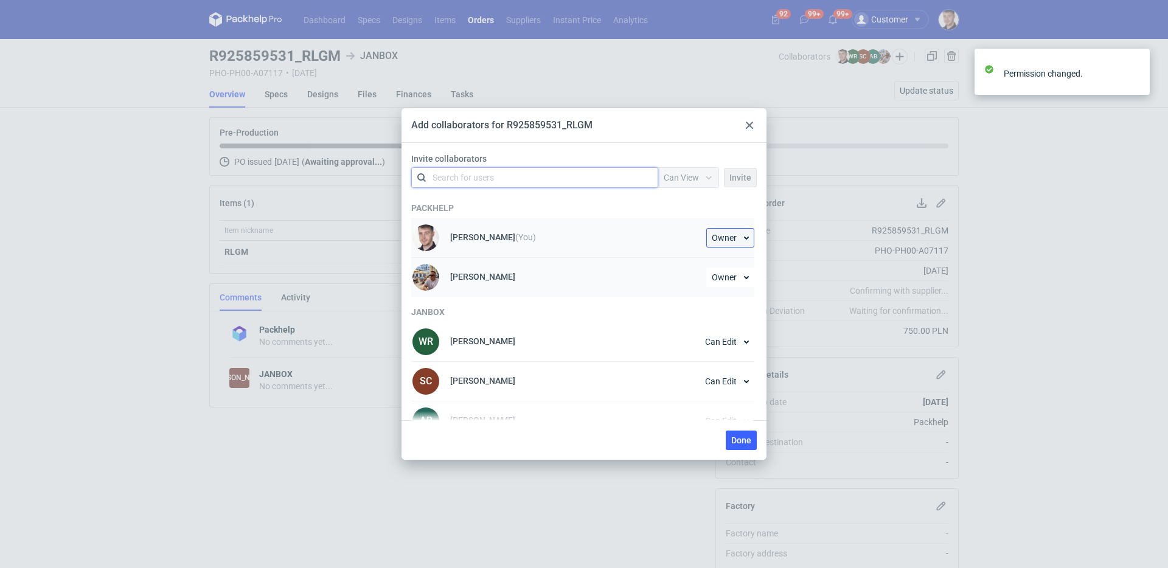
click at [736, 236] on button "Owner" at bounding box center [730, 237] width 48 height 19
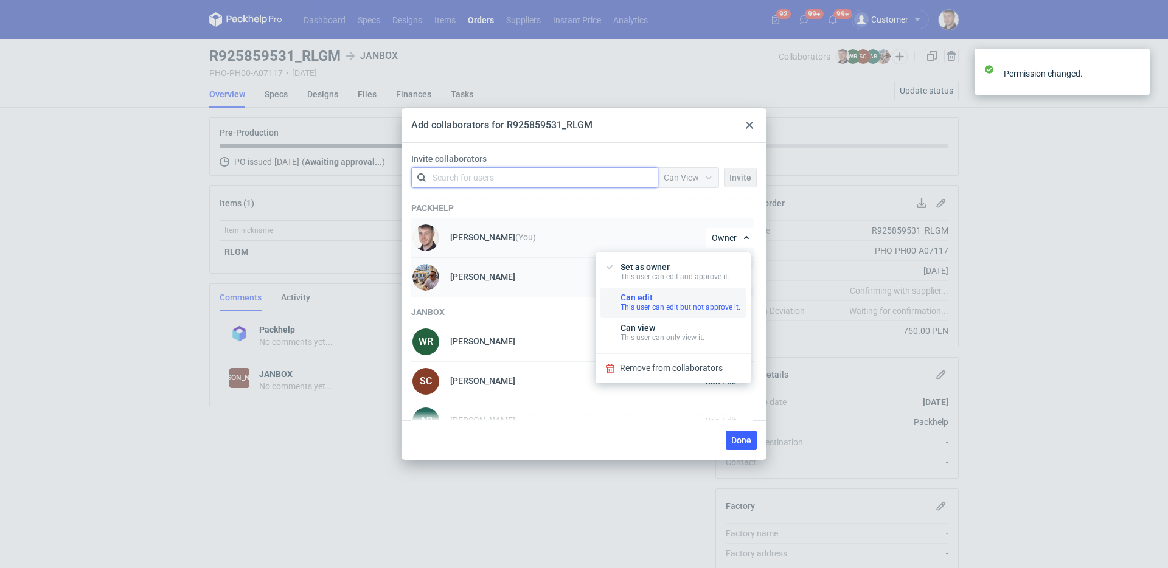
click at [657, 298] on div "Can edit This user can edit but not approve it." at bounding box center [681, 302] width 120 height 19
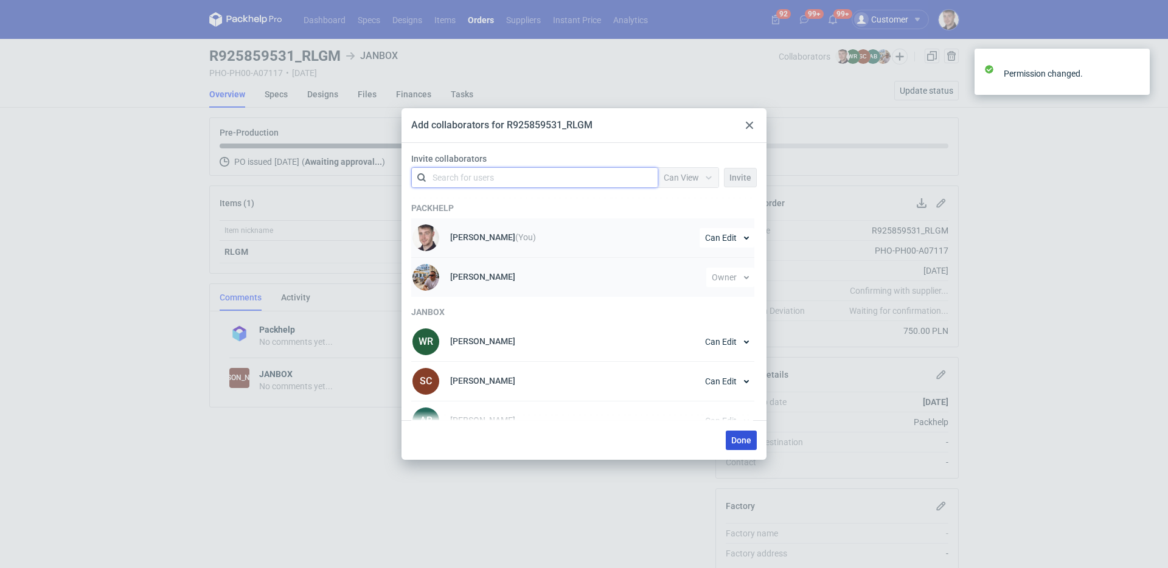
click at [741, 436] on span "Done" at bounding box center [741, 440] width 20 height 9
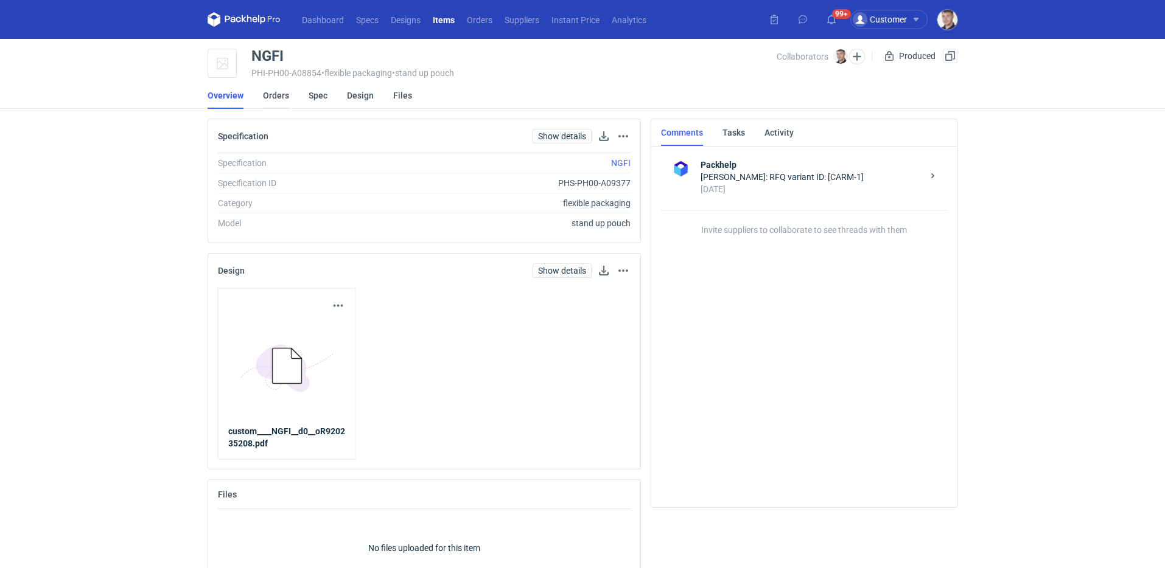
click at [284, 94] on link "Orders" at bounding box center [276, 95] width 26 height 27
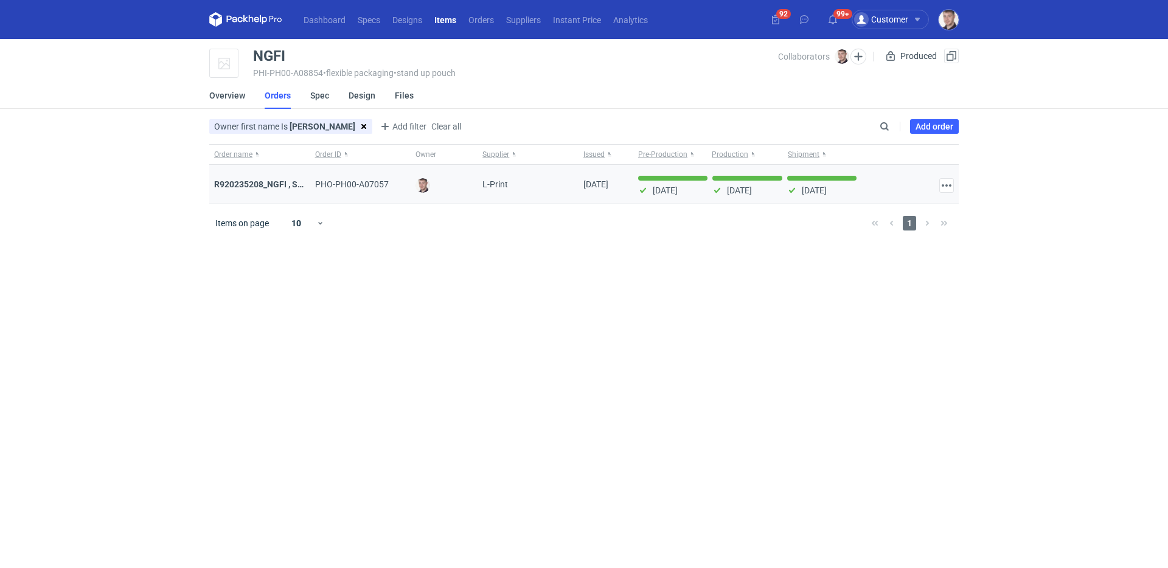
click at [274, 178] on div "R920235208_NGFI , SBAK" at bounding box center [259, 184] width 101 height 39
click at [273, 179] on strong "R920235208_NGFI , SBAK" at bounding box center [264, 184] width 100 height 10
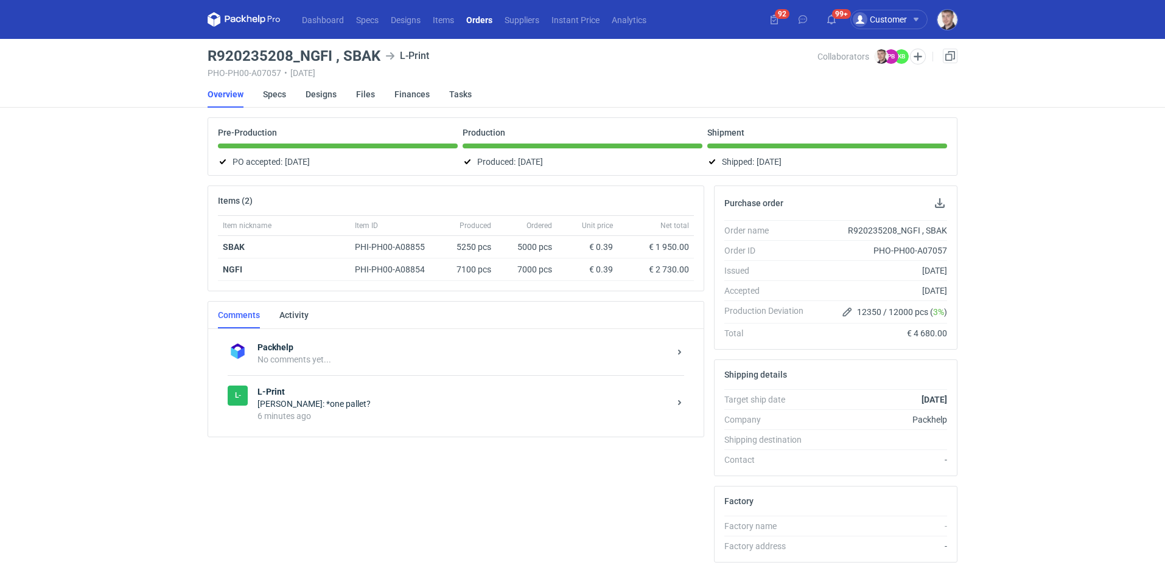
click at [333, 410] on div "6 minutes ago" at bounding box center [463, 416] width 412 height 12
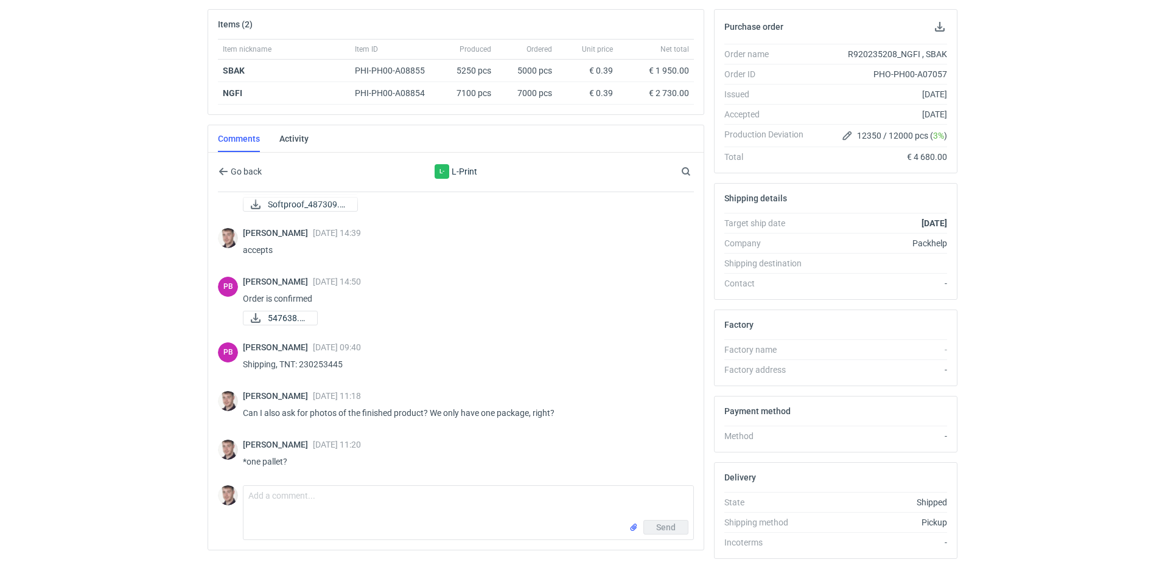
scroll to position [178, 0]
click at [303, 371] on div "Paulius Bukšnys 18 Aug 2025 09:40 Shipping, TNT: 230253445" at bounding box center [463, 358] width 441 height 34
click at [285, 317] on span "547638.pdf" at bounding box center [288, 316] width 40 height 13
click at [309, 378] on div "PB Paulius Bukšnys 18 Aug 2025 09:40 Shipping, TNT: 230253445" at bounding box center [456, 357] width 476 height 49
drag, startPoint x: 357, startPoint y: 364, endPoint x: 279, endPoint y: 367, distance: 77.3
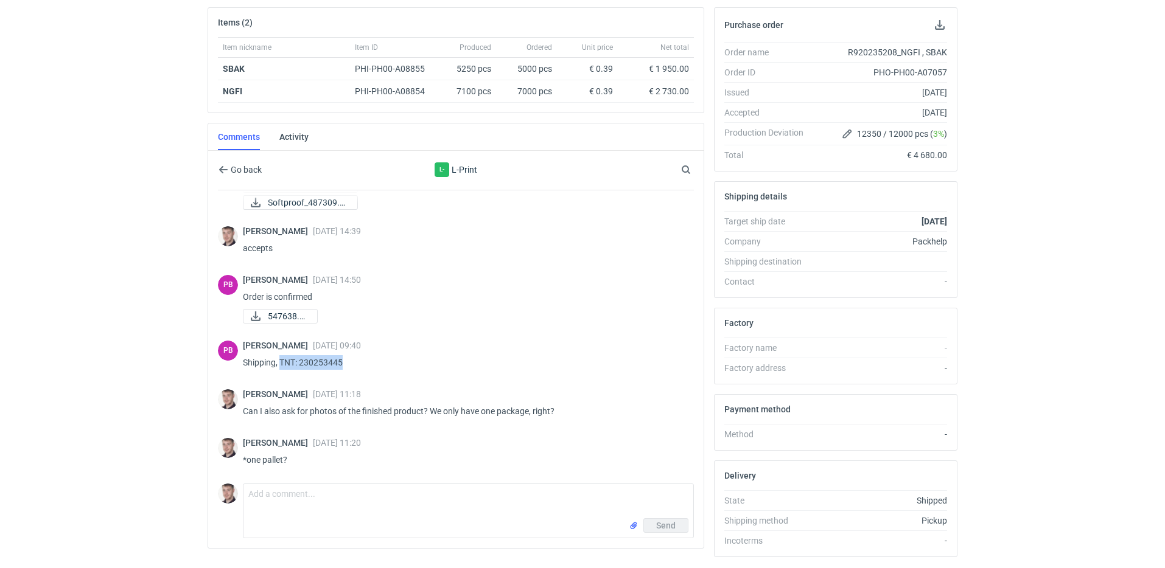
click at [279, 367] on p "Shipping, TNT: 230253445" at bounding box center [463, 362] width 441 height 15
copy p "TNT: 230253445"
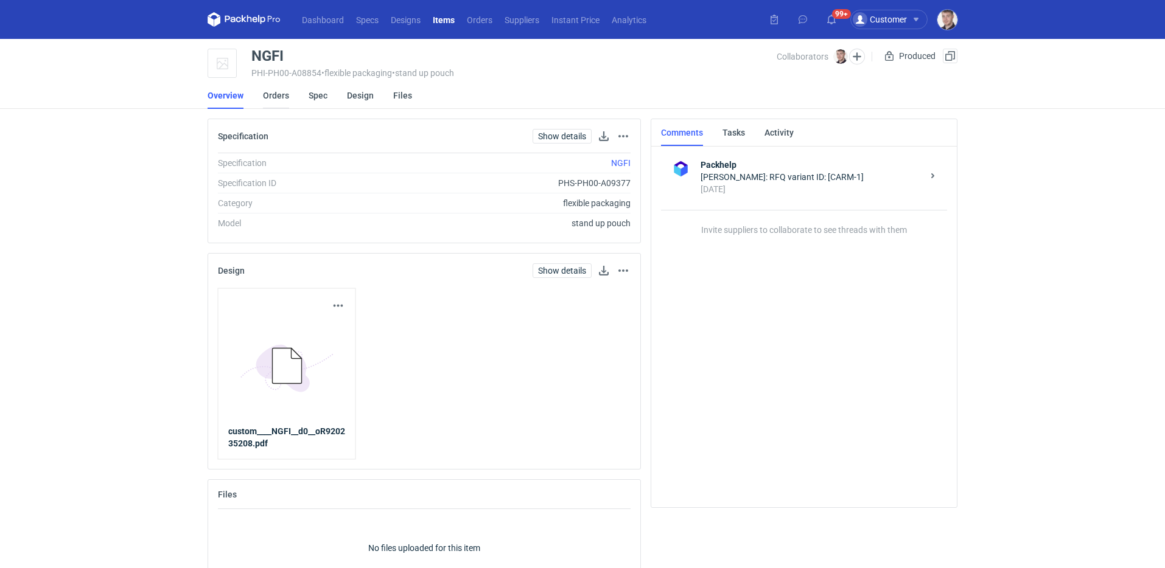
click at [273, 94] on link "Orders" at bounding box center [276, 95] width 26 height 27
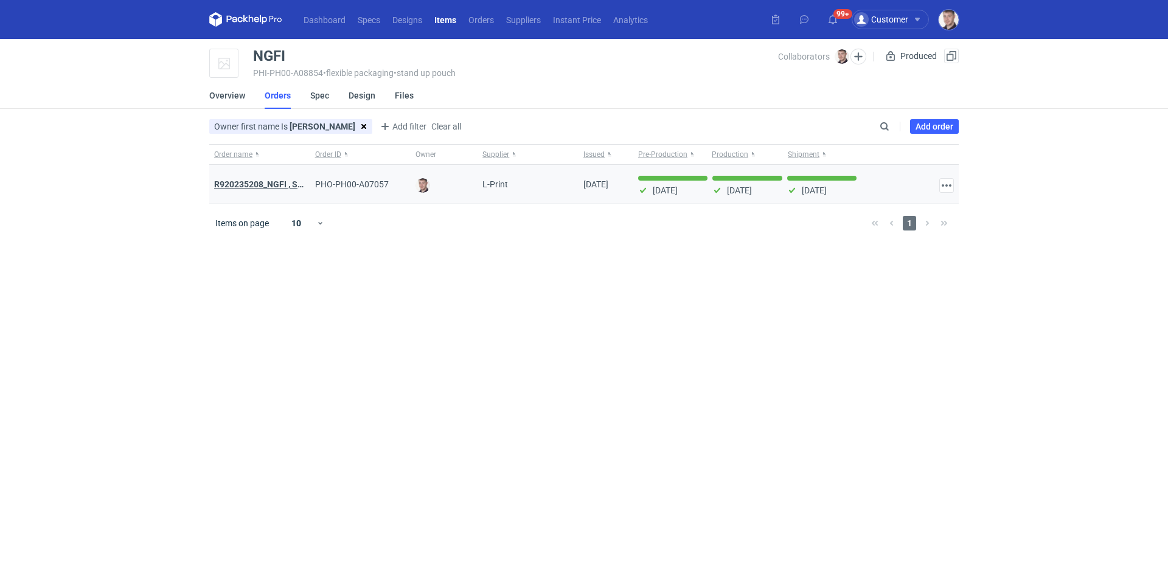
click at [270, 184] on strong "R920235208_NGFI , SBAK" at bounding box center [264, 184] width 100 height 10
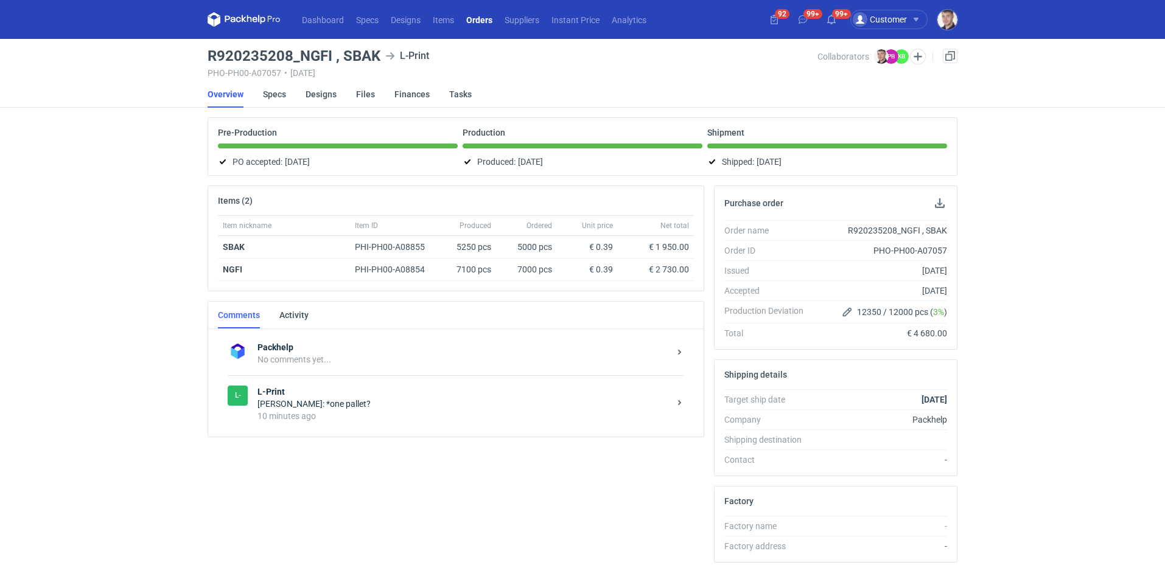
click at [315, 407] on div "[PERSON_NAME]: *one pallet?" at bounding box center [463, 404] width 412 height 12
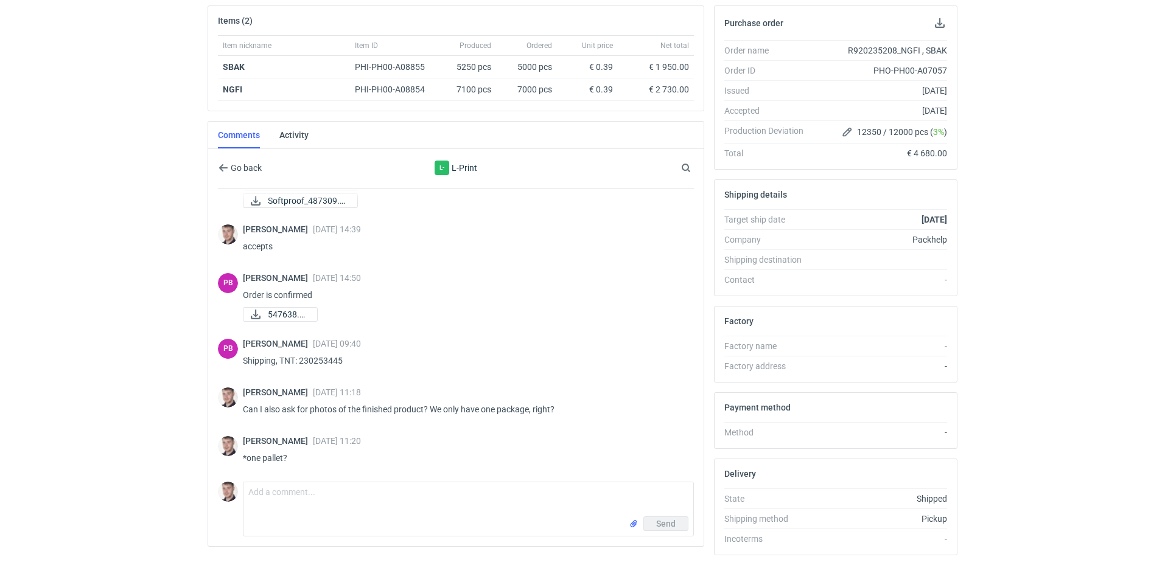
scroll to position [216, 0]
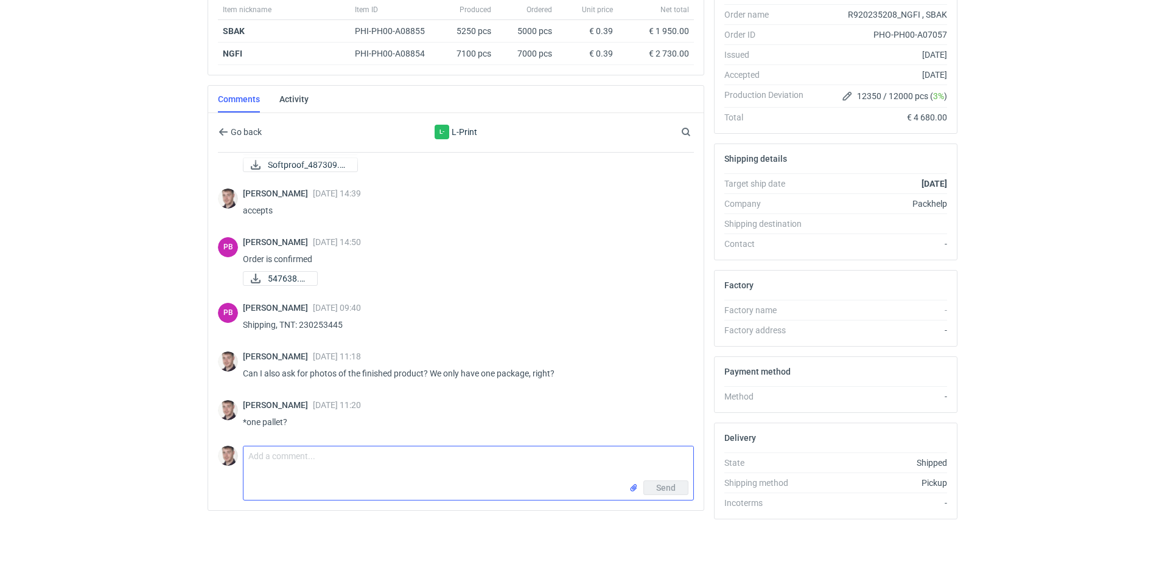
click at [294, 461] on textarea "Comment message" at bounding box center [468, 464] width 450 height 34
paste textarea "it would be best if you complete the report and send photos there... link:"
paste textarea "[URL][DOMAIN_NAME]"
type textarea "it would be best if you complete the report and send photos there... link: [URL…"
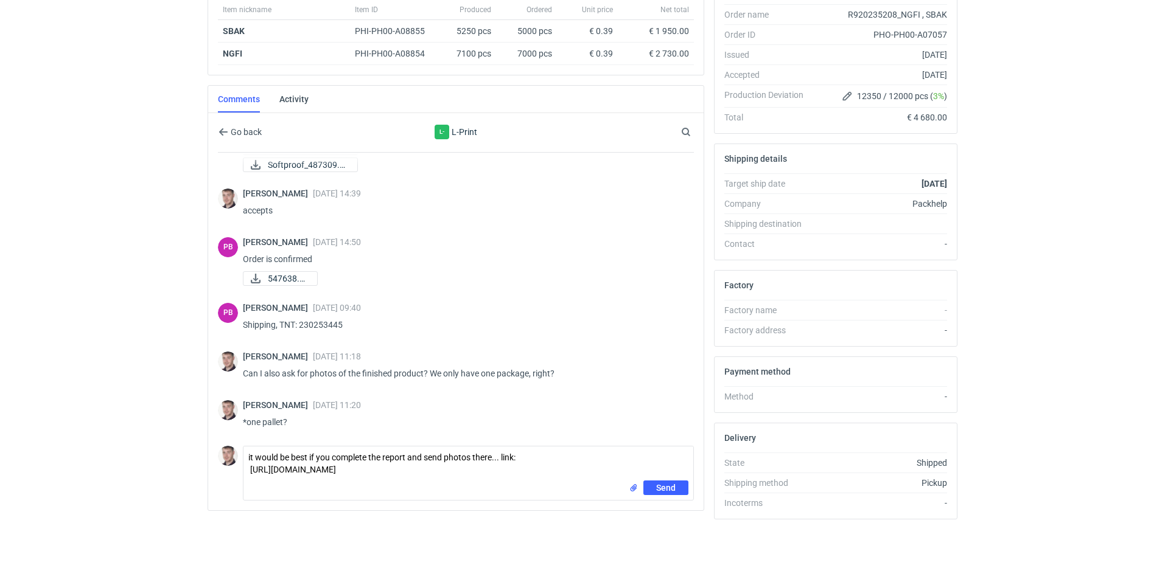
click at [669, 496] on div "Send" at bounding box center [468, 490] width 450 height 19
click at [669, 495] on button "Send" at bounding box center [665, 488] width 45 height 15
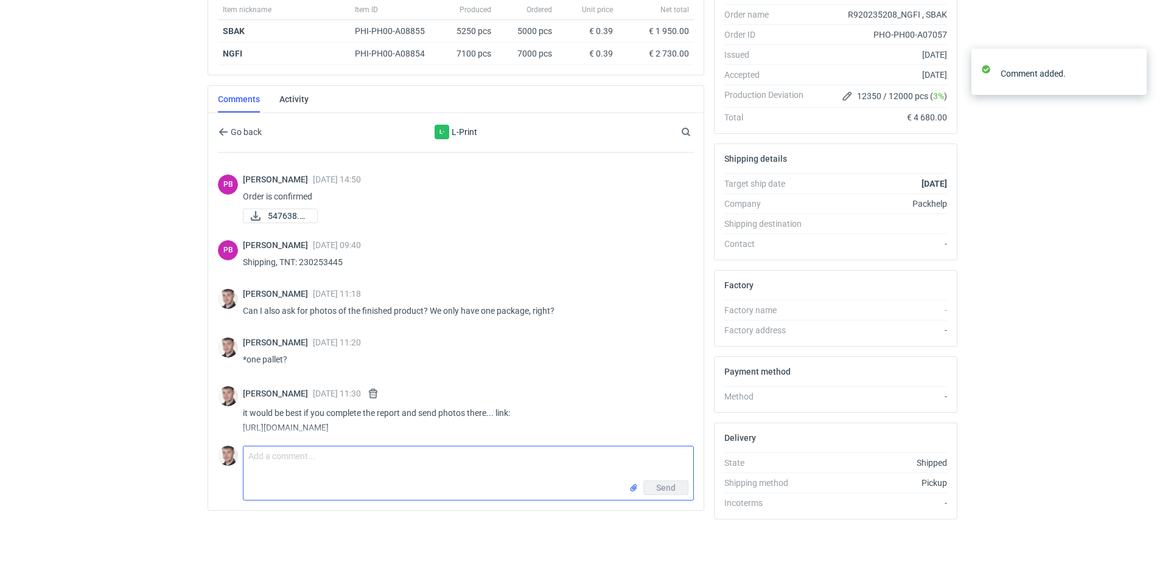
scroll to position [223, 0]
